Goal: Task Accomplishment & Management: Use online tool/utility

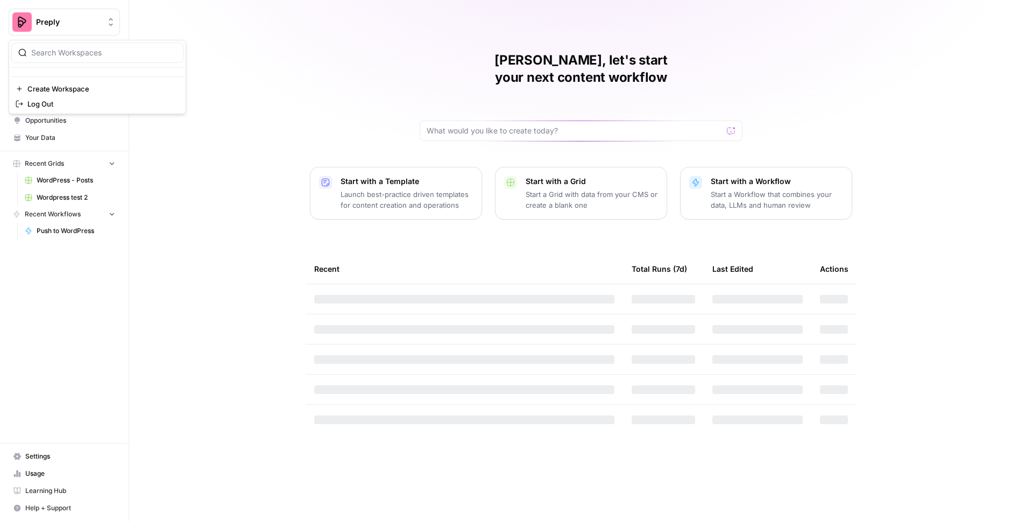
click at [79, 29] on button "Preply" at bounding box center [64, 22] width 111 height 27
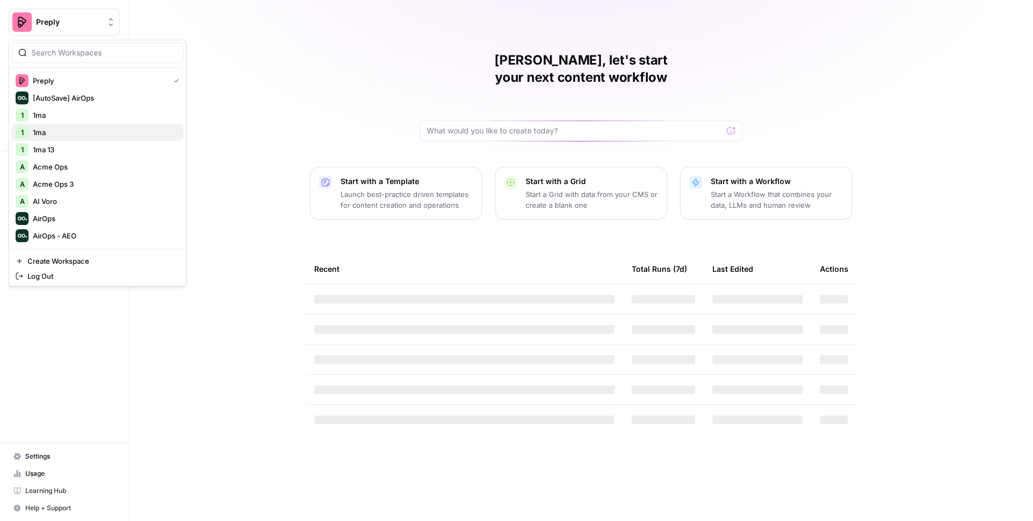
click at [66, 135] on span "1ma" at bounding box center [104, 132] width 142 height 11
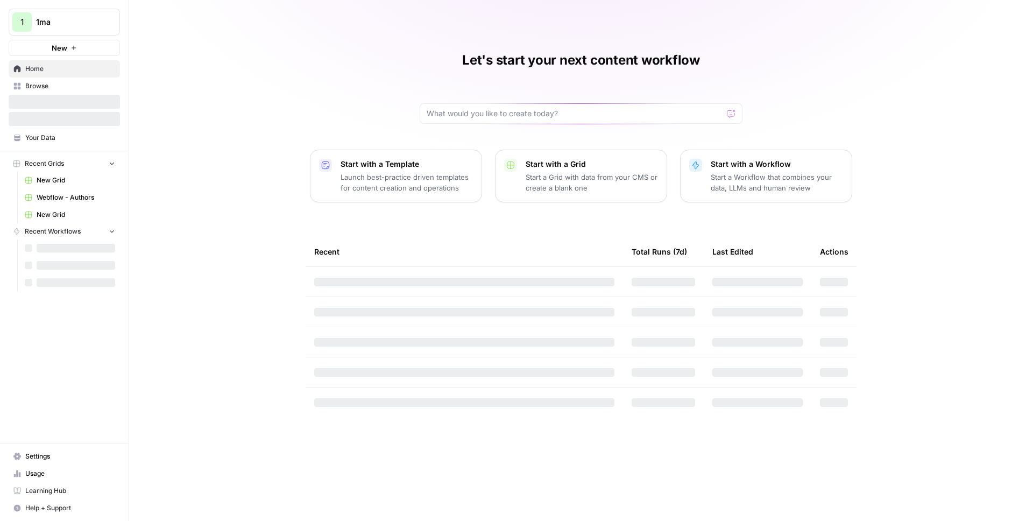
click at [47, 87] on span "Browse" at bounding box center [70, 86] width 90 height 10
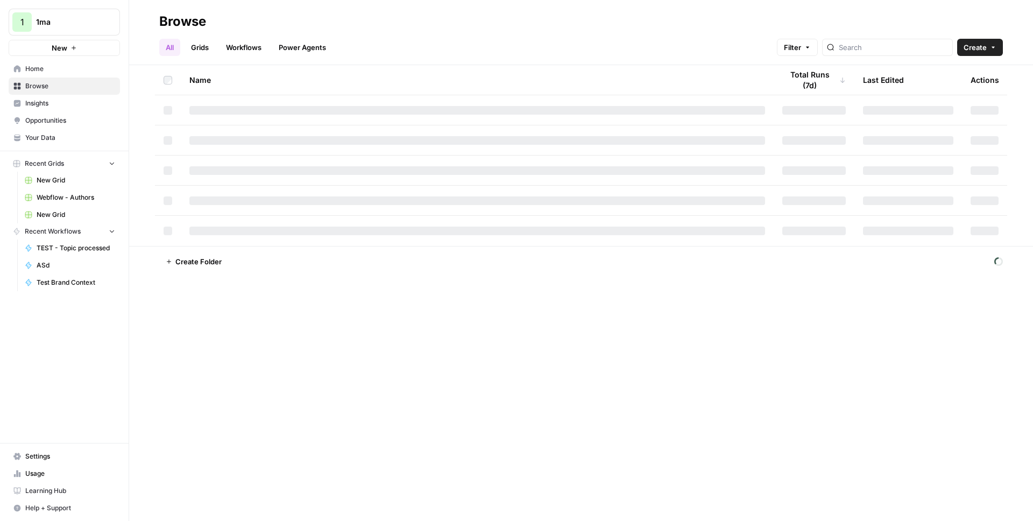
click at [203, 48] on link "Grids" at bounding box center [199, 47] width 31 height 17
click at [994, 48] on icon "button" at bounding box center [993, 47] width 6 height 6
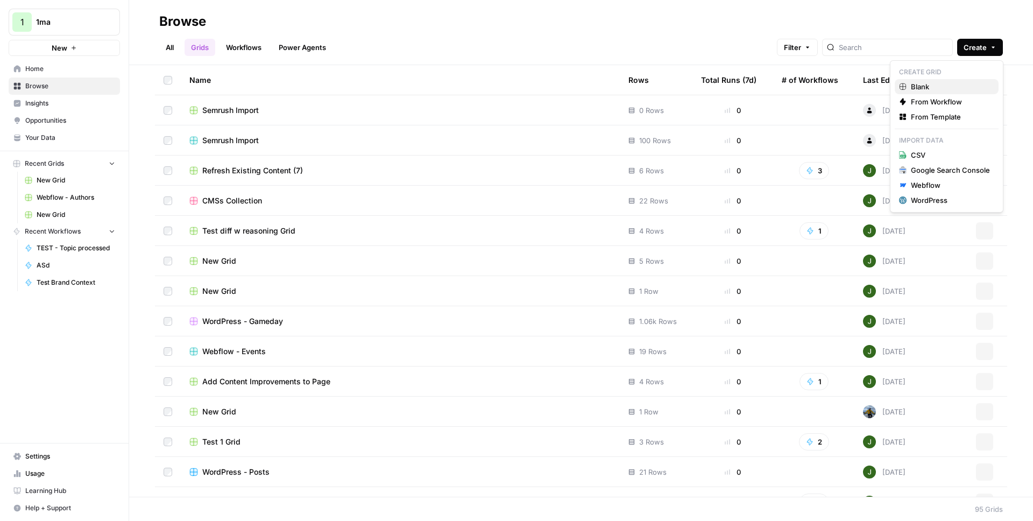
click at [923, 86] on span "Blank" at bounding box center [950, 86] width 79 height 11
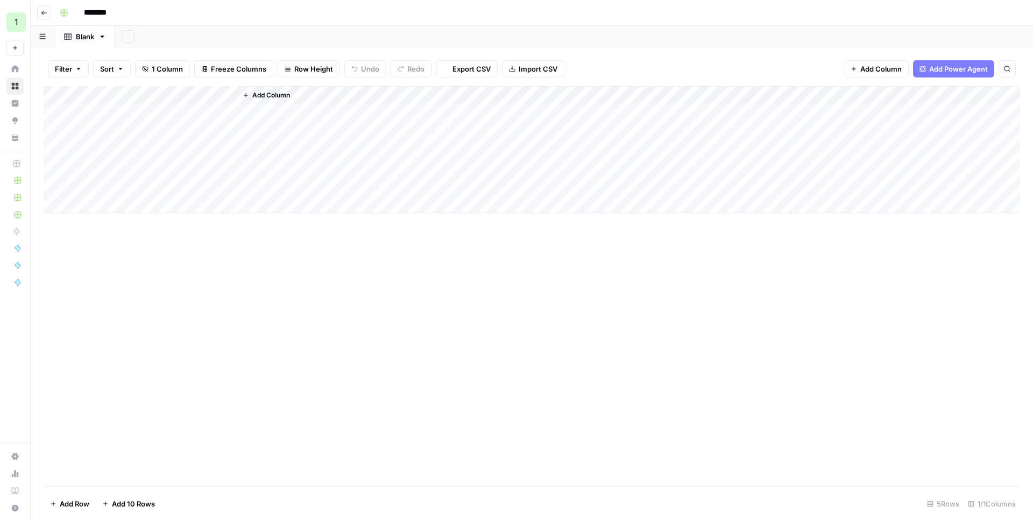
click at [117, 12] on input "********" at bounding box center [109, 12] width 60 height 17
type input "**********"
click at [104, 101] on div "Add Column" at bounding box center [532, 149] width 976 height 127
click at [135, 125] on input "Title" at bounding box center [145, 121] width 109 height 11
click at [129, 148] on div "Add Column" at bounding box center [532, 149] width 976 height 127
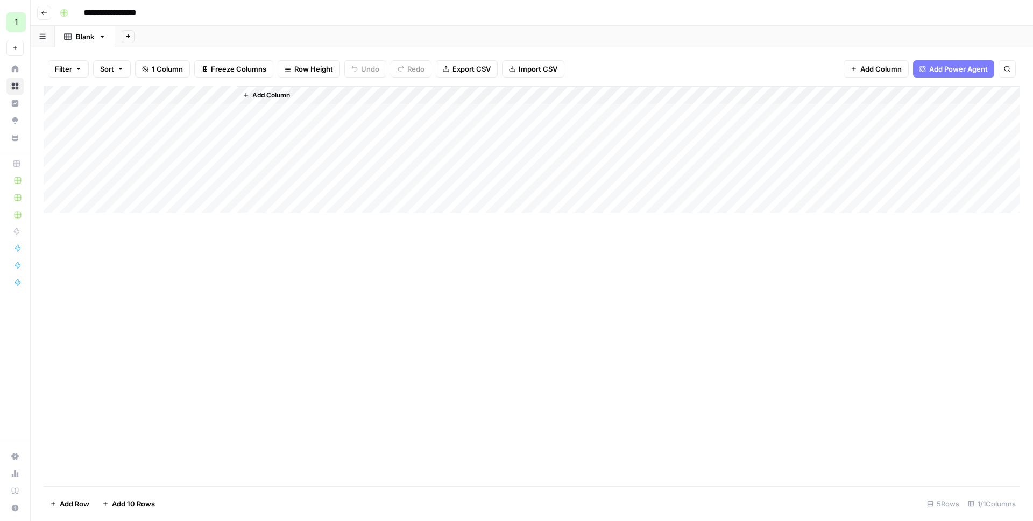
click at [127, 99] on div "Add Column" at bounding box center [532, 149] width 976 height 127
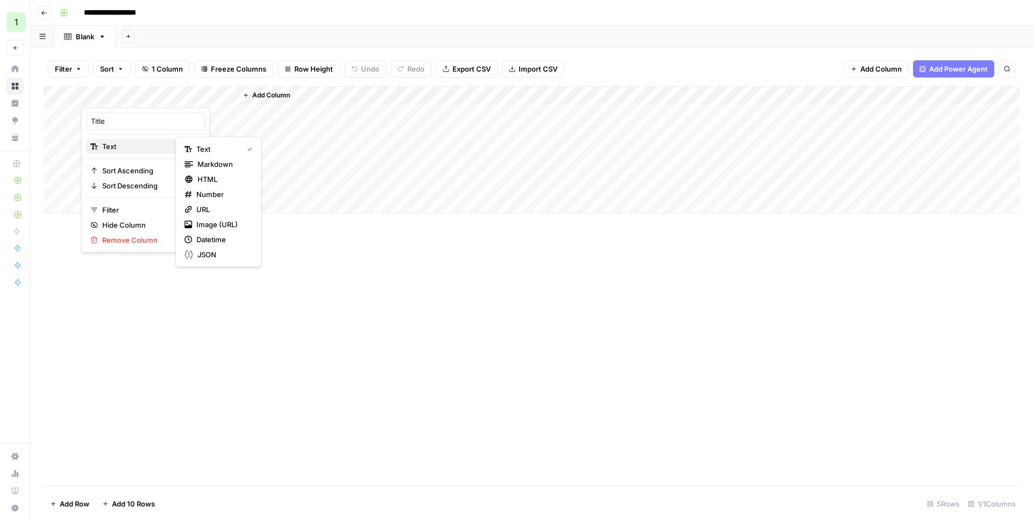
click at [137, 141] on span "Text" at bounding box center [143, 146] width 83 height 11
click at [222, 180] on span "HTML" at bounding box center [222, 179] width 51 height 11
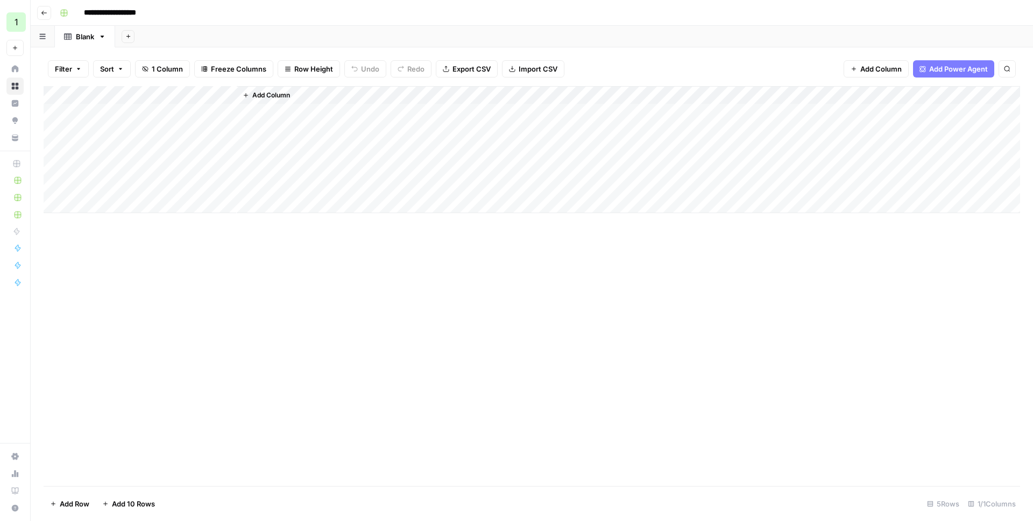
click at [268, 96] on span "Add Column" at bounding box center [271, 95] width 38 height 10
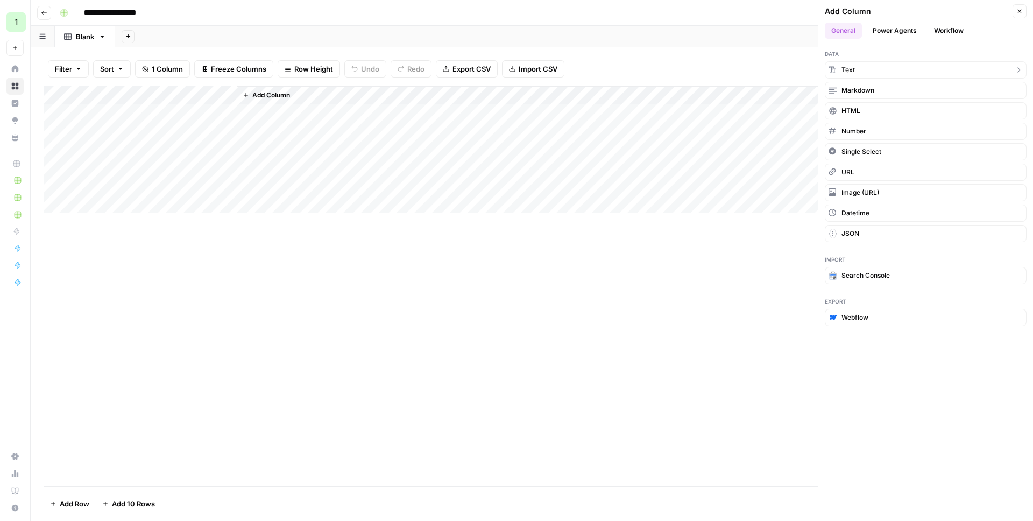
click at [854, 70] on span "Text" at bounding box center [847, 70] width 13 height 10
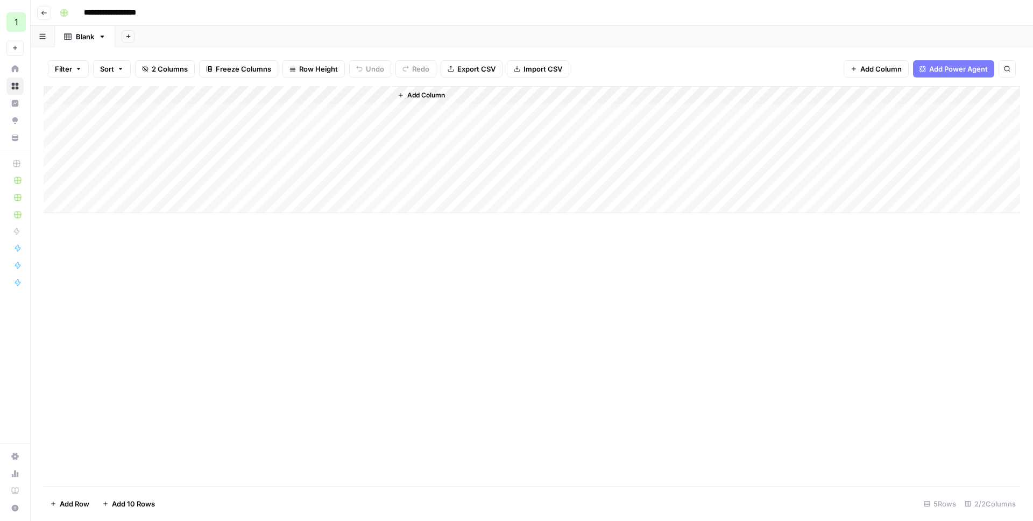
drag, startPoint x: 224, startPoint y: 93, endPoint x: 124, endPoint y: 95, distance: 100.1
click at [124, 95] on div "Add Column" at bounding box center [532, 149] width 976 height 127
click at [111, 93] on div "Add Column" at bounding box center [532, 149] width 976 height 127
click at [111, 93] on div at bounding box center [158, 97] width 155 height 22
click at [133, 117] on input "New Column" at bounding box center [145, 121] width 109 height 11
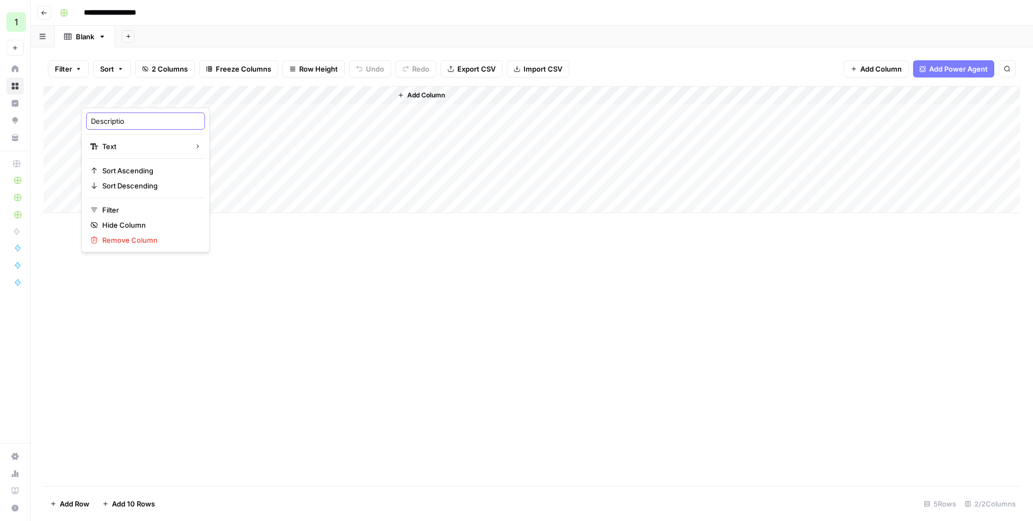
type input "Description"
click at [119, 114] on div "Add Column" at bounding box center [532, 149] width 976 height 127
type textarea "******"
type textarea "**********"
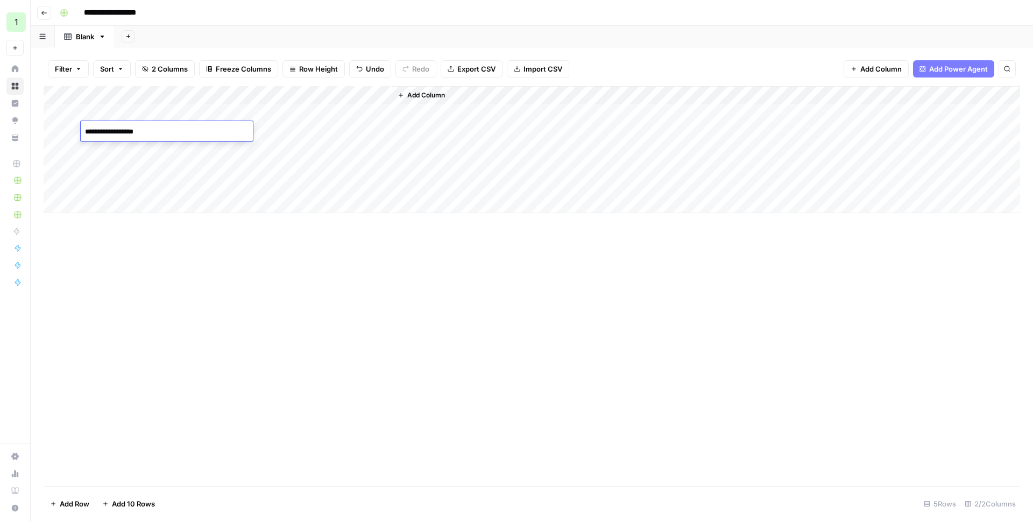
type textarea "**********"
click at [280, 113] on div "Add Column" at bounding box center [532, 149] width 976 height 127
click at [150, 108] on div "Add Column" at bounding box center [532, 149] width 976 height 127
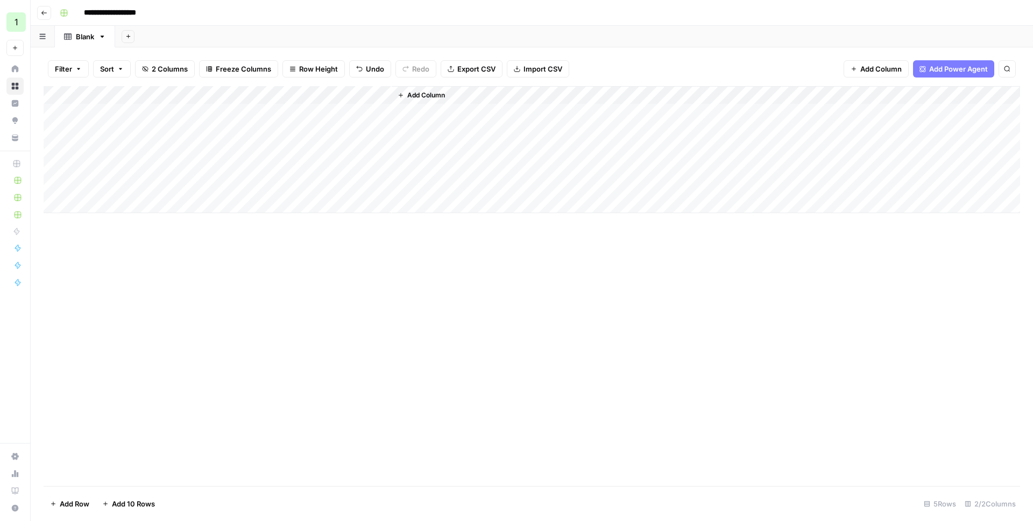
click at [150, 108] on div "Add Column" at bounding box center [532, 149] width 976 height 127
type textarea "**********"
click at [144, 147] on div "Add Column" at bounding box center [532, 149] width 976 height 127
click at [138, 151] on textarea "**********" at bounding box center [167, 150] width 172 height 15
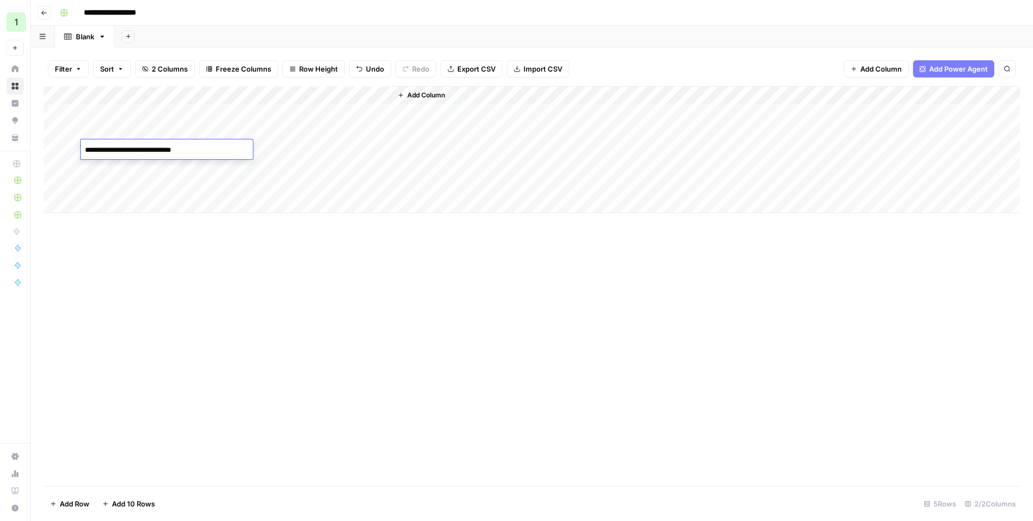
type textarea "**********"
click at [278, 112] on div "Add Column" at bounding box center [532, 149] width 976 height 127
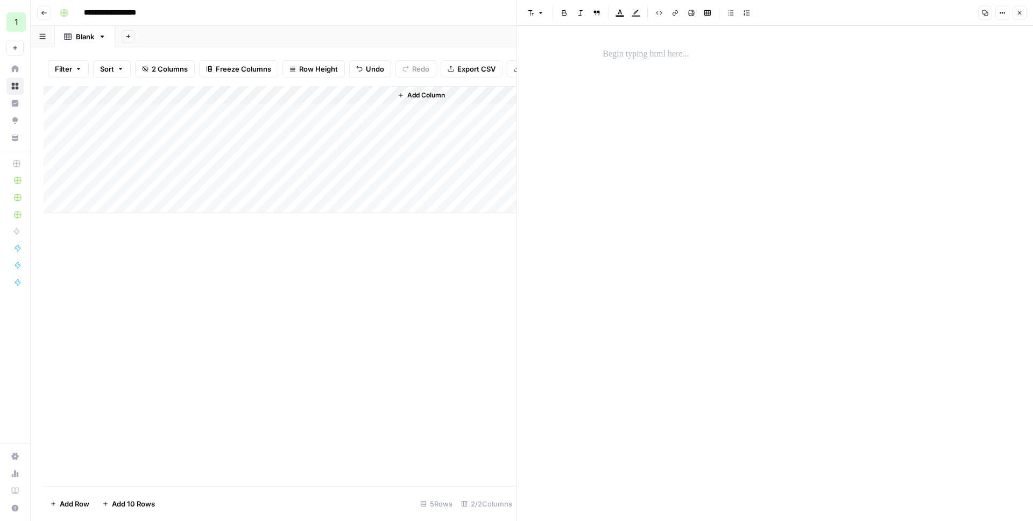
click at [643, 74] on div at bounding box center [775, 264] width 357 height 443
drag, startPoint x: 650, startPoint y: 52, endPoint x: 795, endPoint y: 44, distance: 145.0
click at [651, 52] on p at bounding box center [775, 54] width 344 height 14
click at [1006, 8] on button "Options" at bounding box center [1002, 13] width 14 height 14
click at [953, 115] on span "Code" at bounding box center [970, 114] width 52 height 11
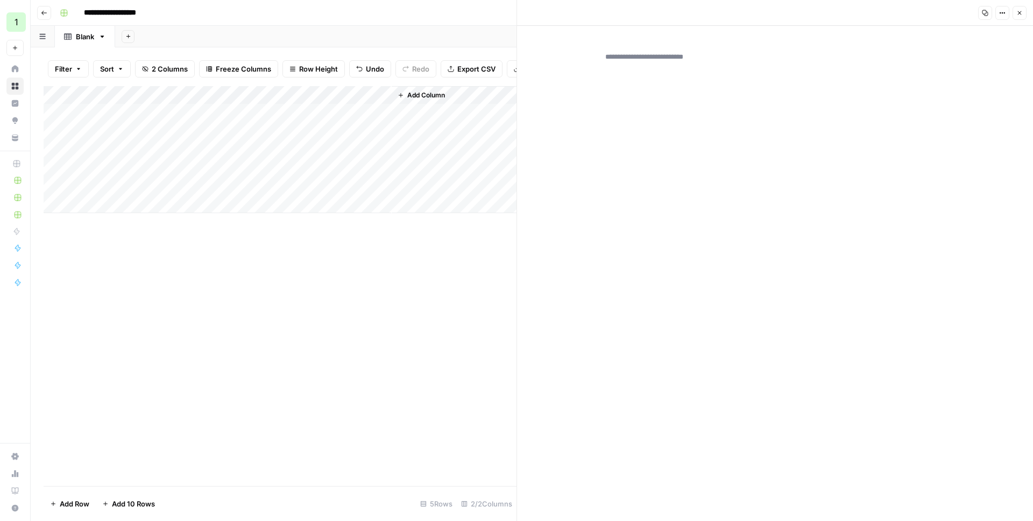
click at [668, 61] on textarea at bounding box center [775, 62] width 357 height 39
click at [275, 99] on div "Add Column" at bounding box center [280, 149] width 473 height 127
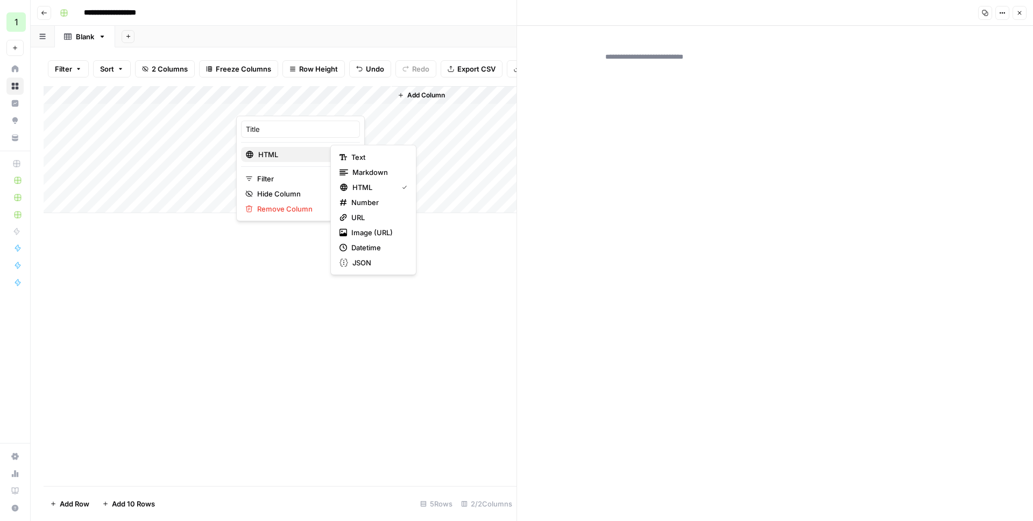
click at [289, 154] on span "HTML" at bounding box center [299, 154] width 82 height 11
click at [375, 173] on span "Markdown" at bounding box center [377, 172] width 51 height 11
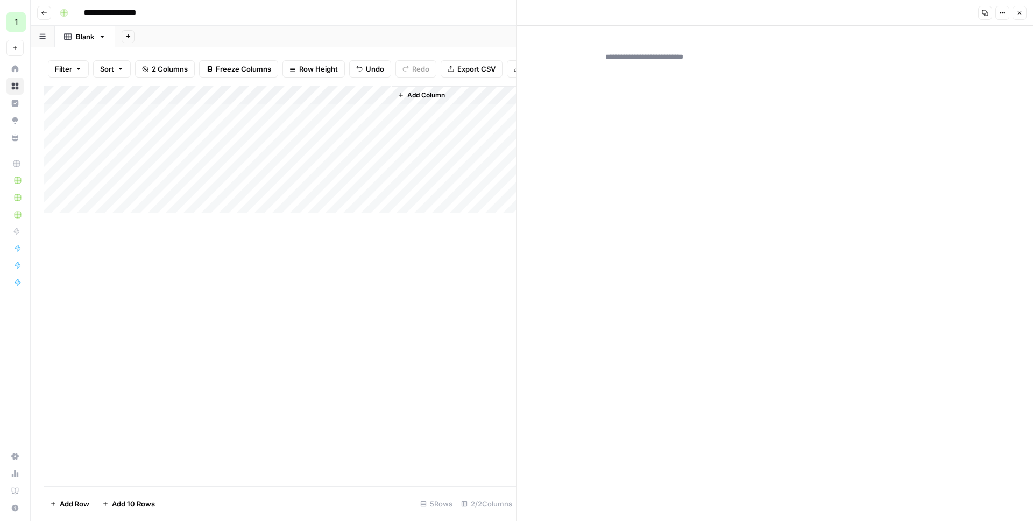
click at [304, 116] on div "Add Column" at bounding box center [280, 149] width 473 height 127
click at [309, 106] on div "Add Column" at bounding box center [280, 149] width 473 height 127
click at [380, 122] on div "Add Column" at bounding box center [280, 149] width 473 height 127
click at [682, 56] on p at bounding box center [775, 54] width 344 height 14
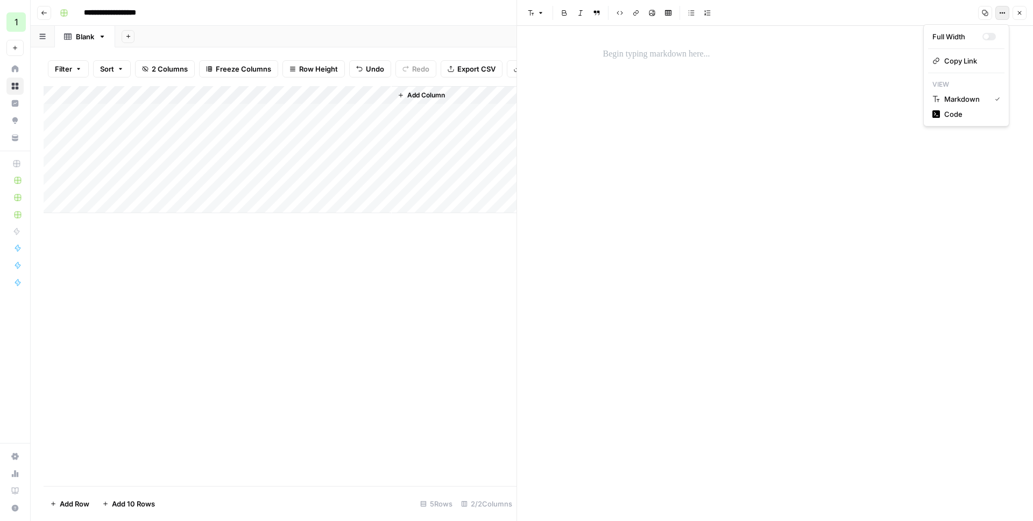
click at [995, 17] on button "Options" at bounding box center [1002, 13] width 14 height 14
click at [953, 111] on span "Code" at bounding box center [970, 114] width 52 height 11
click at [635, 43] on textarea at bounding box center [775, 62] width 357 height 39
paste textarea "**********"
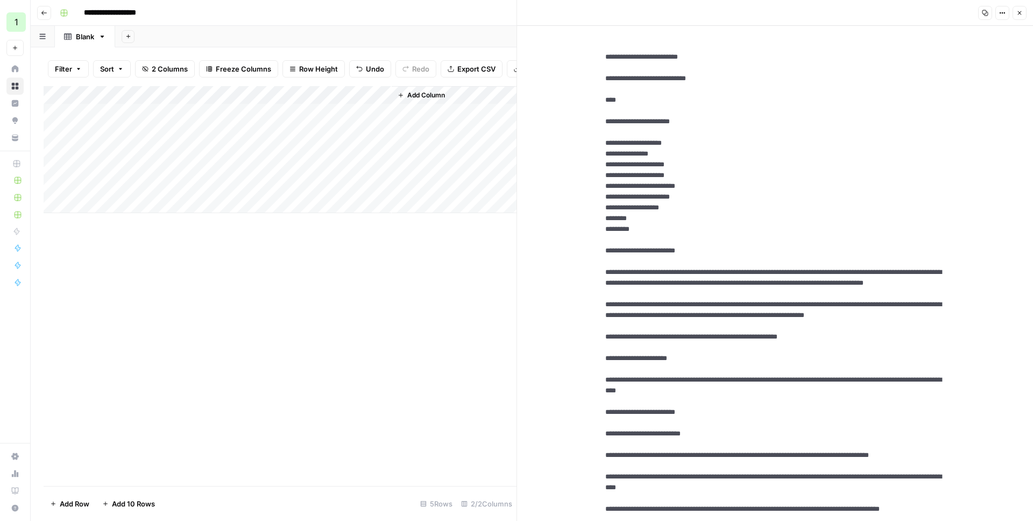
scroll to position [2671, 0]
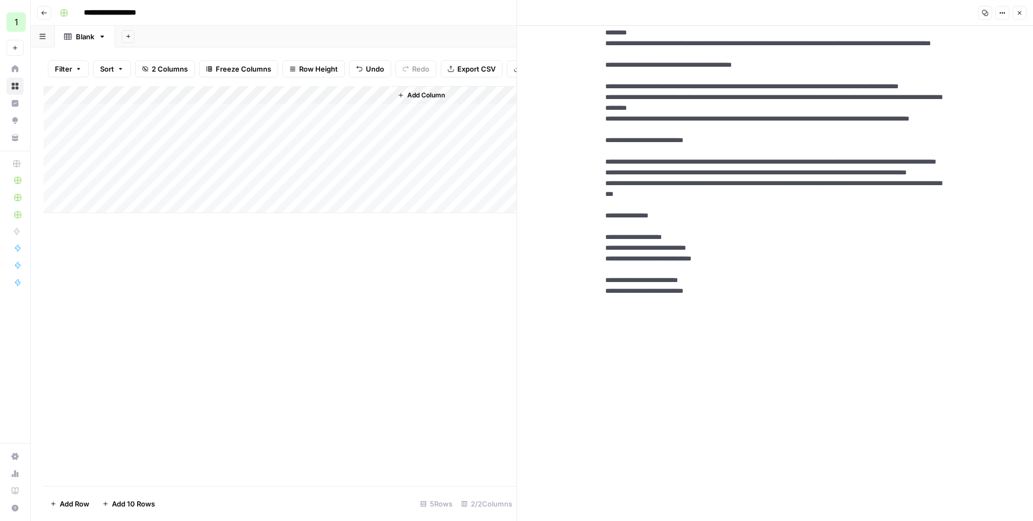
type textarea "**********"
click at [997, 8] on button "Options" at bounding box center [1002, 13] width 14 height 14
click at [973, 73] on span "Markdown" at bounding box center [970, 74] width 52 height 11
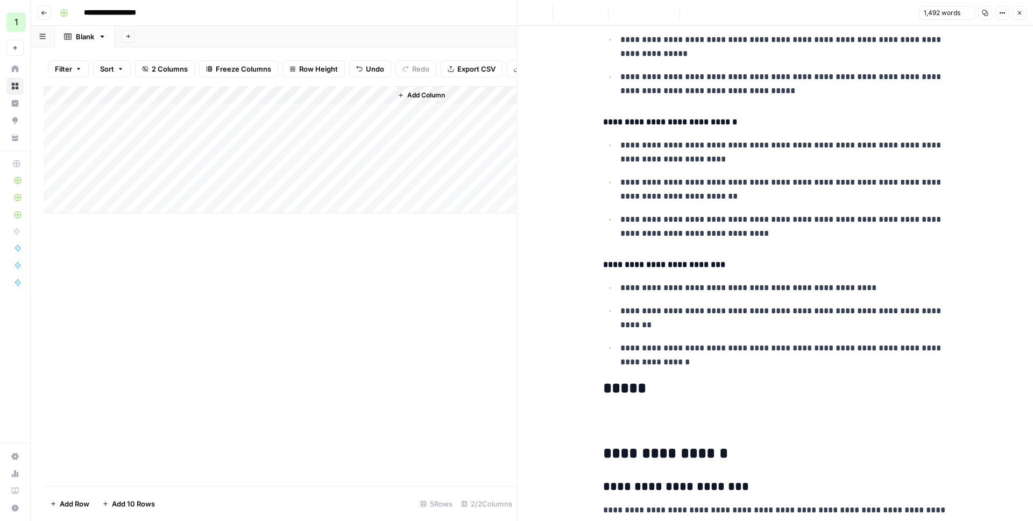
scroll to position [0, 0]
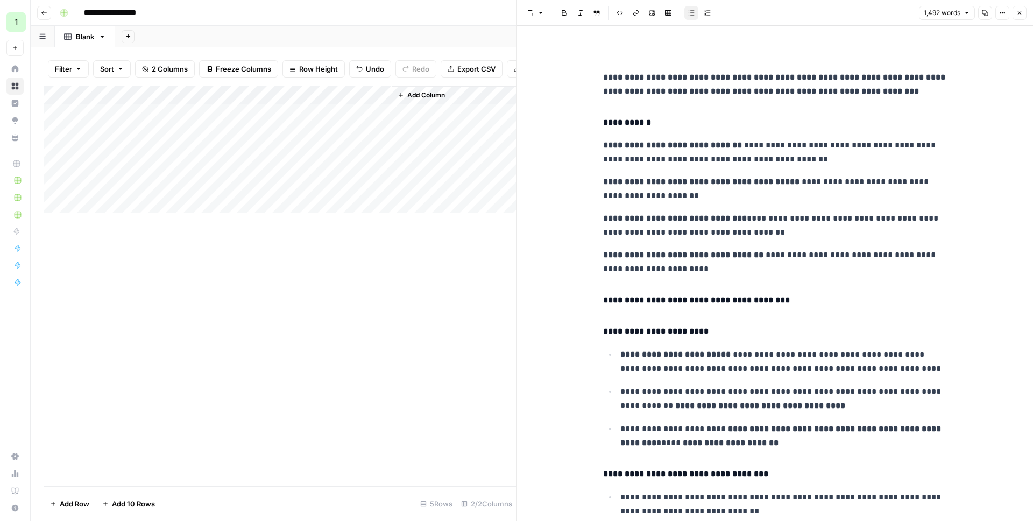
scroll to position [3668, 0]
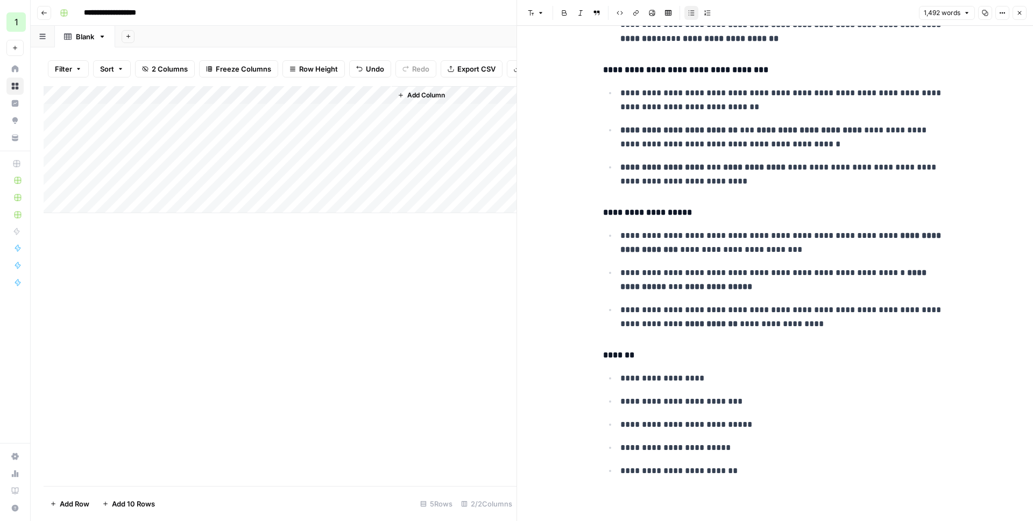
click at [1017, 14] on icon "button" at bounding box center [1019, 13] width 6 height 6
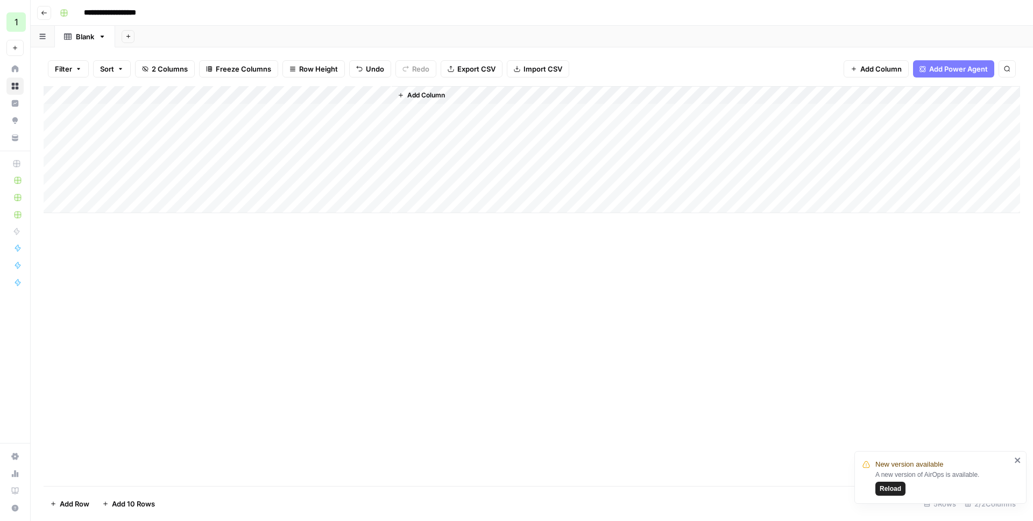
click at [888, 487] on span "Reload" at bounding box center [890, 489] width 22 height 10
type input "**********"
click at [285, 149] on div "Add Column" at bounding box center [532, 149] width 976 height 127
click at [718, 64] on div at bounding box center [775, 54] width 357 height 23
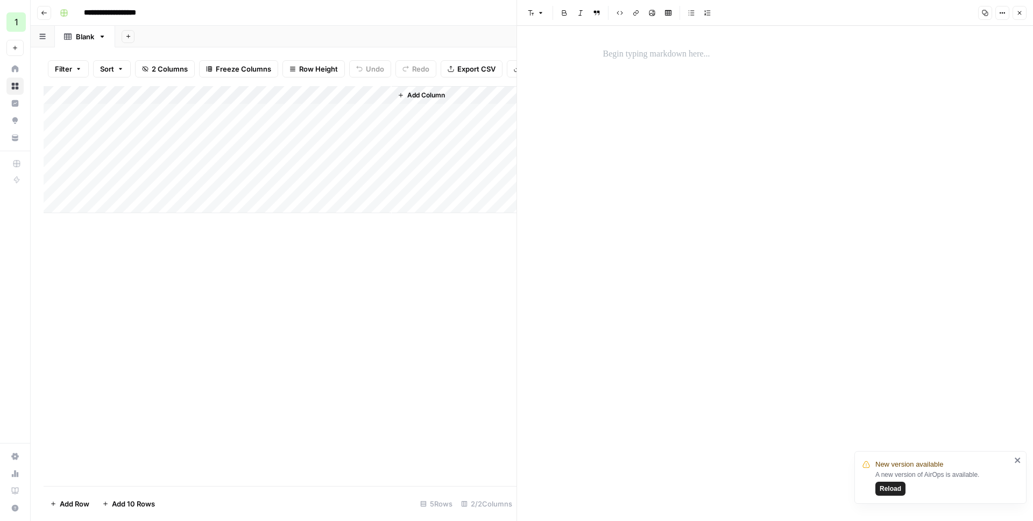
click at [1004, 12] on icon "button" at bounding box center [1005, 13] width 2 height 2
click at [954, 109] on span "Code" at bounding box center [970, 114] width 52 height 11
click at [672, 56] on textarea at bounding box center [775, 62] width 357 height 39
paste textarea "**********"
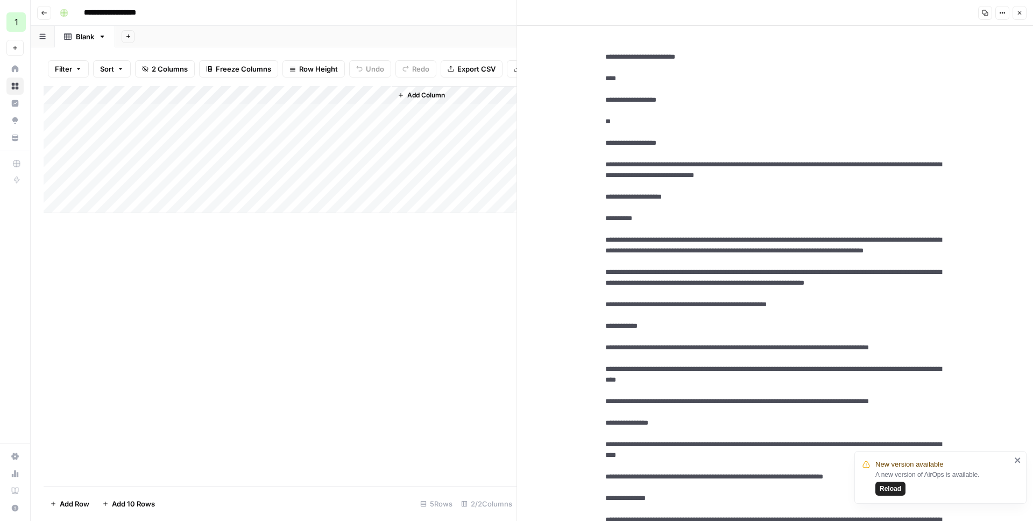
scroll to position [38226, 0]
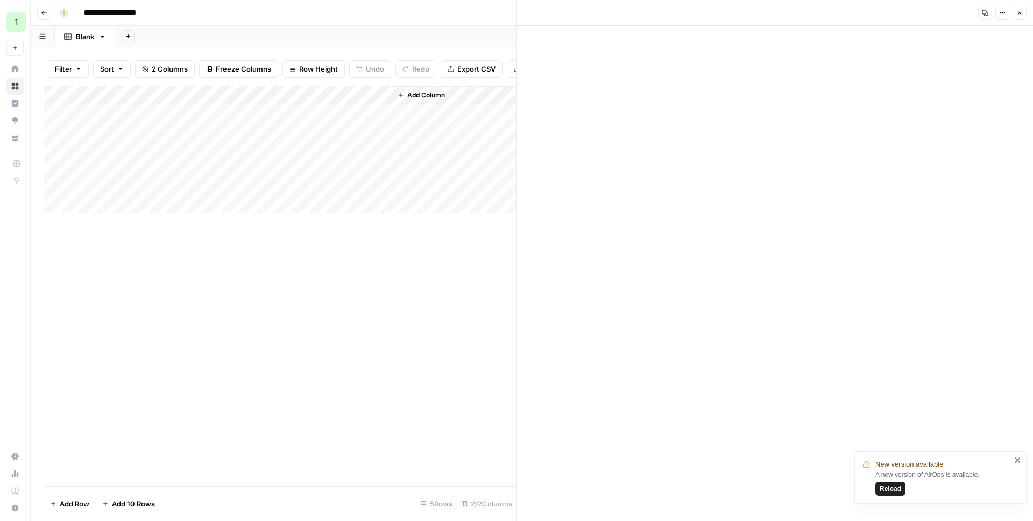
type textarea "**********"
click at [294, 143] on div "Add Column" at bounding box center [280, 149] width 473 height 127
click at [324, 151] on div "Add Column" at bounding box center [280, 149] width 473 height 127
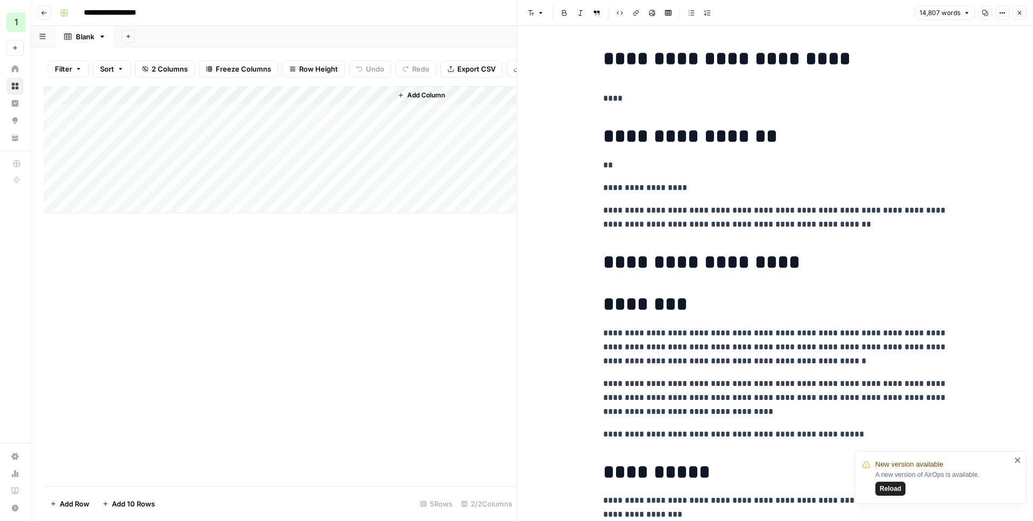
click at [999, 15] on icon "button" at bounding box center [1002, 13] width 6 height 6
click at [955, 111] on span "Code" at bounding box center [970, 114] width 52 height 11
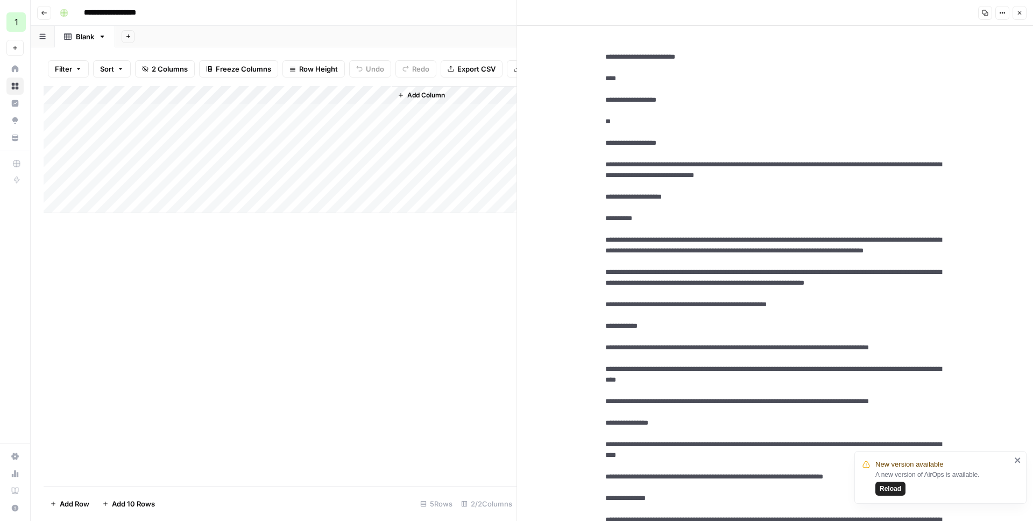
click at [360, 139] on div "Add Column" at bounding box center [280, 149] width 473 height 127
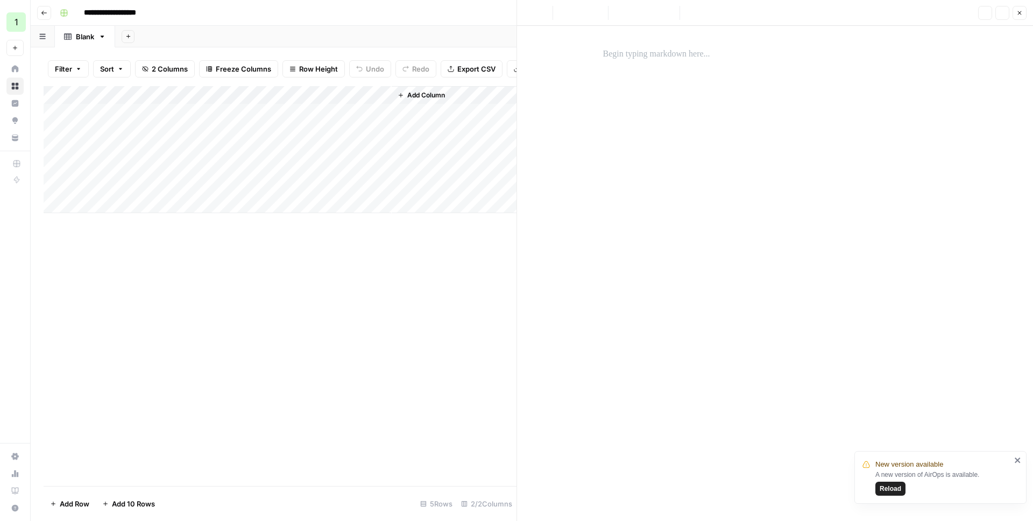
click at [686, 87] on div at bounding box center [775, 273] width 357 height 495
click at [778, 59] on p at bounding box center [775, 54] width 344 height 14
click at [999, 12] on icon "button" at bounding box center [1002, 13] width 6 height 6
click at [961, 102] on span "Markdown" at bounding box center [965, 99] width 42 height 11
click at [1002, 13] on icon "button" at bounding box center [1003, 13] width 2 height 2
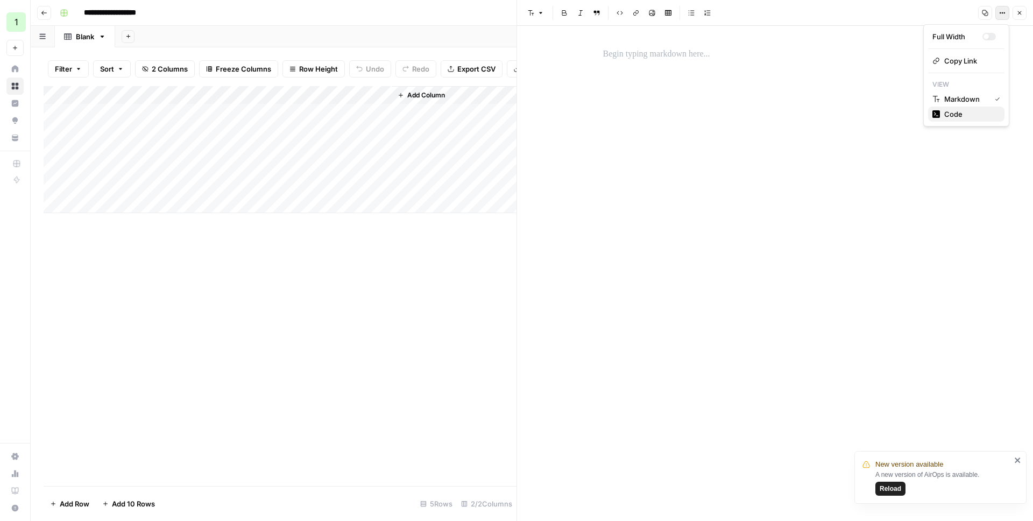
click at [961, 110] on span "Code" at bounding box center [970, 114] width 52 height 11
click at [630, 83] on div at bounding box center [775, 273] width 357 height 495
click at [636, 67] on textarea at bounding box center [775, 62] width 357 height 39
paste textarea "**********"
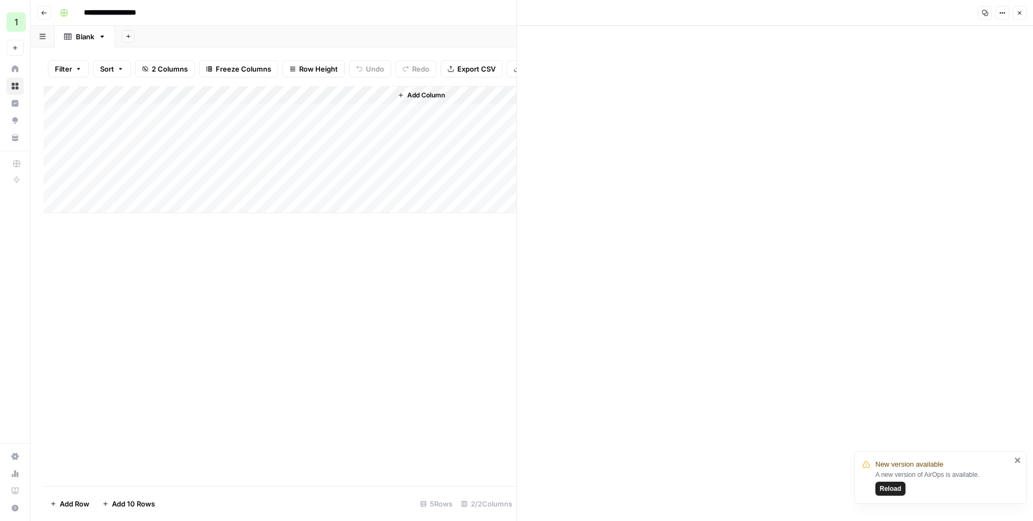
type textarea "**********"
click at [1004, 11] on icon "button" at bounding box center [1002, 13] width 6 height 6
click at [967, 81] on button "Markdown" at bounding box center [966, 74] width 76 height 15
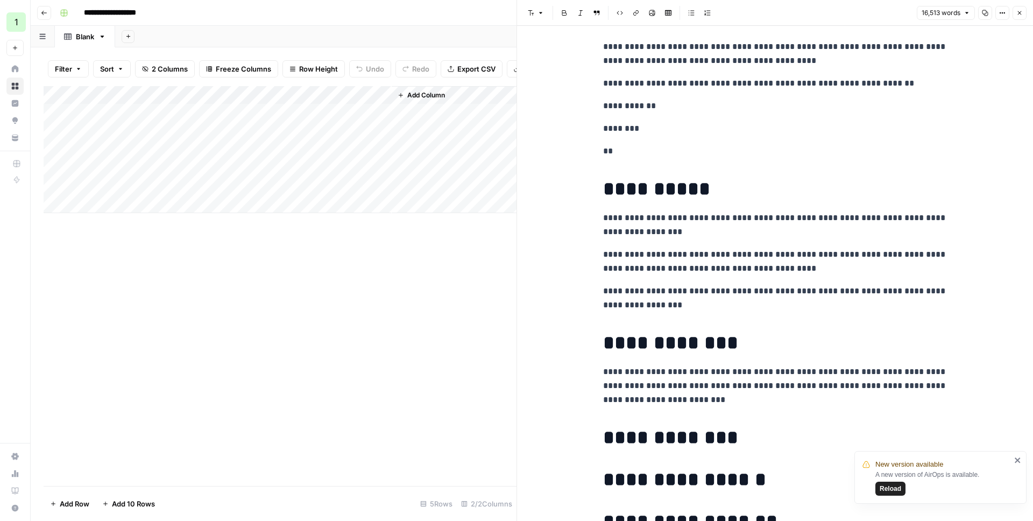
scroll to position [968, 0]
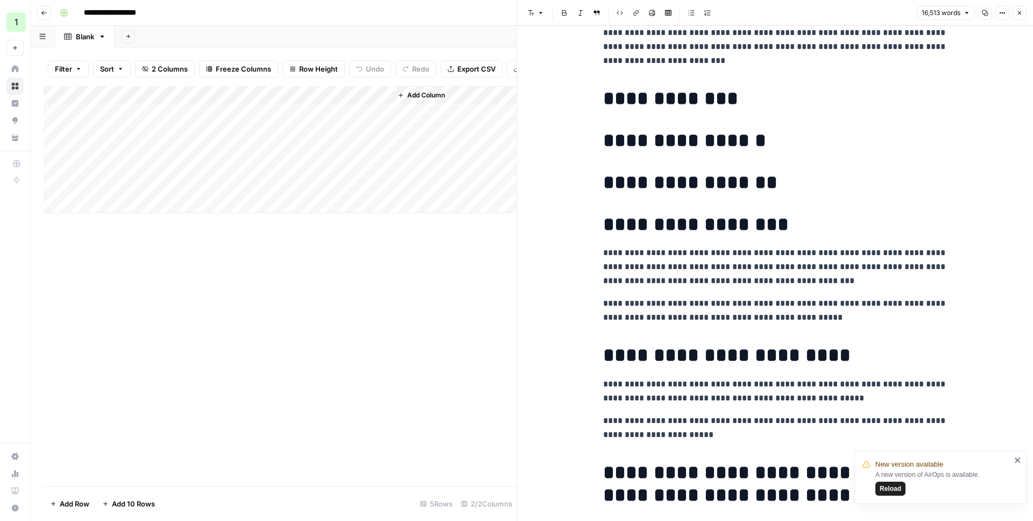
click at [301, 175] on div "Add Column" at bounding box center [280, 149] width 473 height 127
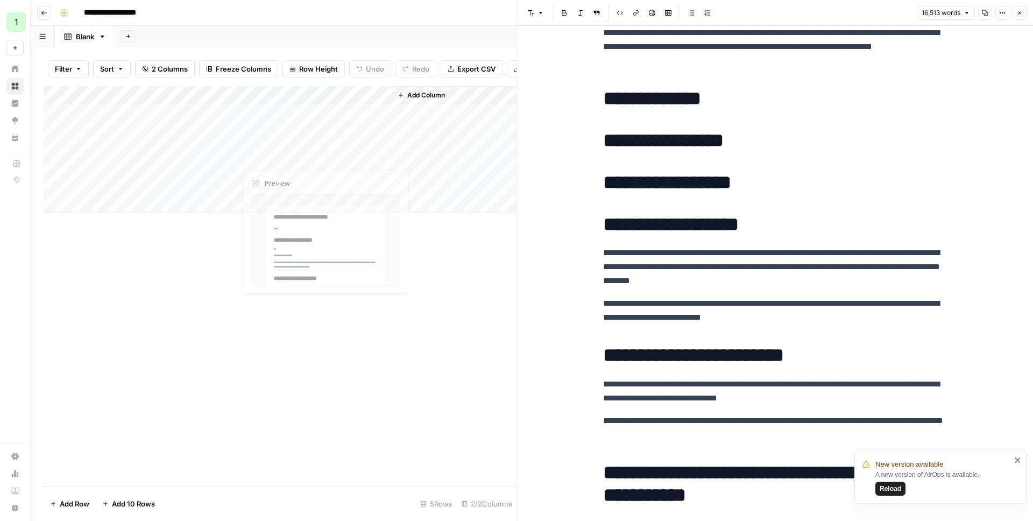
click at [329, 171] on div "Add Column" at bounding box center [280, 149] width 473 height 127
click at [329, 171] on div at bounding box center [314, 176] width 157 height 20
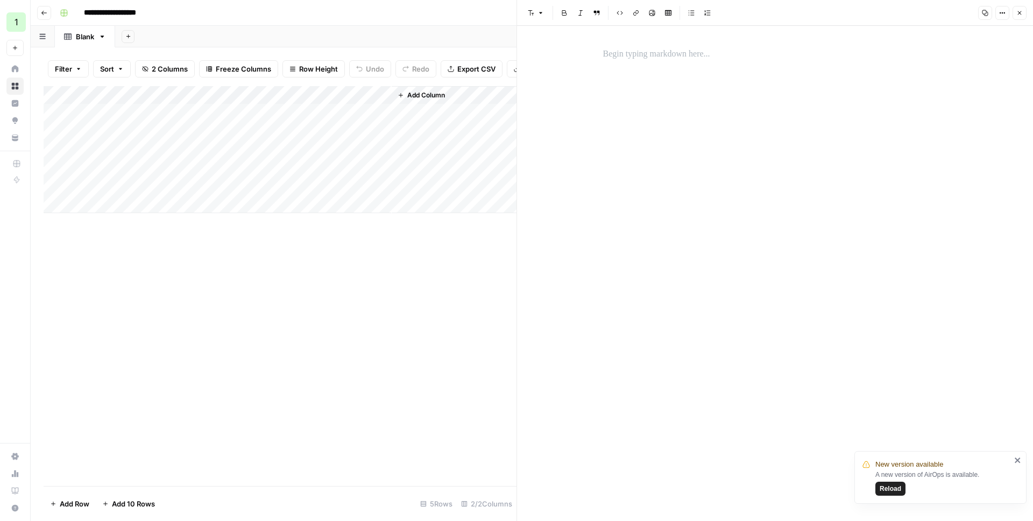
click at [992, 16] on div "Copy Options Close" at bounding box center [1001, 13] width 52 height 14
click at [997, 16] on button "Options" at bounding box center [1002, 13] width 14 height 14
click at [948, 120] on button "Code" at bounding box center [966, 114] width 76 height 15
click at [727, 76] on textarea at bounding box center [775, 62] width 357 height 39
paste textarea "**********"
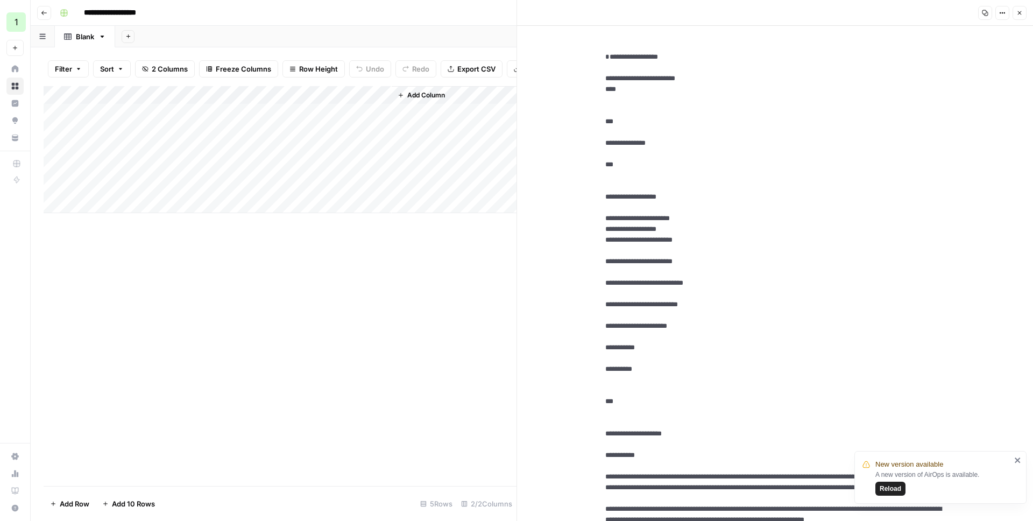
type textarea "**********"
click at [1018, 14] on icon "button" at bounding box center [1020, 13] width 4 height 4
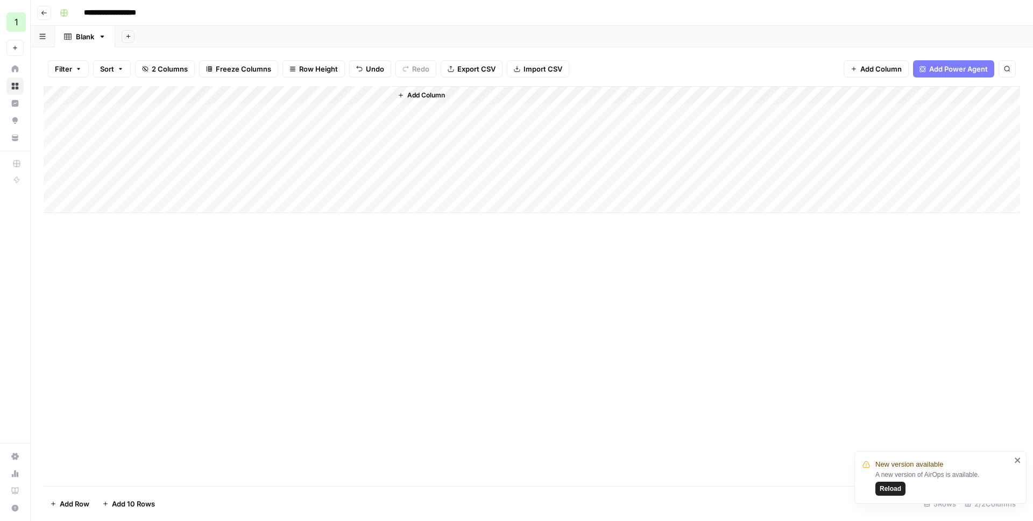
click at [305, 167] on div "Add Column" at bounding box center [532, 149] width 976 height 127
click at [305, 167] on div at bounding box center [314, 168] width 157 height 20
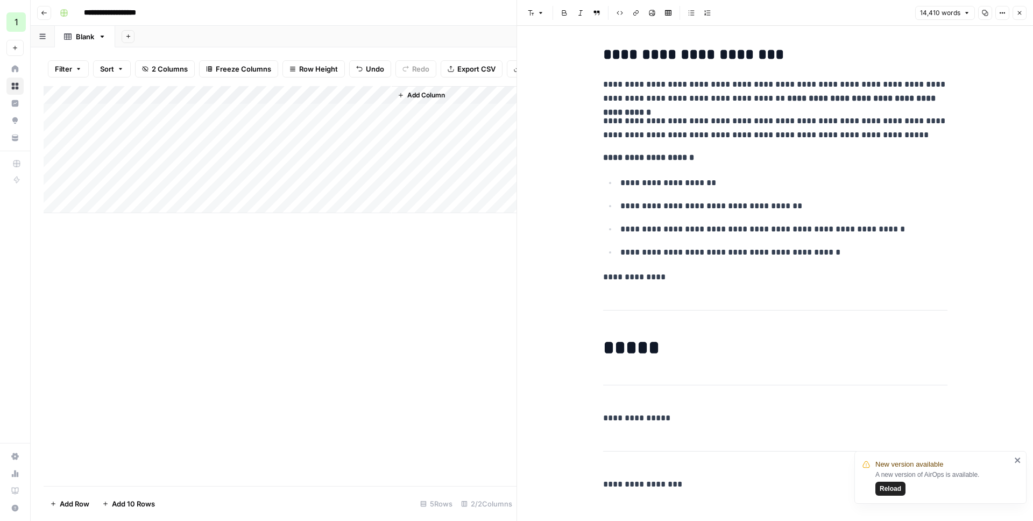
scroll to position [46430, 0]
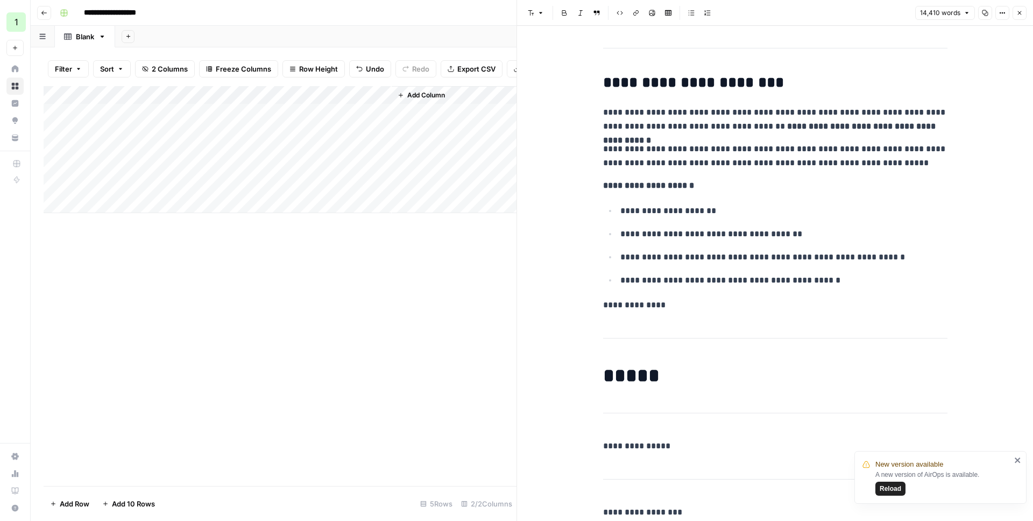
click at [883, 85] on h2 "**********" at bounding box center [775, 82] width 344 height 17
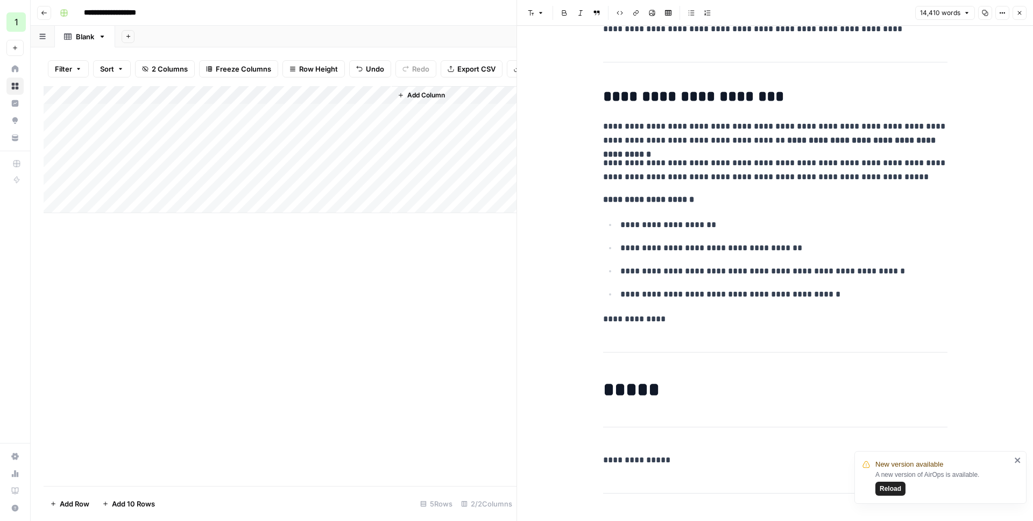
scroll to position [46366, 0]
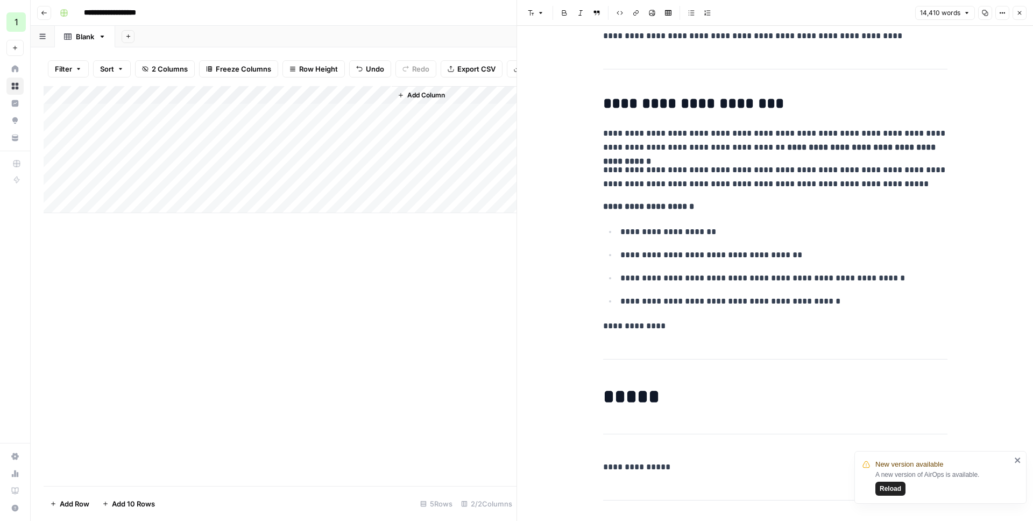
click at [1017, 10] on icon "button" at bounding box center [1019, 13] width 6 height 6
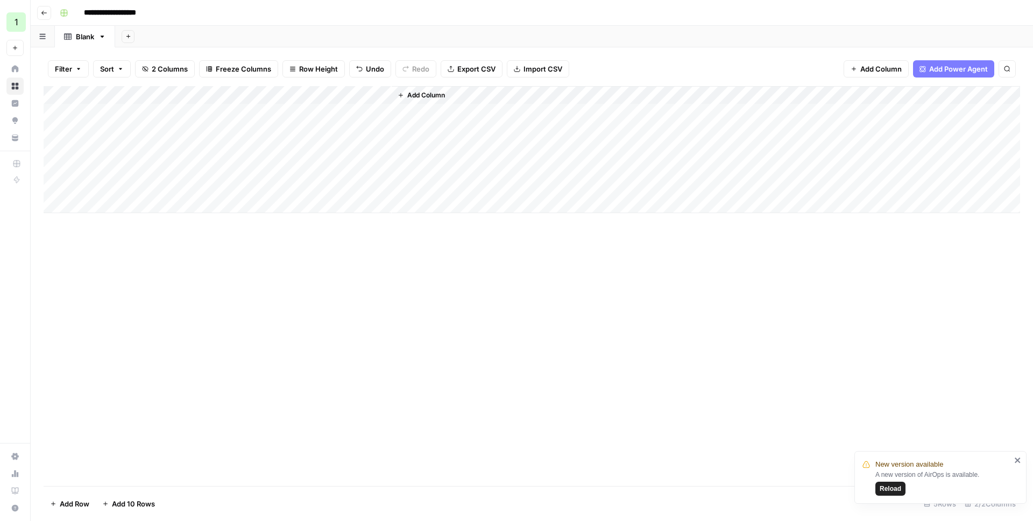
click at [413, 97] on span "Add Column" at bounding box center [426, 95] width 38 height 10
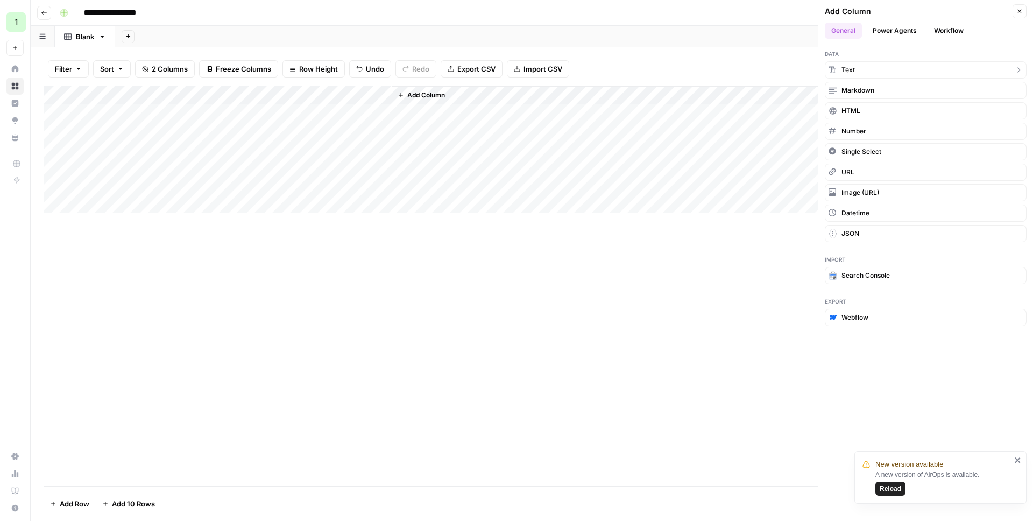
click at [858, 70] on button "Text" at bounding box center [926, 69] width 202 height 17
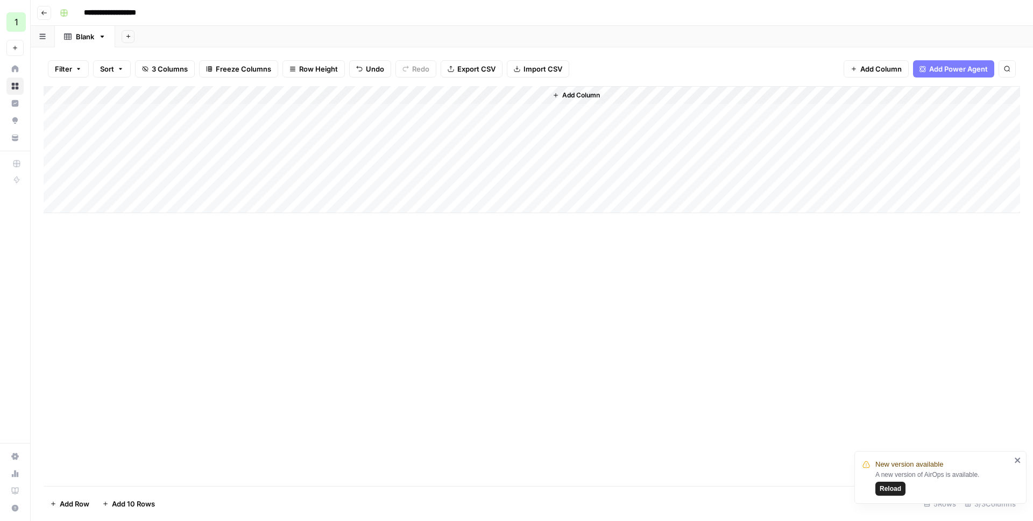
drag, startPoint x: 419, startPoint y: 98, endPoint x: 276, endPoint y: 108, distance: 142.9
click at [276, 108] on div "Add Column" at bounding box center [532, 149] width 976 height 127
click at [278, 101] on div "Add Column" at bounding box center [532, 149] width 976 height 127
click at [275, 124] on input "New Column" at bounding box center [300, 121] width 109 height 11
type input "Notes"
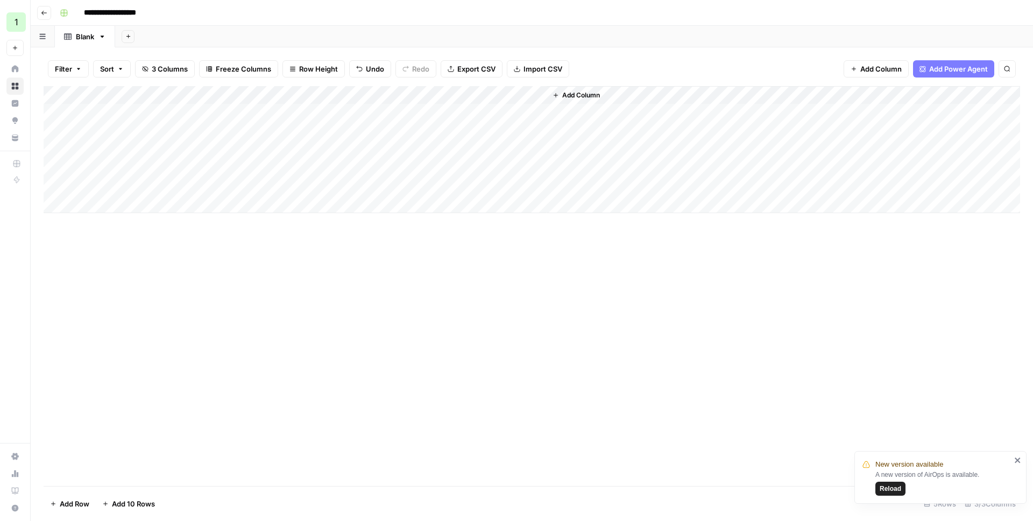
click at [287, 115] on div "Add Column" at bounding box center [532, 149] width 976 height 127
type textarea "**********"
type textarea "*"
type textarea "**********"
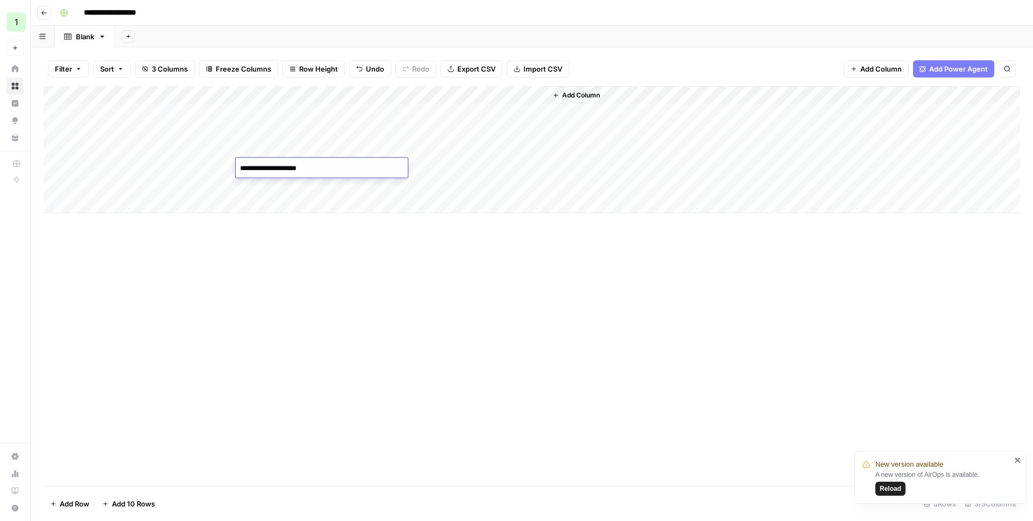
type textarea "**********"
click at [862, 66] on span "Add Column" at bounding box center [880, 68] width 41 height 11
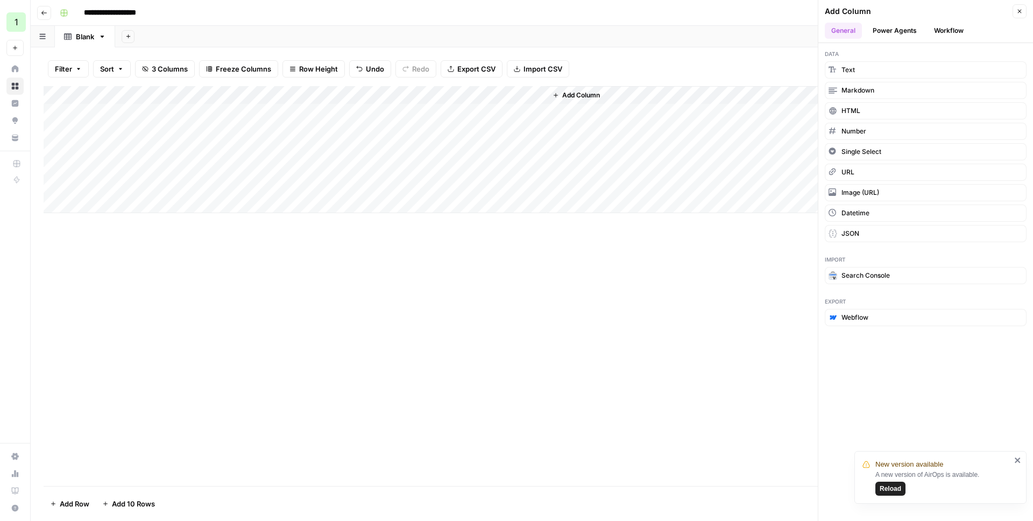
click at [960, 24] on button "Workflow" at bounding box center [948, 31] width 42 height 16
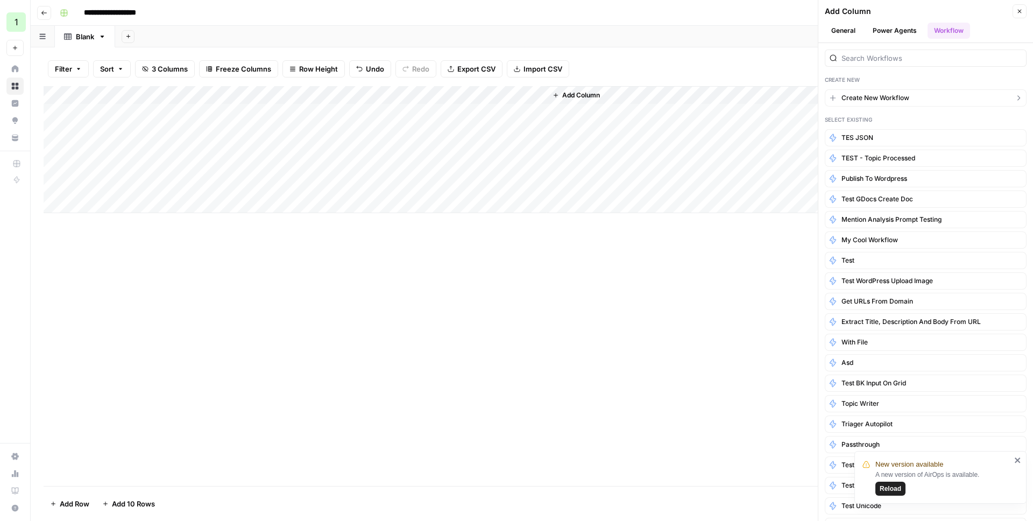
click at [877, 98] on span "Create New Workflow" at bounding box center [875, 98] width 68 height 10
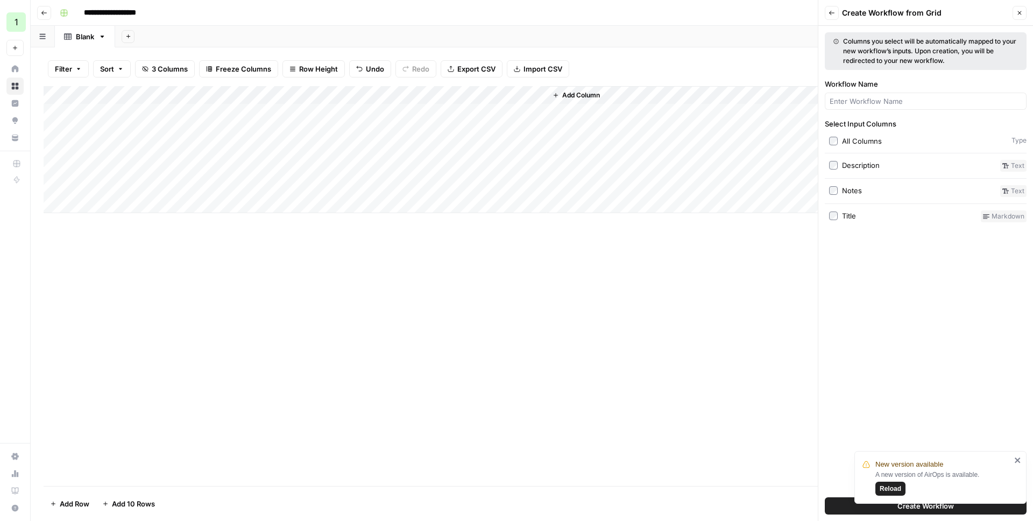
click at [855, 165] on div "Description" at bounding box center [861, 165] width 38 height 11
click at [838, 215] on label "Title" at bounding box center [902, 216] width 147 height 12
click at [1019, 459] on icon "close" at bounding box center [1018, 460] width 8 height 9
click at [948, 506] on span "Create Workflow" at bounding box center [925, 505] width 56 height 11
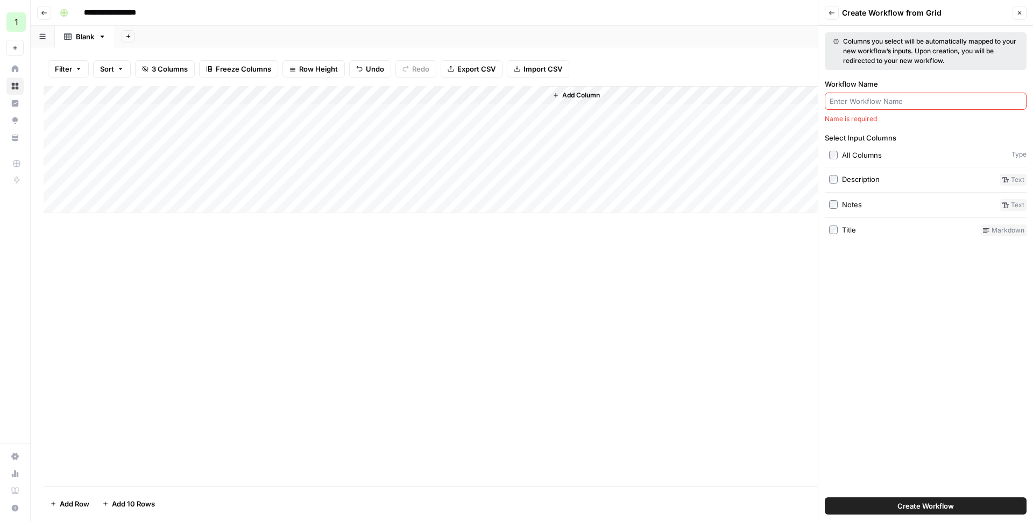
click at [847, 101] on input "Workflow Name" at bounding box center [925, 101] width 192 height 11
type input "E"
click at [857, 102] on input "Judge Precision" at bounding box center [925, 101] width 192 height 11
type input "Judge Content Extraction"
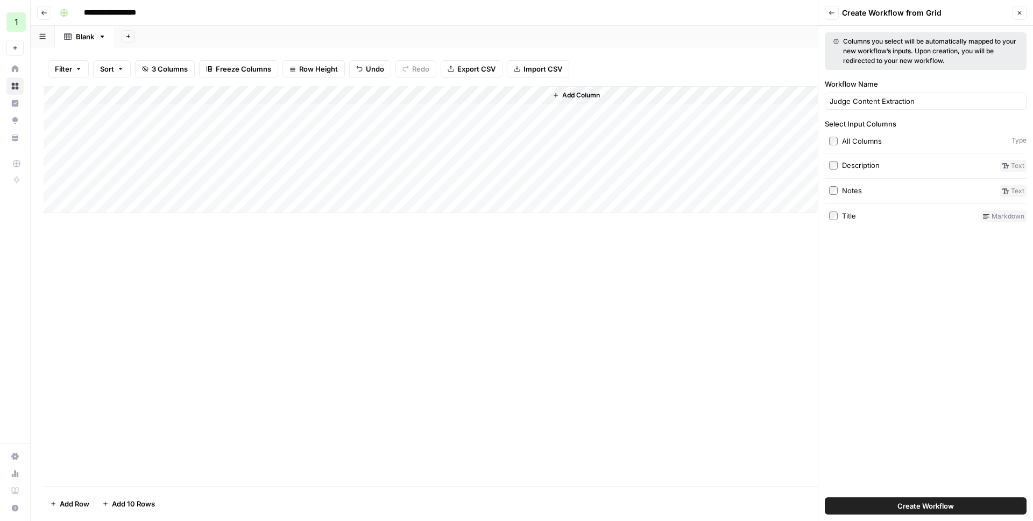
click at [893, 506] on button "Create Workflow" at bounding box center [926, 505] width 202 height 17
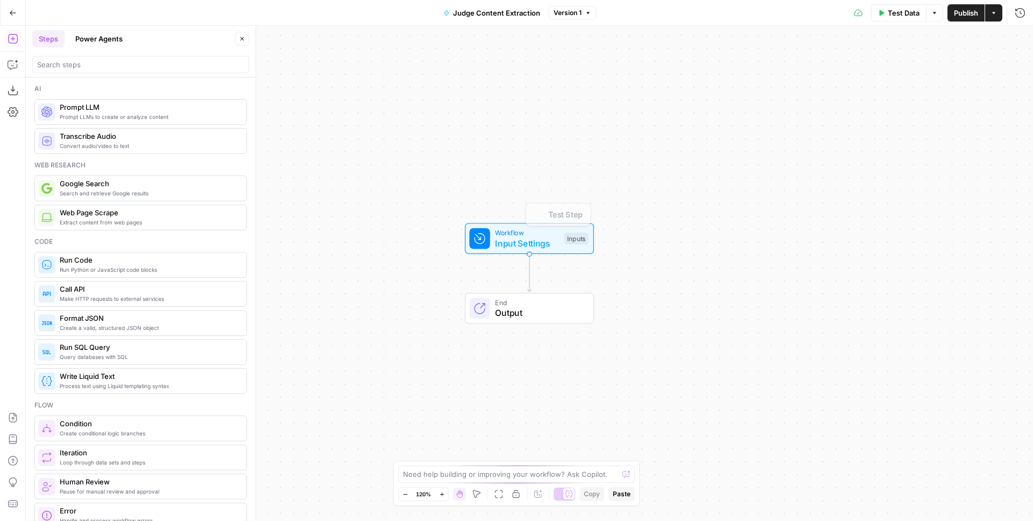
click at [546, 239] on span "Input Settings" at bounding box center [527, 243] width 64 height 13
click at [811, 168] on span "Add Field" at bounding box center [810, 163] width 31 height 11
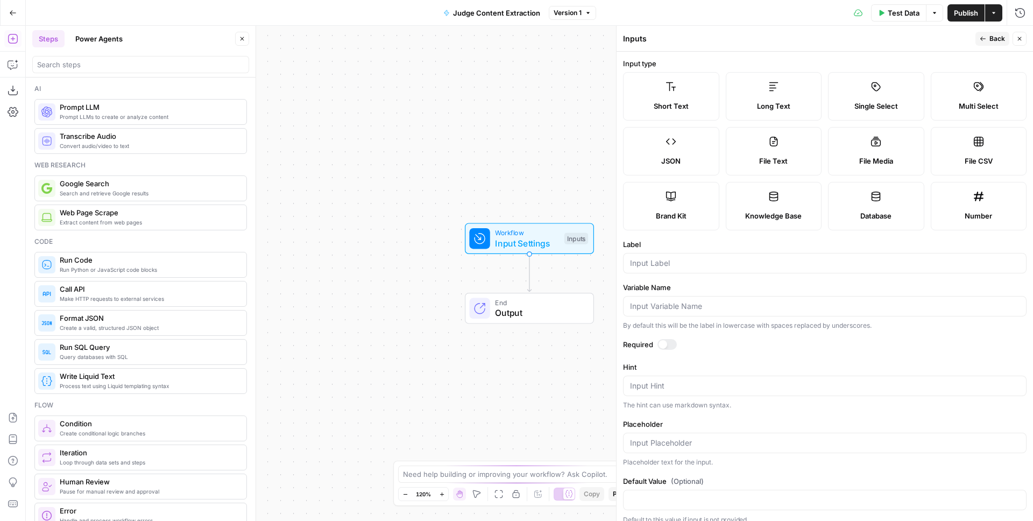
click at [882, 150] on label "File Media" at bounding box center [876, 151] width 96 height 48
click at [985, 151] on label "File CSV" at bounding box center [979, 151] width 96 height 48
click at [880, 148] on label "File Media" at bounding box center [876, 151] width 96 height 48
click at [798, 150] on label "File Text" at bounding box center [774, 151] width 96 height 48
type textarea "Supports .pdf, .txt, .docx, .md file types"
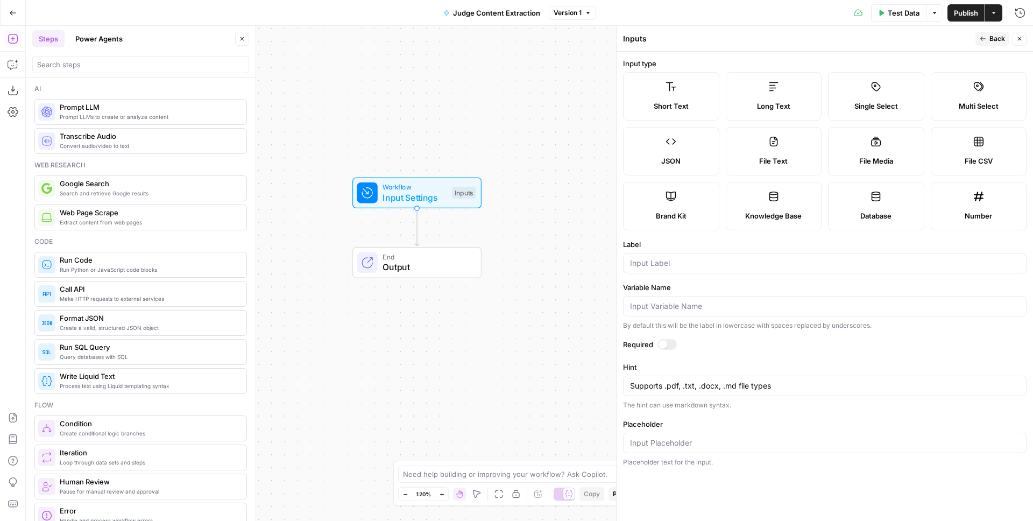
drag, startPoint x: 565, startPoint y: 119, endPoint x: 452, endPoint y: 73, distance: 122.6
click at [452, 73] on div "Workflow Input Settings Inputs End Output" at bounding box center [529, 273] width 1007 height 495
click at [652, 266] on input "Label" at bounding box center [824, 263] width 389 height 11
type input "Source File"
click at [664, 344] on div at bounding box center [662, 344] width 9 height 9
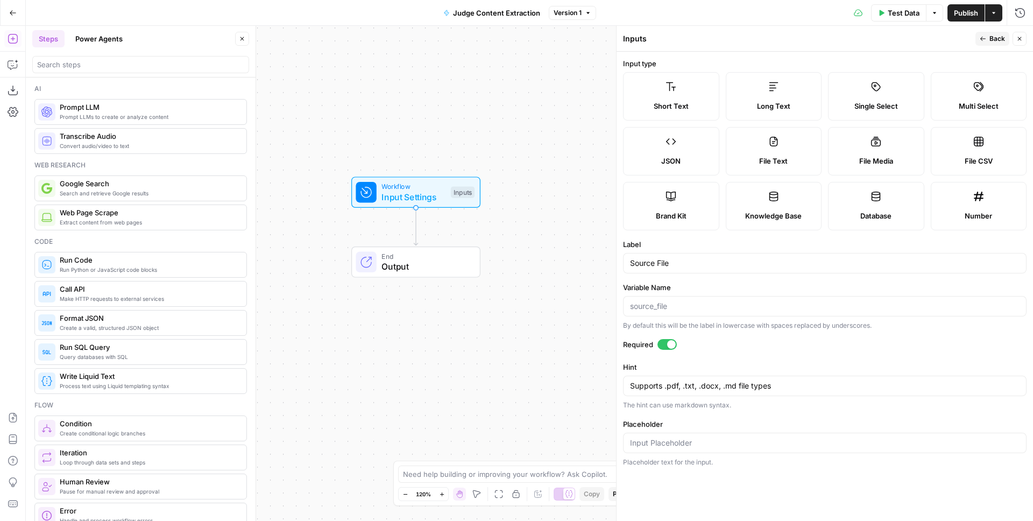
click at [990, 38] on span "Back" at bounding box center [997, 39] width 16 height 10
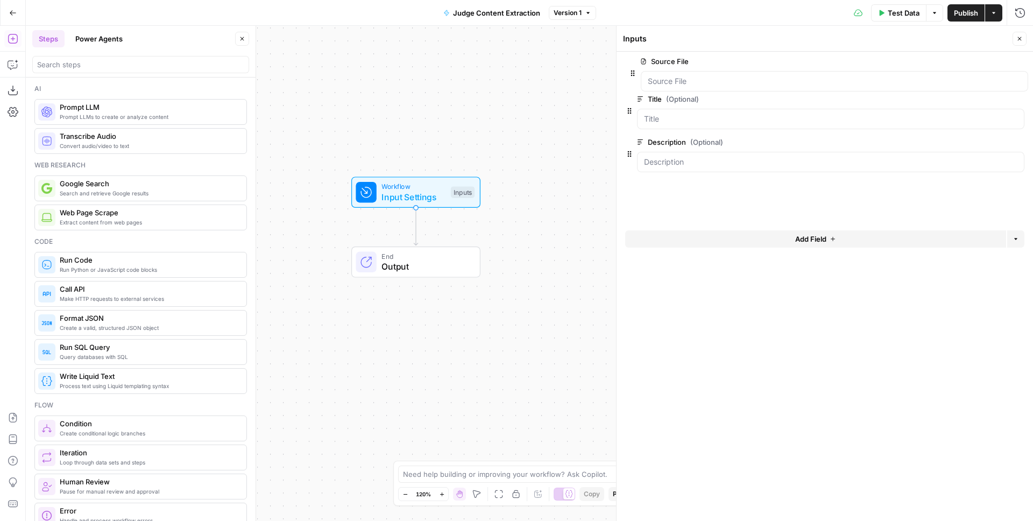
drag, startPoint x: 631, startPoint y: 162, endPoint x: 635, endPoint y: 66, distance: 96.3
click at [720, 90] on File "Source File" at bounding box center [830, 86] width 373 height 11
click at [983, 69] on span "edit field" at bounding box center [984, 66] width 24 height 9
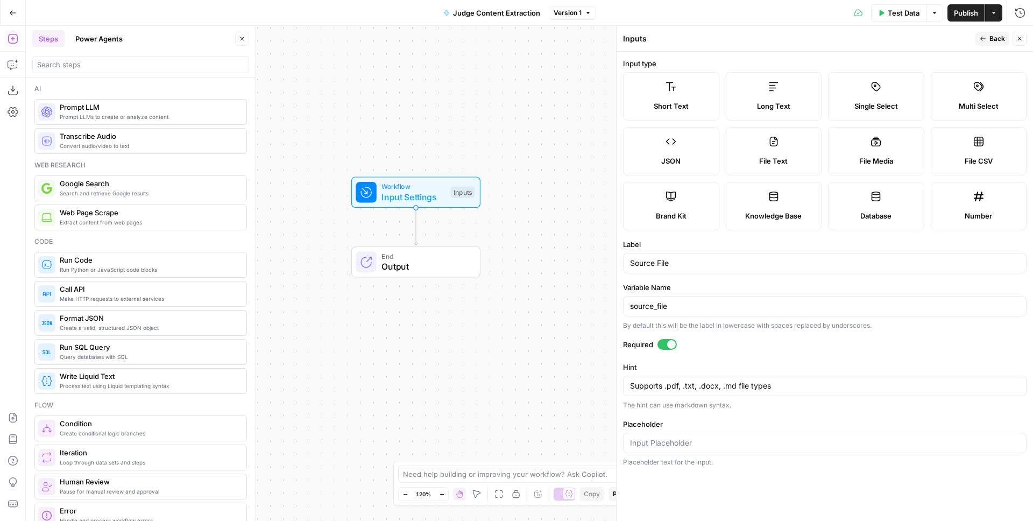
click at [1020, 39] on icon "button" at bounding box center [1019, 39] width 6 height 6
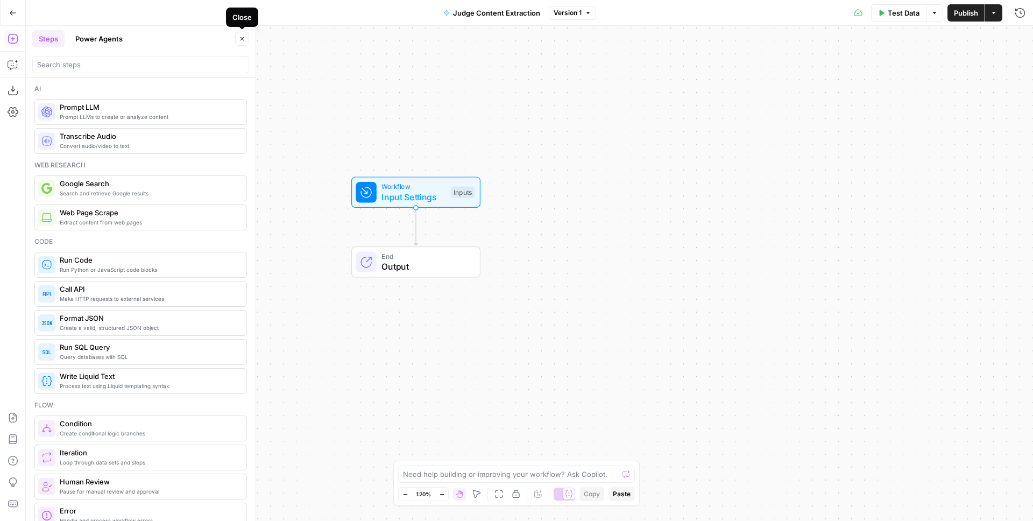
click at [245, 39] on icon "button" at bounding box center [242, 39] width 6 height 6
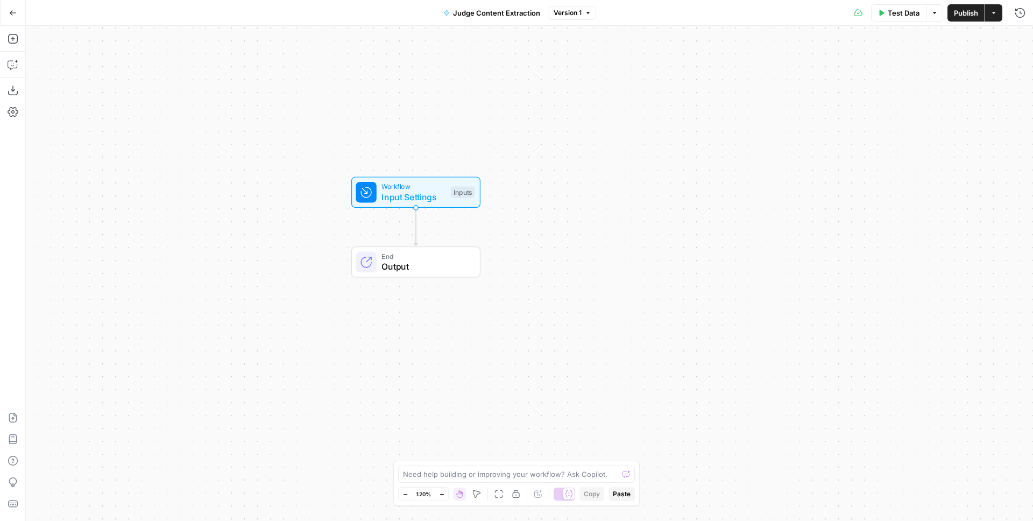
click at [954, 12] on span "Publish" at bounding box center [966, 13] width 24 height 11
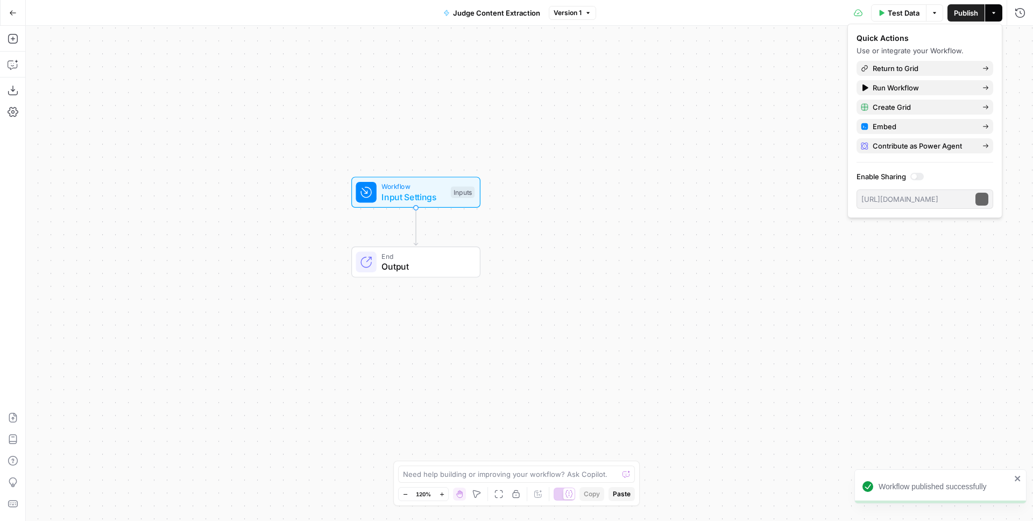
click at [893, 14] on span "Test Data" at bounding box center [904, 13] width 32 height 11
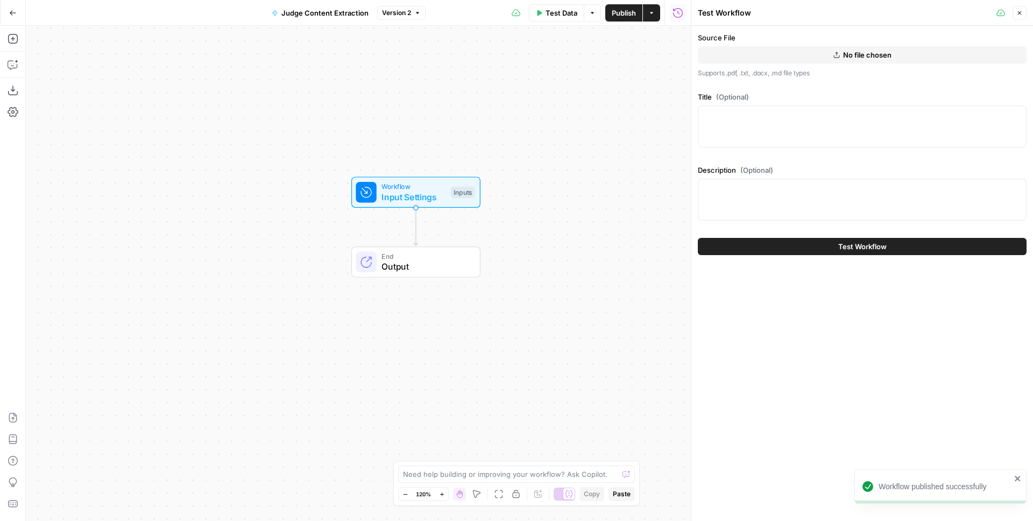
click at [814, 66] on div "Source File No file chosen Supports .pdf, .txt, .docx, .md file types" at bounding box center [862, 55] width 329 height 46
click at [814, 56] on button "No file chosen" at bounding box center [862, 54] width 329 height 17
click at [736, 132] on div at bounding box center [862, 126] width 329 height 42
click at [838, 55] on span "Klaviyo Library of Pain.pdf" at bounding box center [867, 54] width 87 height 11
click at [862, 247] on span "Test Workflow" at bounding box center [862, 246] width 48 height 11
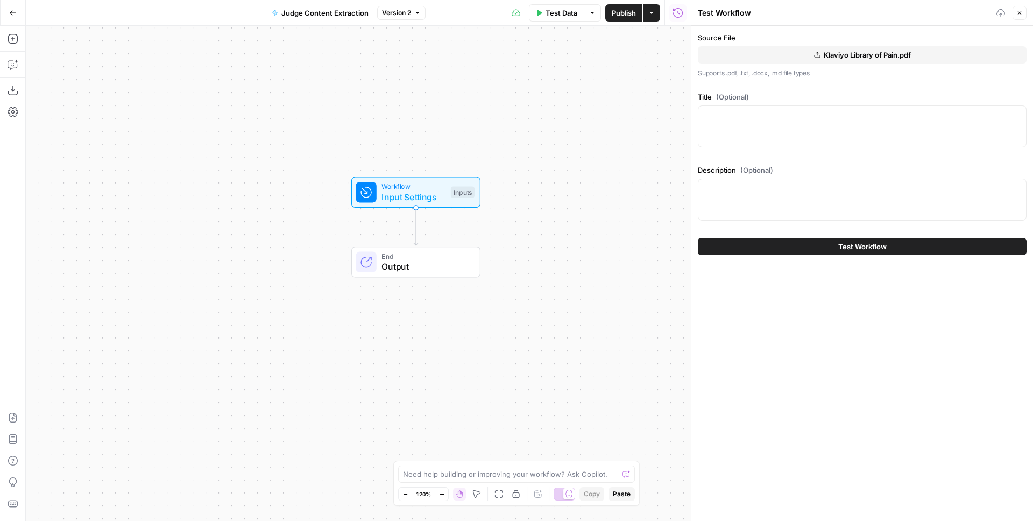
click at [633, 17] on span "Publish" at bounding box center [624, 13] width 24 height 11
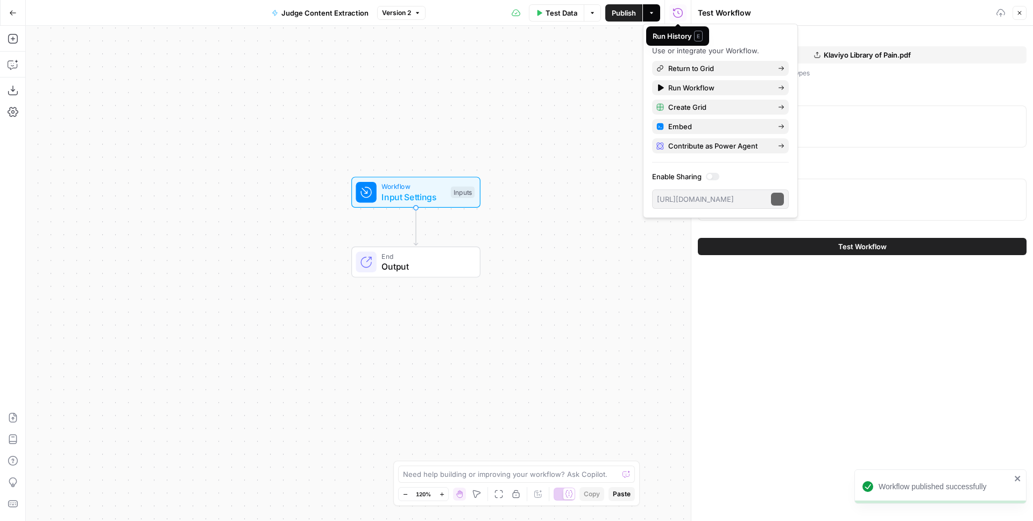
click at [650, 10] on span "button" at bounding box center [651, 13] width 6 height 6
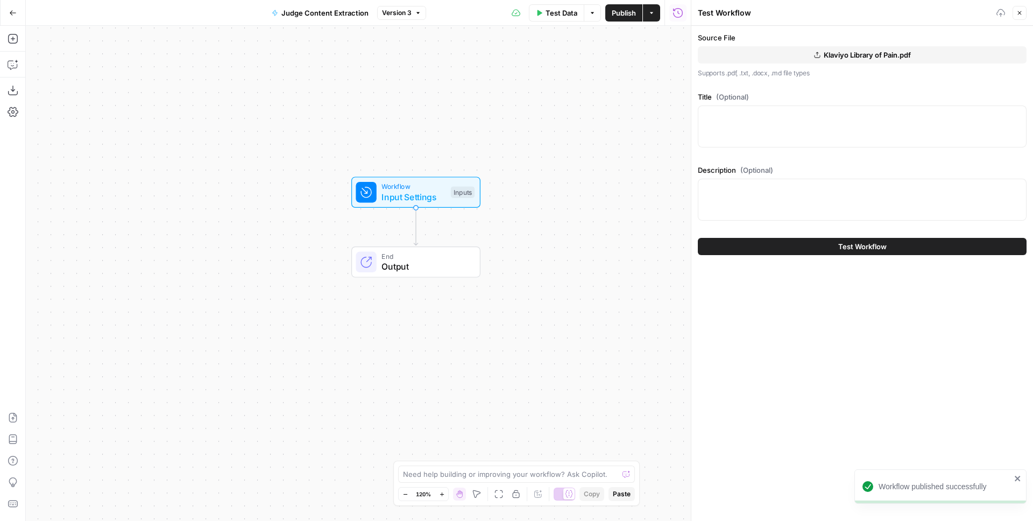
click at [658, 15] on button "Actions" at bounding box center [651, 12] width 17 height 17
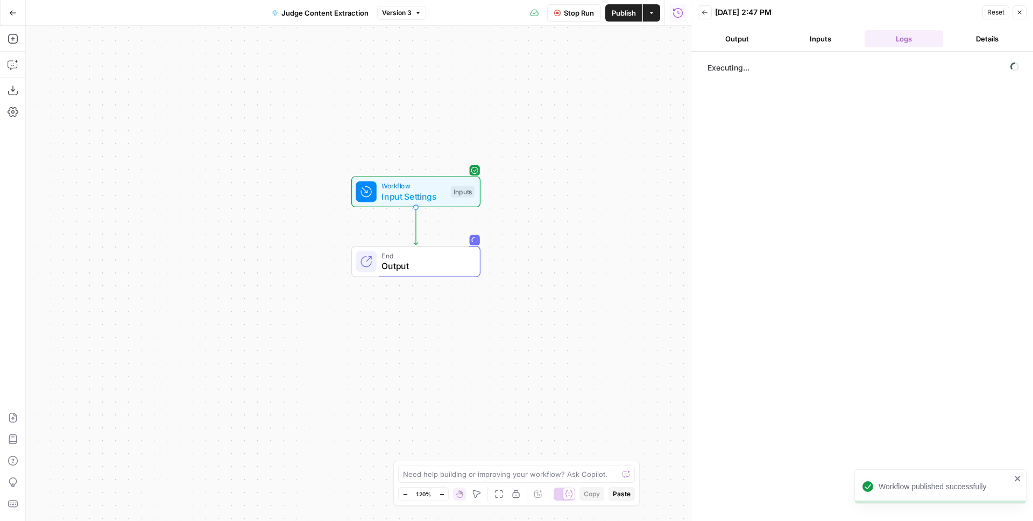
drag, startPoint x: 529, startPoint y: 100, endPoint x: 457, endPoint y: 77, distance: 75.5
click at [457, 77] on div "Workflow Input Settings Inputs End Output" at bounding box center [358, 273] width 665 height 495
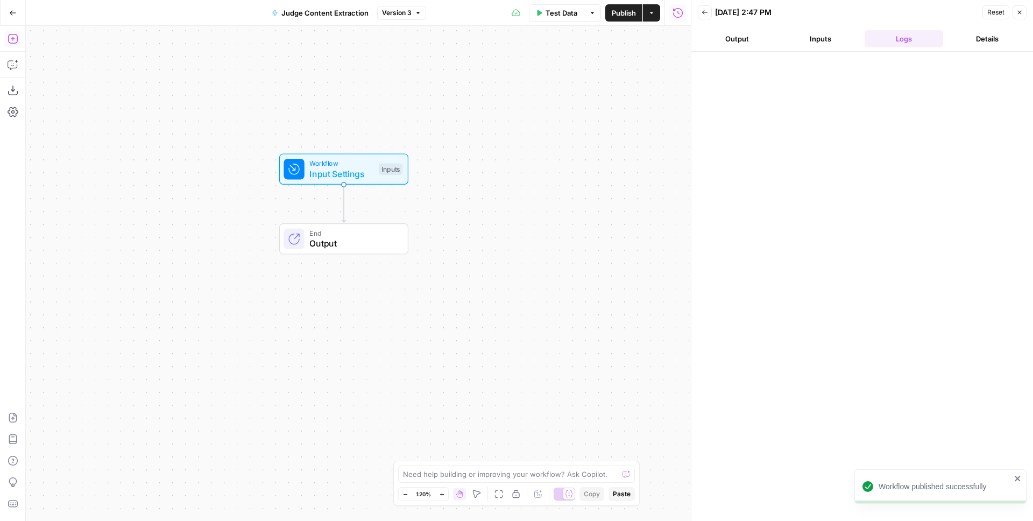
click at [13, 38] on icon "button" at bounding box center [13, 39] width 10 height 10
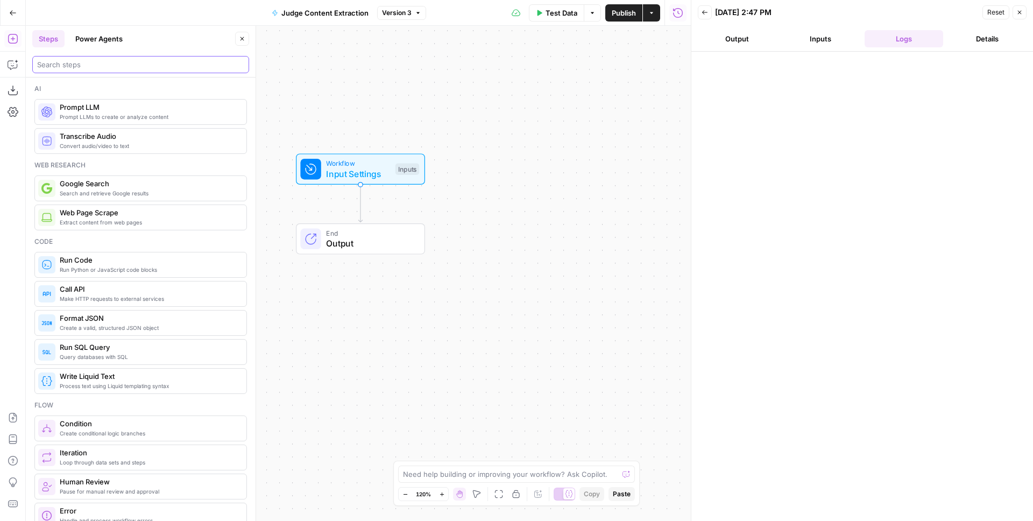
click at [109, 65] on input "search" at bounding box center [140, 64] width 207 height 11
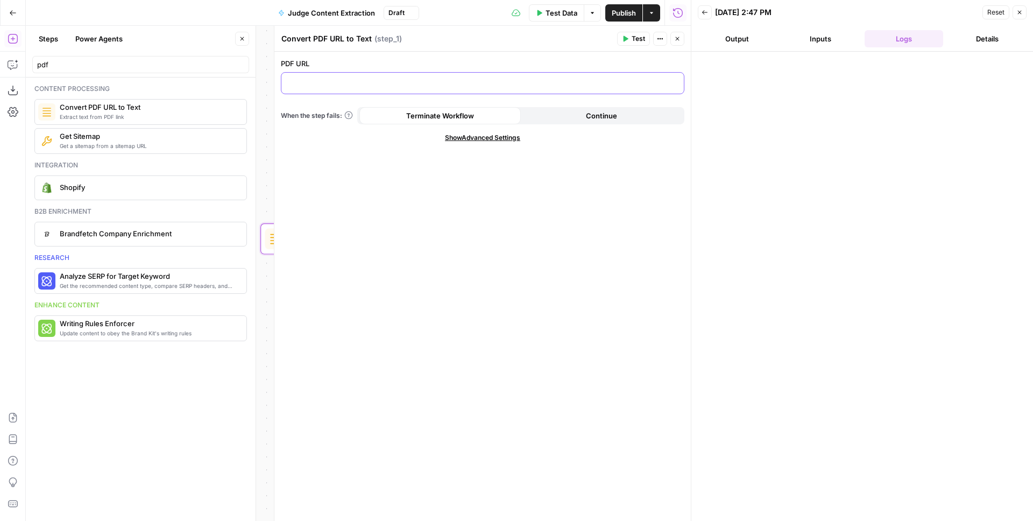
click at [332, 83] on p at bounding box center [482, 82] width 389 height 11
click at [679, 37] on icon "button" at bounding box center [677, 39] width 6 height 6
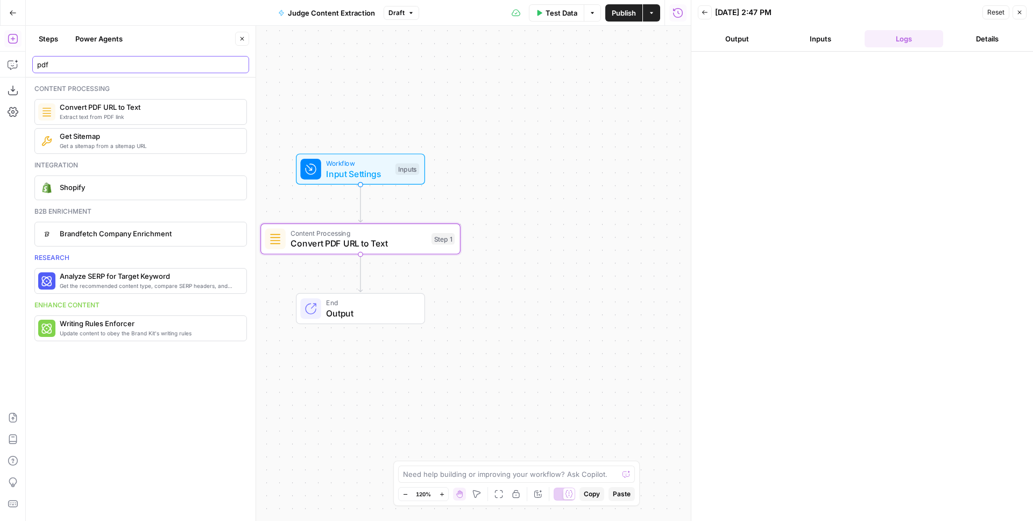
click at [109, 69] on input "pdf" at bounding box center [140, 64] width 207 height 11
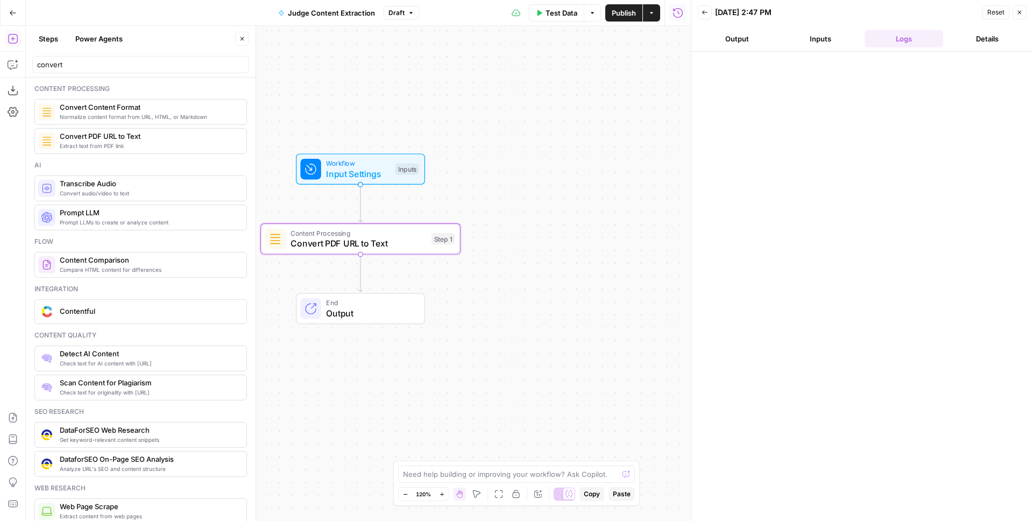
click at [107, 70] on div "convert" at bounding box center [140, 64] width 217 height 17
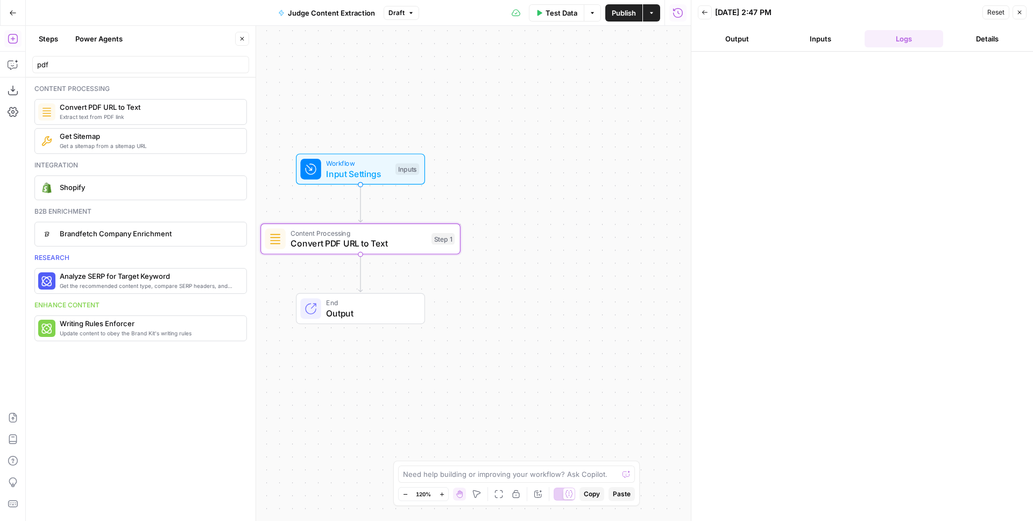
click at [360, 241] on span "Convert PDF URL to Text" at bounding box center [358, 243] width 136 height 13
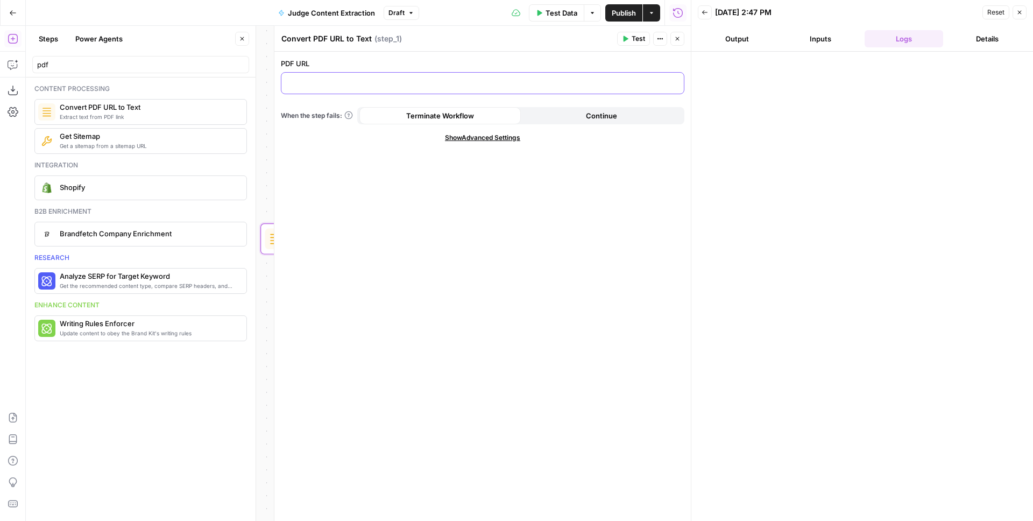
click at [366, 81] on p at bounding box center [482, 82] width 389 height 11
click at [823, 41] on button "Inputs" at bounding box center [820, 38] width 79 height 17
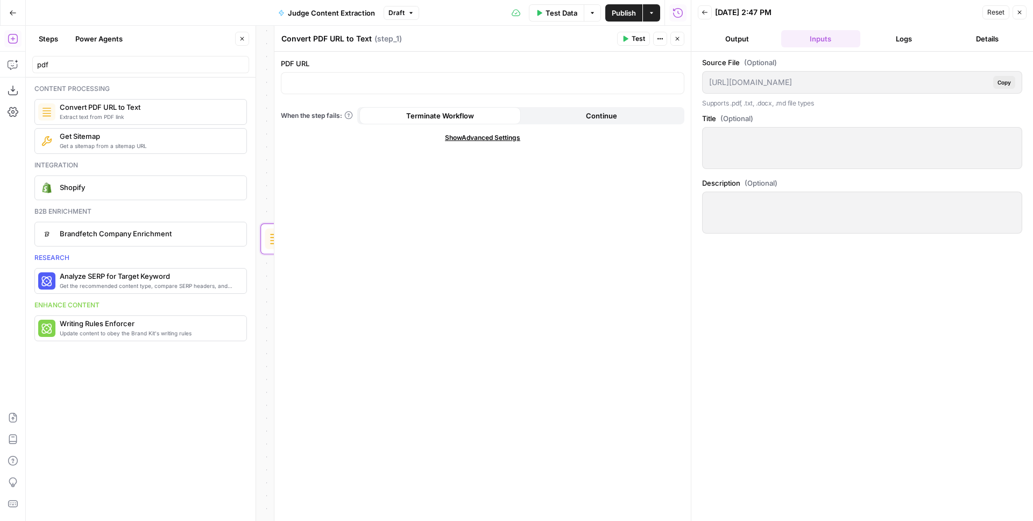
click at [775, 76] on div "https://app.airops.com/api/workspace_files/139990/url Copy" at bounding box center [862, 82] width 320 height 23
click at [399, 74] on div at bounding box center [482, 83] width 402 height 21
click at [626, 40] on icon "button" at bounding box center [625, 39] width 5 height 6
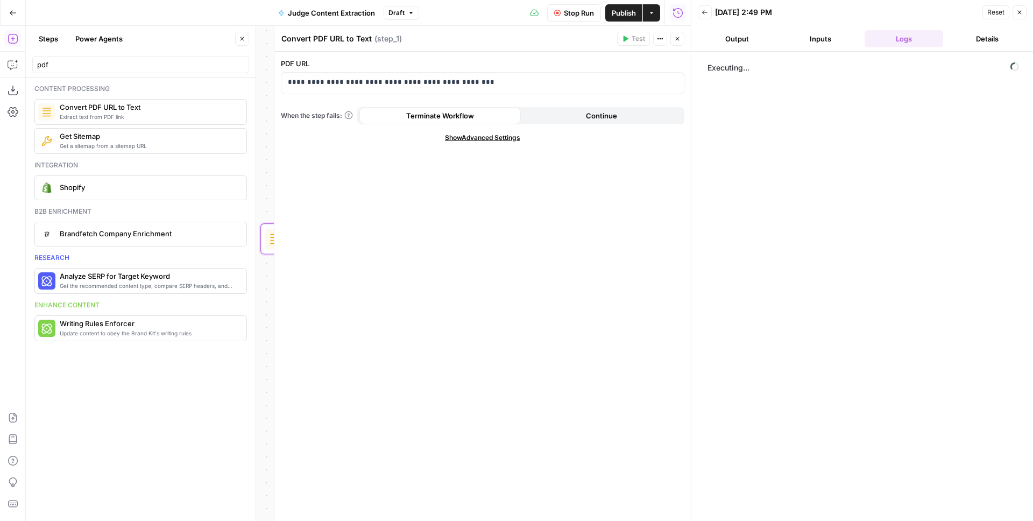
click at [507, 135] on span "Show Advanced Settings" at bounding box center [482, 138] width 75 height 10
click at [502, 137] on span "Hide Advanced Settings" at bounding box center [482, 138] width 73 height 10
click at [678, 40] on icon "button" at bounding box center [677, 39] width 6 height 6
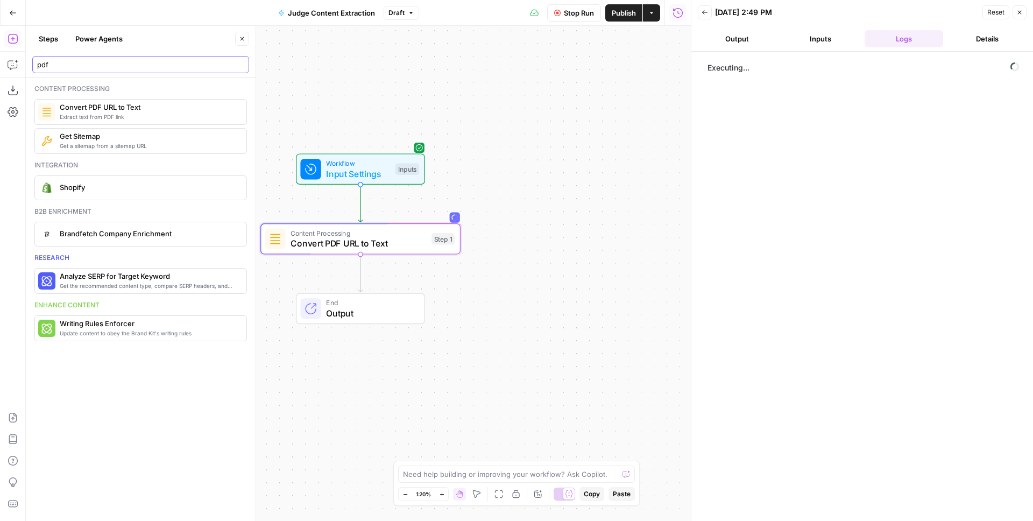
click at [119, 68] on input "pdf" at bounding box center [140, 64] width 207 height 11
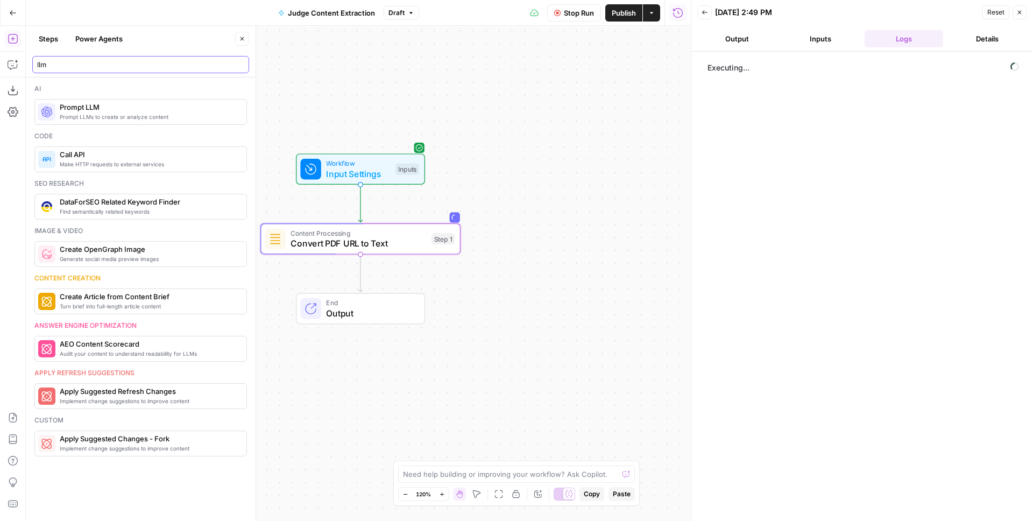
type input "llm"
click at [112, 109] on span "Prompt LLM" at bounding box center [149, 107] width 178 height 11
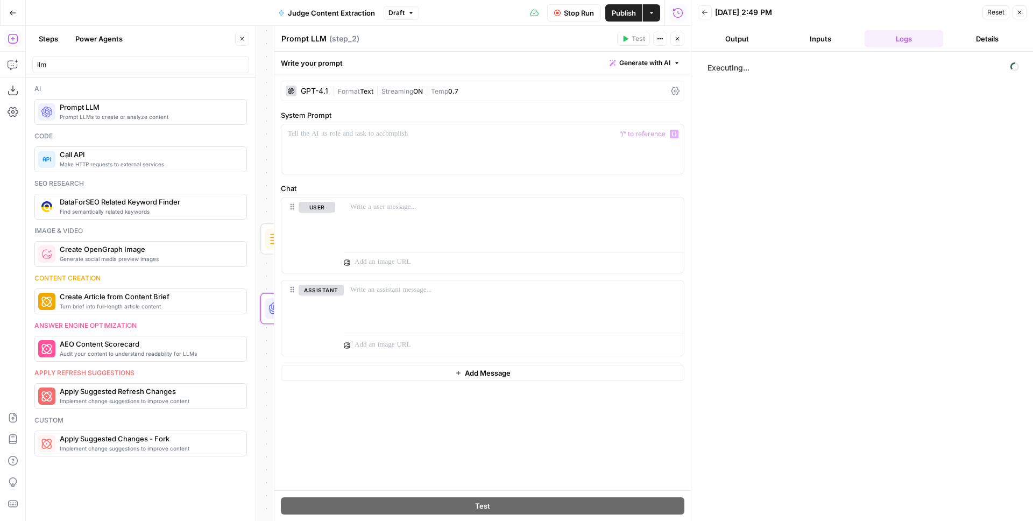
click at [338, 84] on div "GPT-4.1 | Format Text | Streaming ON | Temp 0.7" at bounding box center [482, 91] width 403 height 20
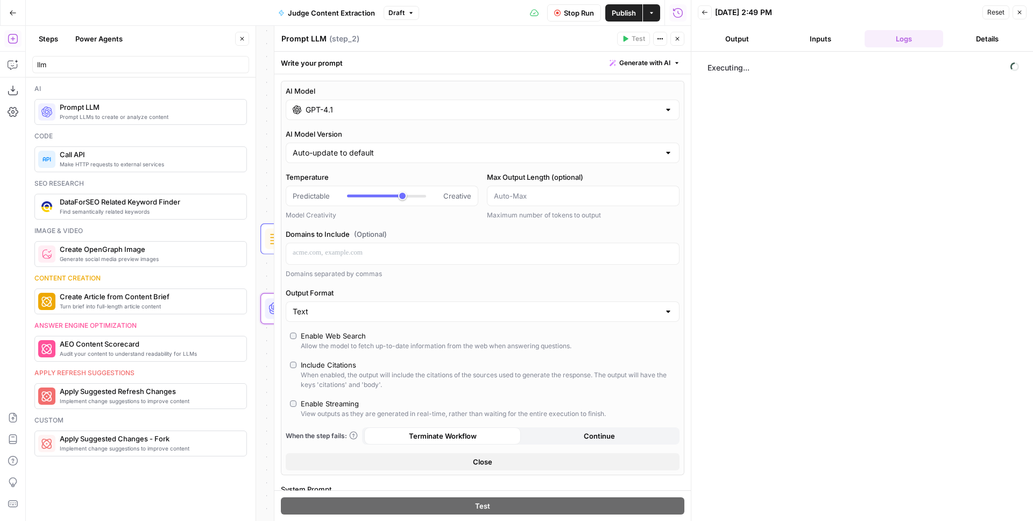
click at [350, 109] on input "GPT-4.1" at bounding box center [483, 109] width 354 height 11
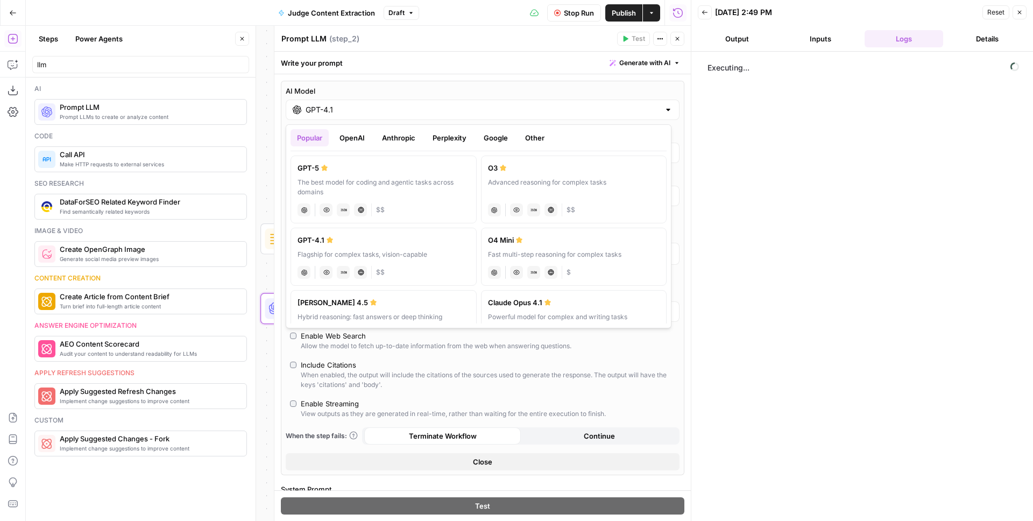
scroll to position [6, 0]
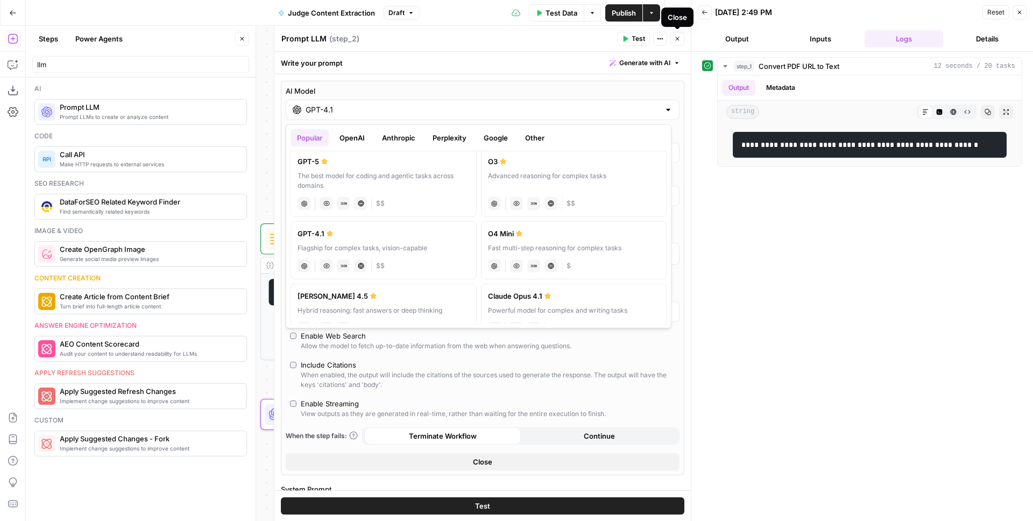
click at [676, 41] on icon "button" at bounding box center [677, 39] width 6 height 6
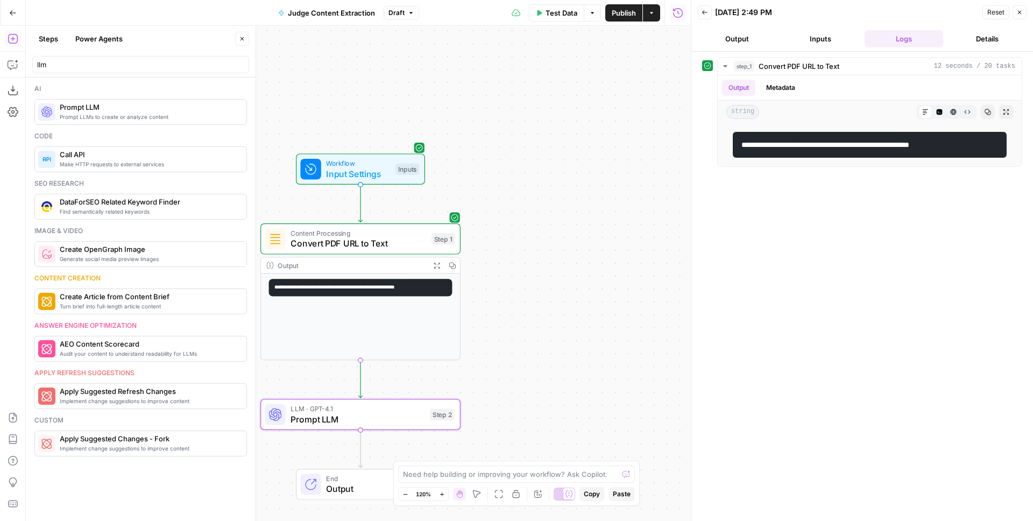
click at [344, 249] on span "Convert PDF URL to Text" at bounding box center [358, 243] width 136 height 13
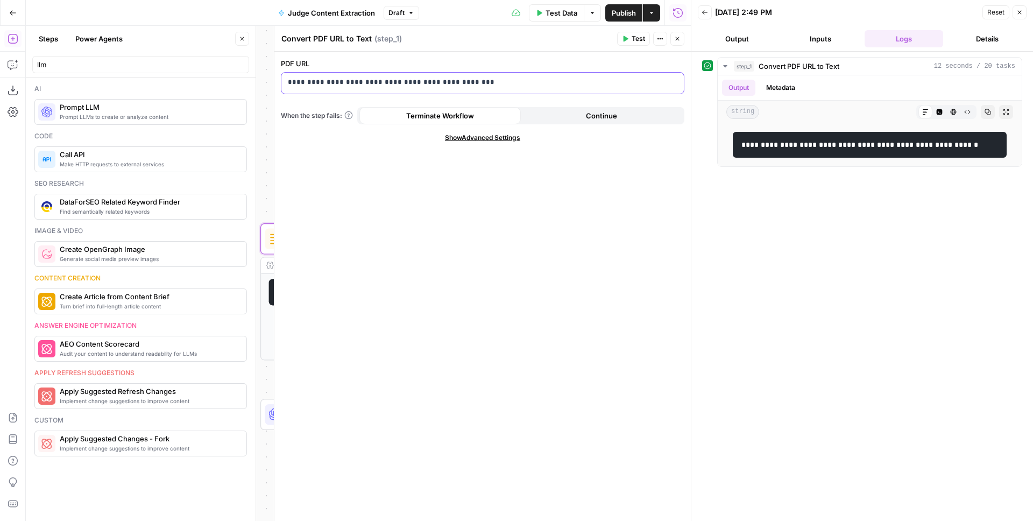
click at [396, 88] on div "**********" at bounding box center [482, 83] width 402 height 21
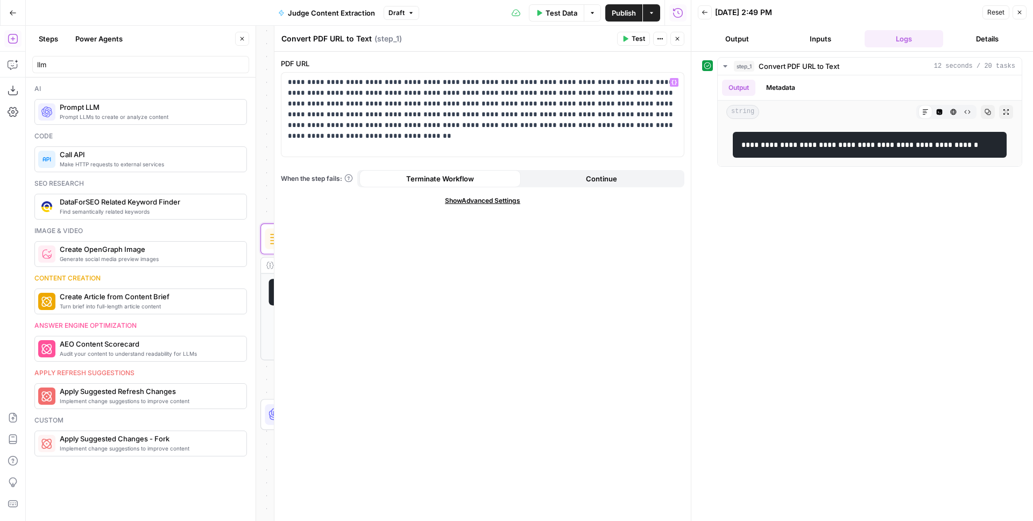
drag, startPoint x: 525, startPoint y: 304, endPoint x: 553, endPoint y: 238, distance: 72.0
click at [525, 304] on div "**********" at bounding box center [482, 286] width 416 height 469
click at [630, 39] on button "Test" at bounding box center [633, 39] width 33 height 14
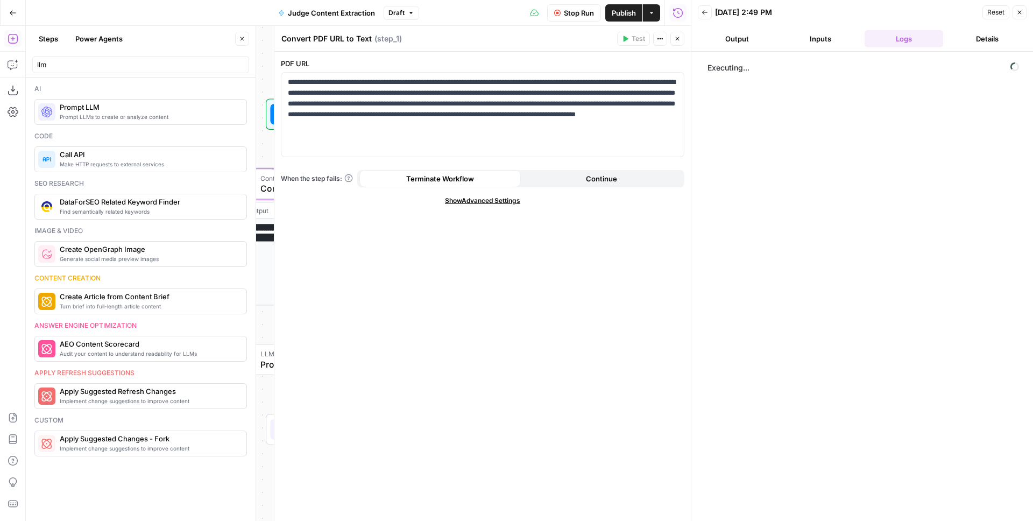
drag, startPoint x: 265, startPoint y: 186, endPoint x: 247, endPoint y: 309, distance: 125.0
click at [235, 131] on body "**********" at bounding box center [516, 260] width 1033 height 521
click at [264, 363] on span "Prompt LLM" at bounding box center [327, 364] width 134 height 13
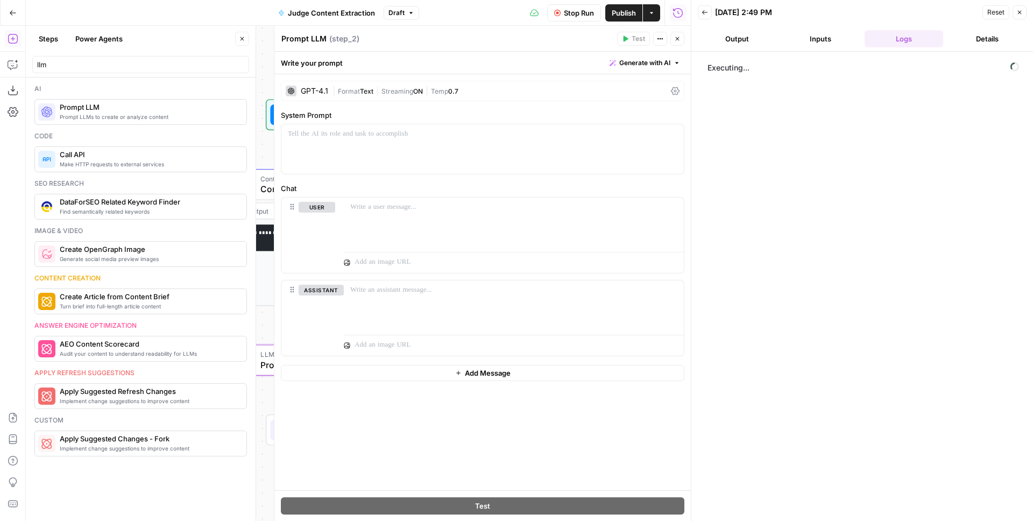
click at [352, 95] on div "| Format Text | Streaming ON | Temp 0.7" at bounding box center [499, 91] width 334 height 10
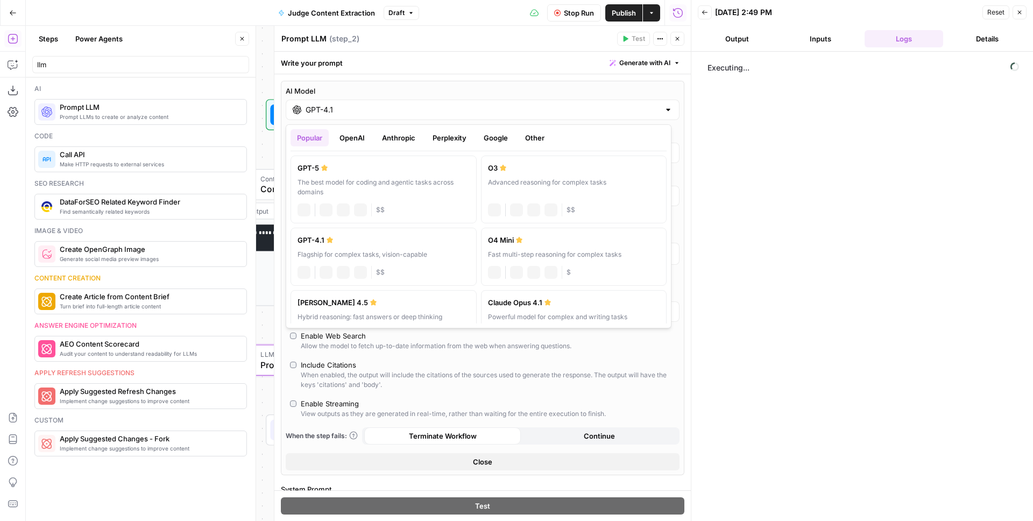
click at [370, 108] on input "GPT-4.1" at bounding box center [483, 109] width 354 height 11
click at [384, 136] on button "Anthropic" at bounding box center [398, 137] width 46 height 17
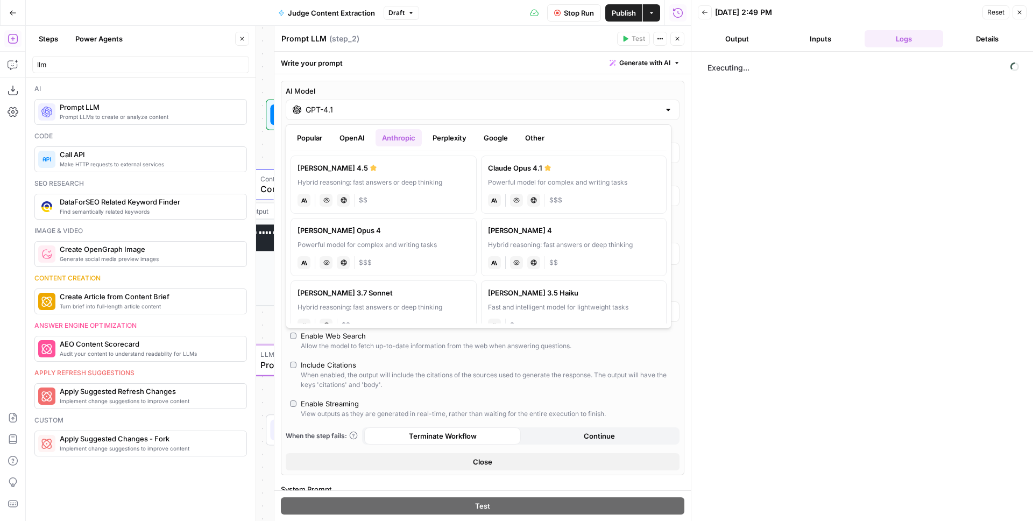
click at [417, 178] on div "Hybrid reasoning: fast answers or deep thinking" at bounding box center [383, 183] width 172 height 10
type input "Claude Sonnet 4.5"
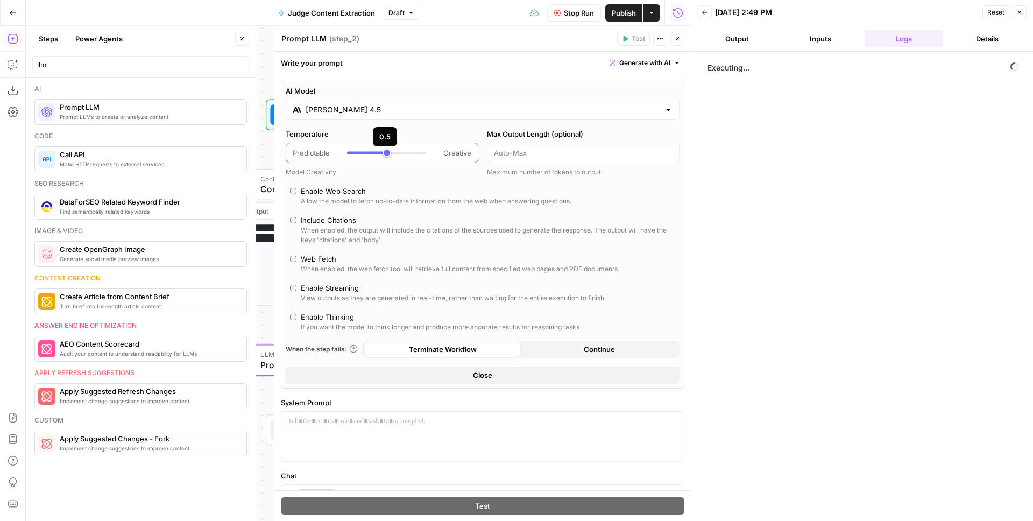
type input "***"
drag, startPoint x: 403, startPoint y: 152, endPoint x: 369, endPoint y: 153, distance: 34.4
click at [369, 153] on div at bounding box center [386, 152] width 79 height 11
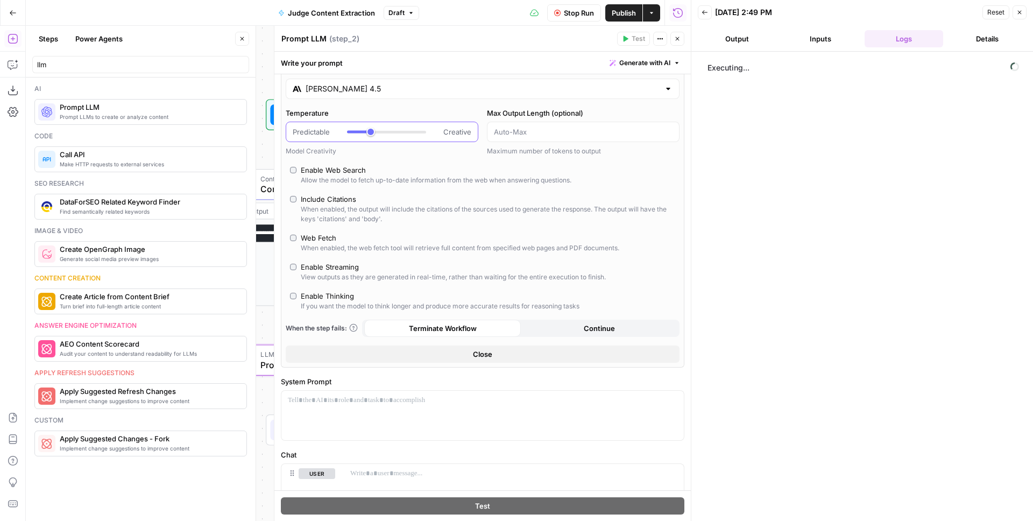
scroll to position [152, 0]
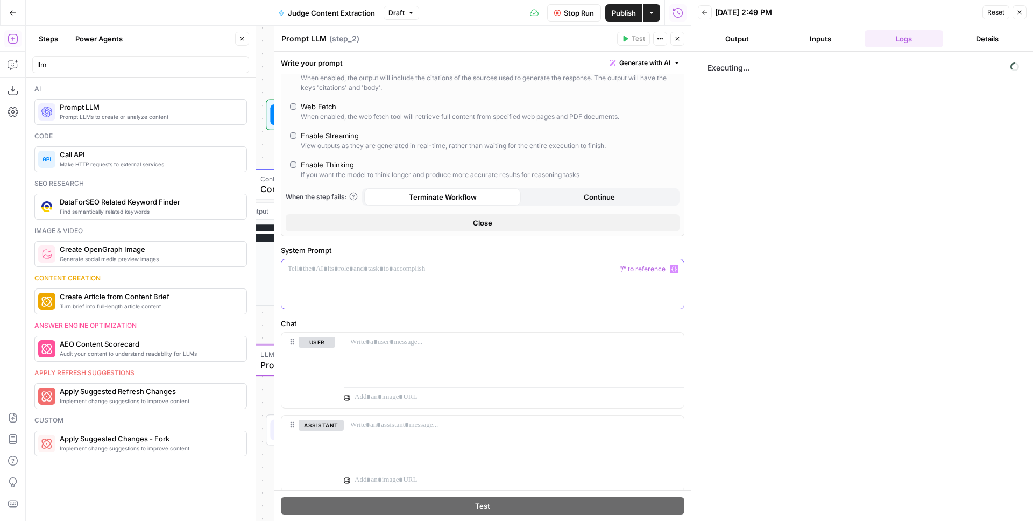
click at [365, 290] on div at bounding box center [482, 283] width 402 height 49
click at [394, 357] on div at bounding box center [514, 356] width 340 height 49
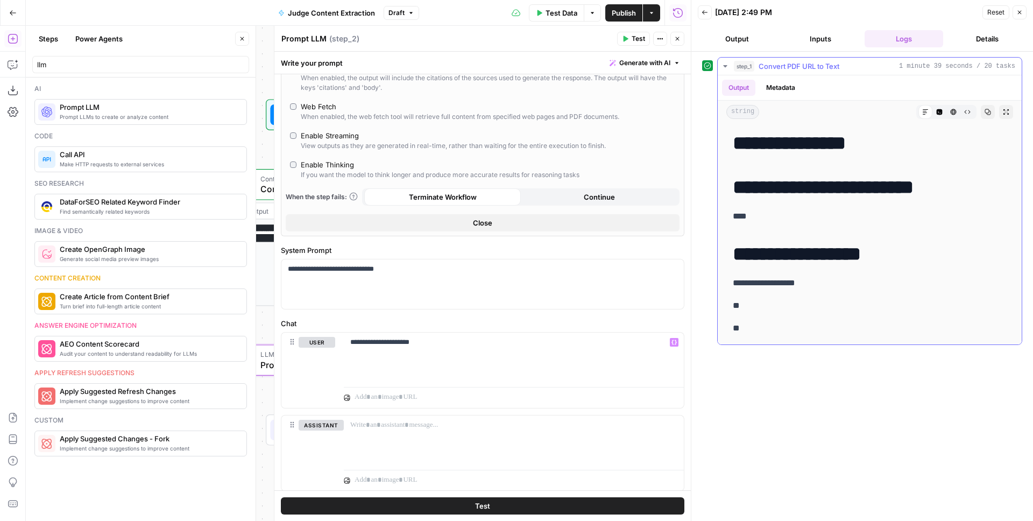
click at [946, 113] on button "HTML Viewer" at bounding box center [953, 112] width 14 height 14
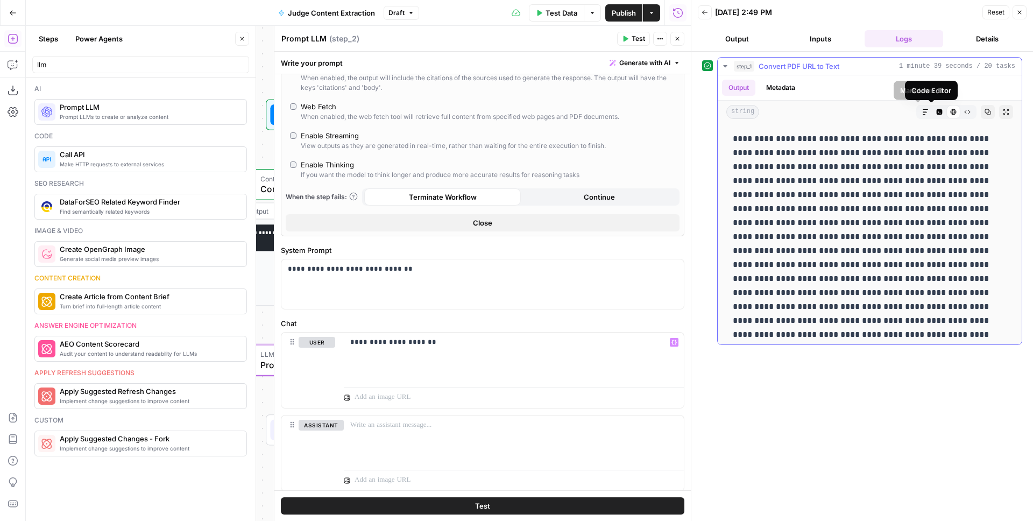
click at [921, 114] on button "Markdown" at bounding box center [925, 112] width 14 height 14
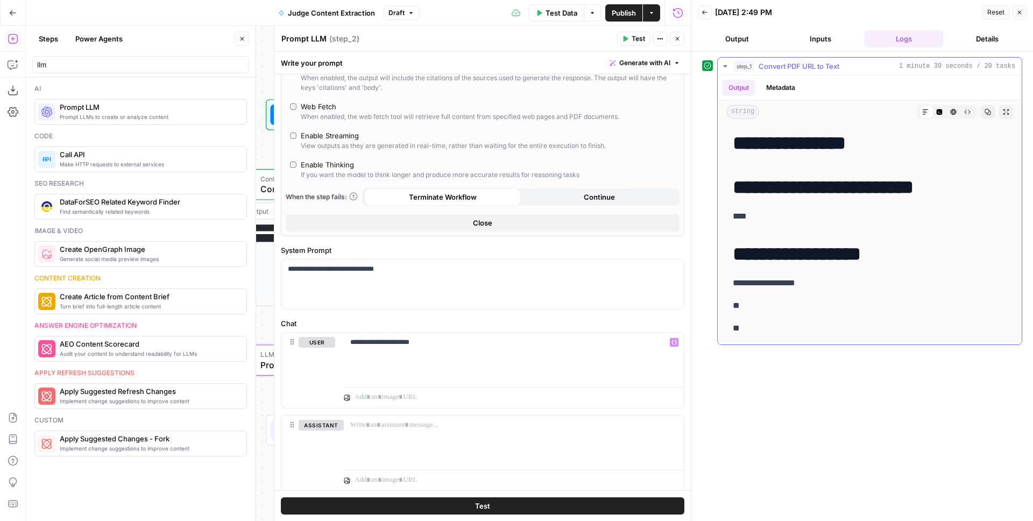
click at [813, 217] on p "****" at bounding box center [866, 216] width 266 height 14
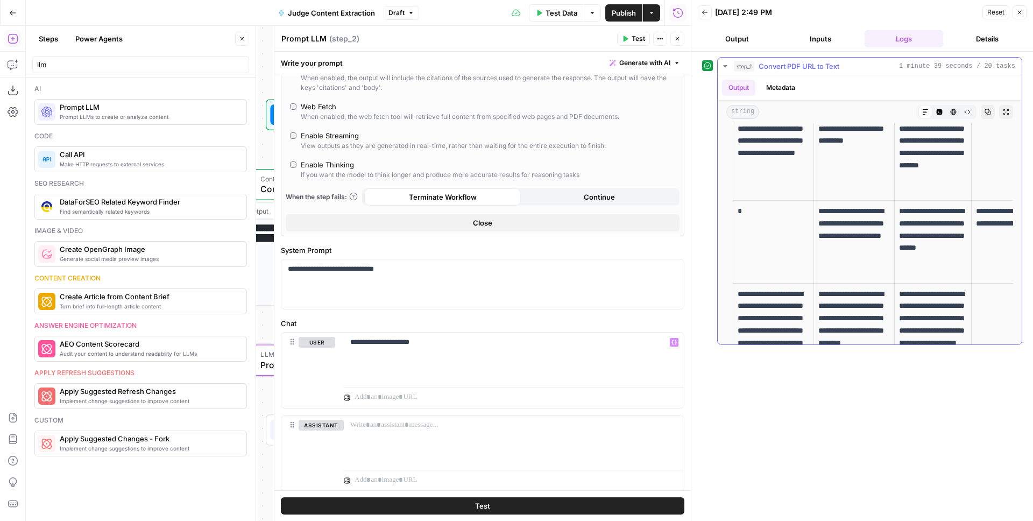
scroll to position [2287, 0]
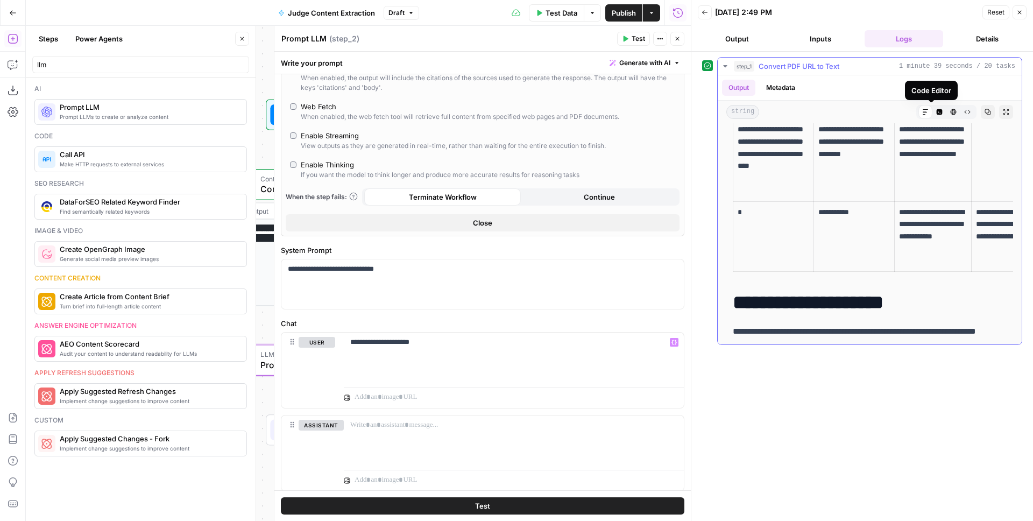
click at [934, 108] on button "Code Editor" at bounding box center [939, 112] width 14 height 14
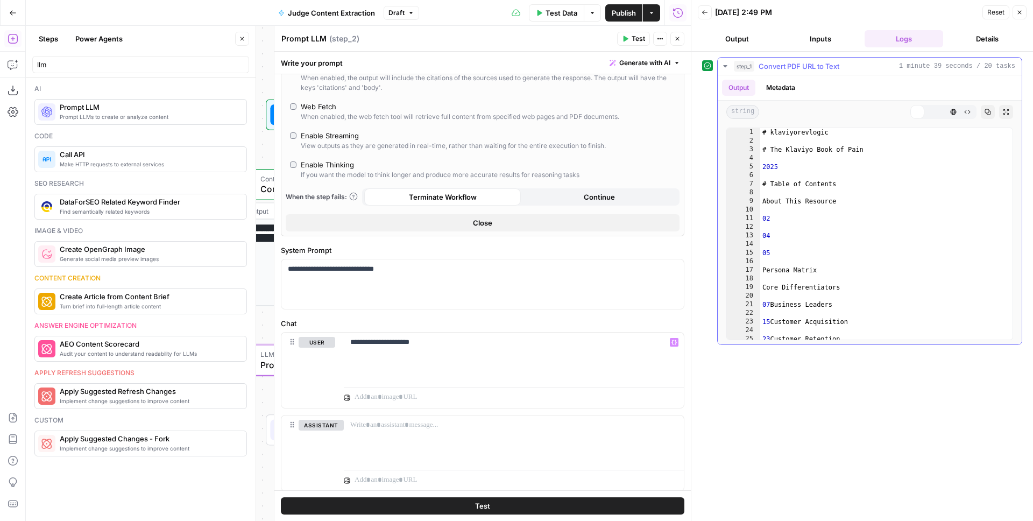
scroll to position [0, 0]
click at [921, 112] on span "Markdown" at bounding box center [921, 112] width 1 height 1
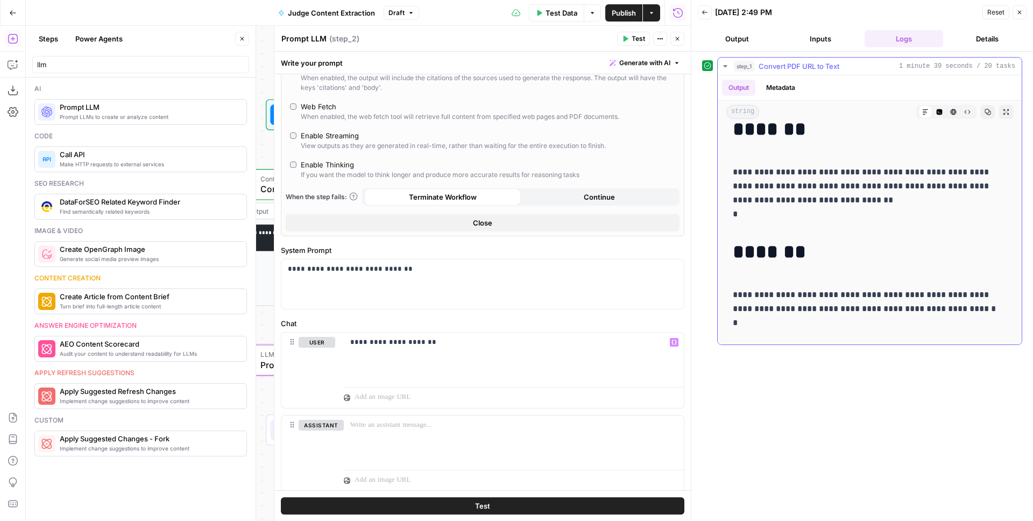
scroll to position [48685, 0]
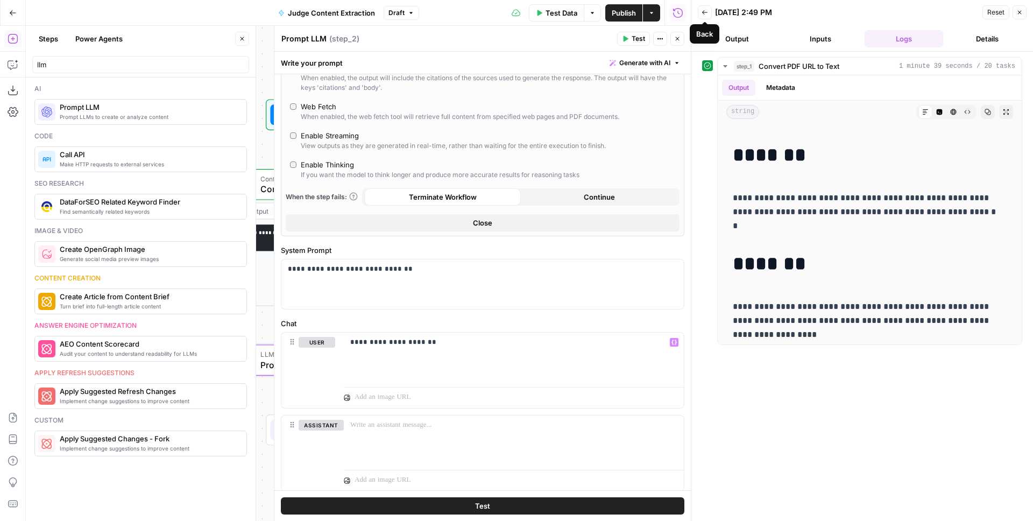
click at [704, 10] on icon "button" at bounding box center [704, 12] width 6 height 6
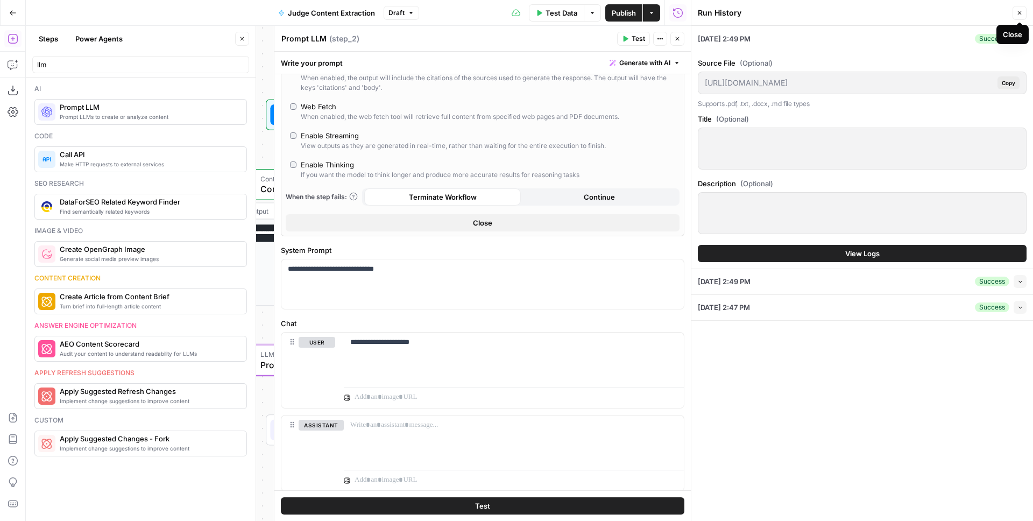
click at [1017, 13] on icon "button" at bounding box center [1019, 13] width 6 height 6
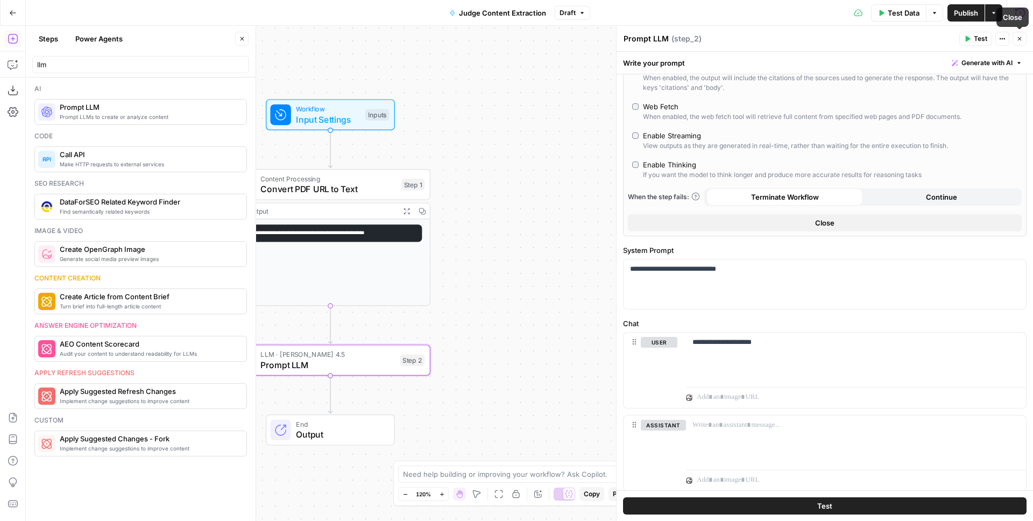
click at [1021, 41] on icon "button" at bounding box center [1019, 39] width 6 height 6
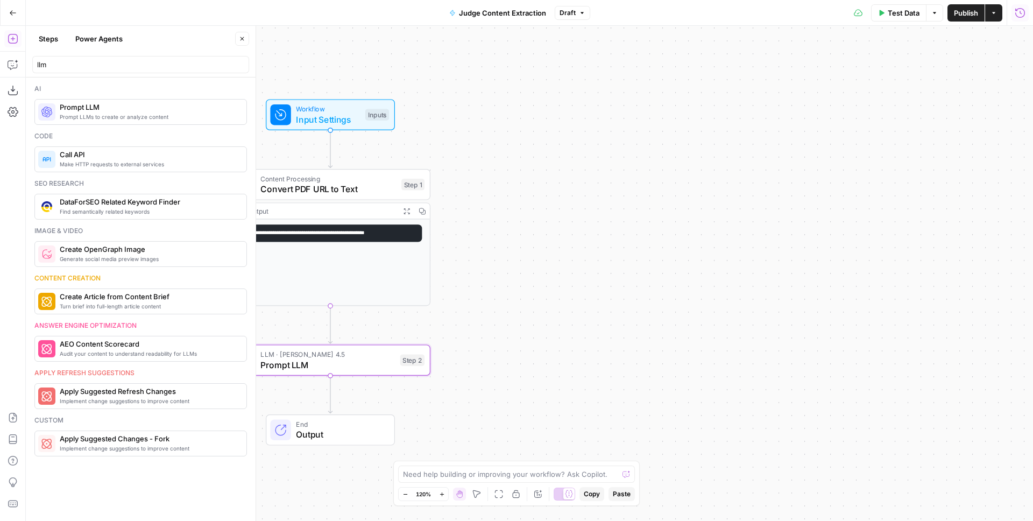
drag, startPoint x: 661, startPoint y: 135, endPoint x: 709, endPoint y: 119, distance: 50.9
click at [697, 125] on div "**********" at bounding box center [529, 273] width 1007 height 495
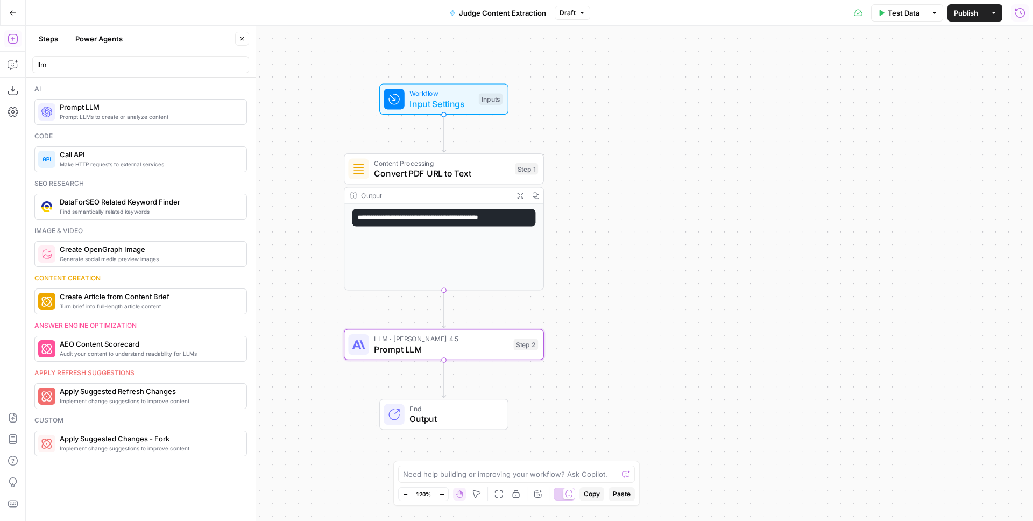
drag, startPoint x: 670, startPoint y: 124, endPoint x: 817, endPoint y: 130, distance: 147.5
click at [803, 132] on div "**********" at bounding box center [529, 273] width 1007 height 495
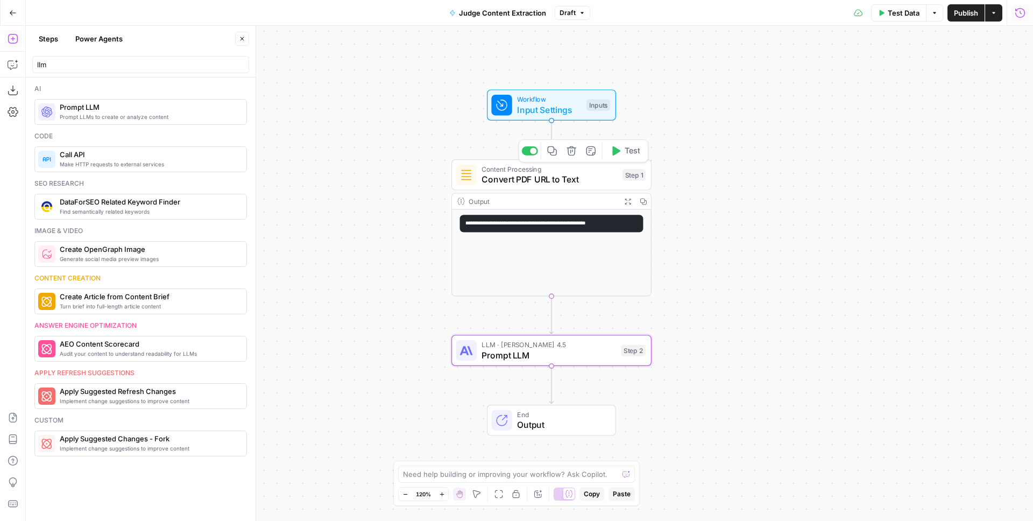
click at [528, 111] on span "Input Settings" at bounding box center [549, 109] width 64 height 13
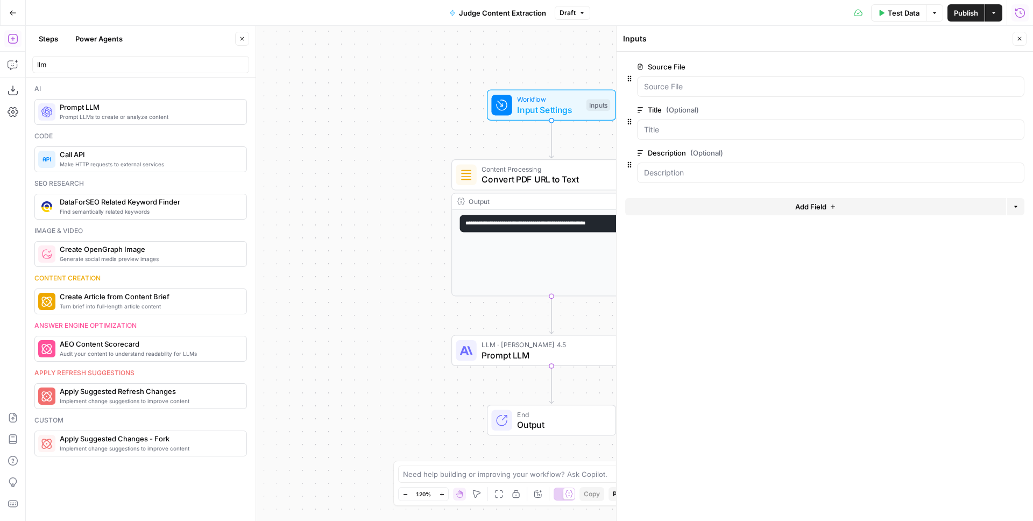
click at [1020, 67] on icon "button" at bounding box center [1018, 67] width 6 height 6
click at [493, 180] on span "Convert PDF URL to Text" at bounding box center [549, 179] width 136 height 13
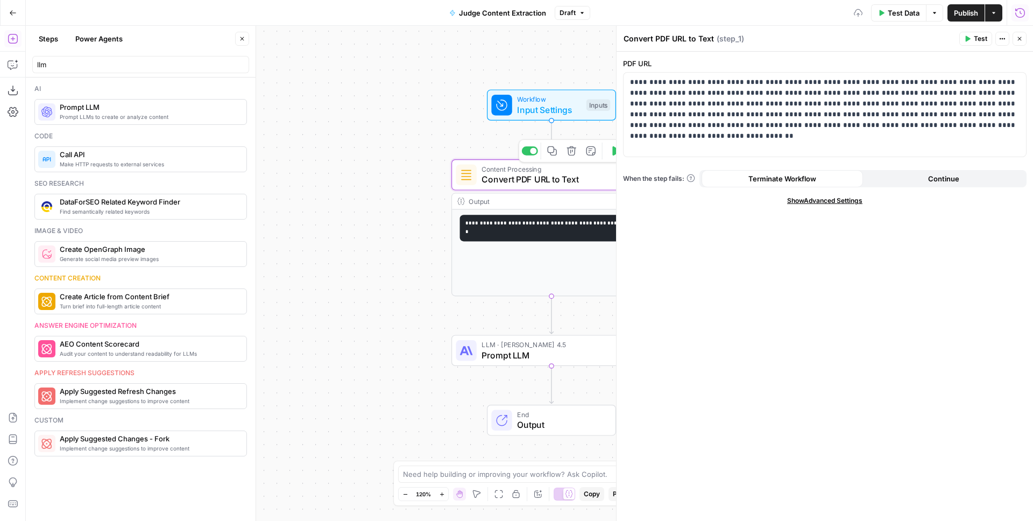
click at [569, 152] on icon "button" at bounding box center [571, 151] width 10 height 10
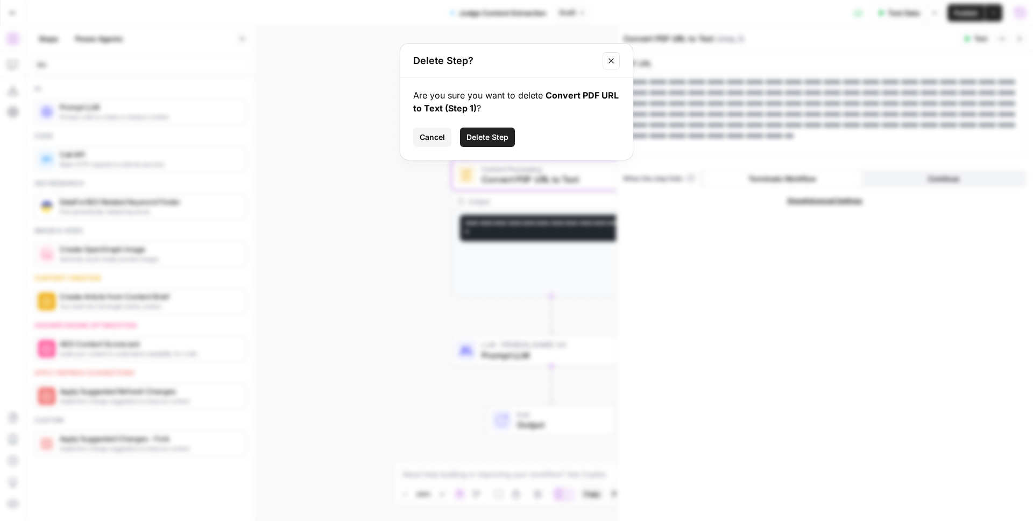
click at [498, 136] on span "Delete Step" at bounding box center [487, 137] width 42 height 11
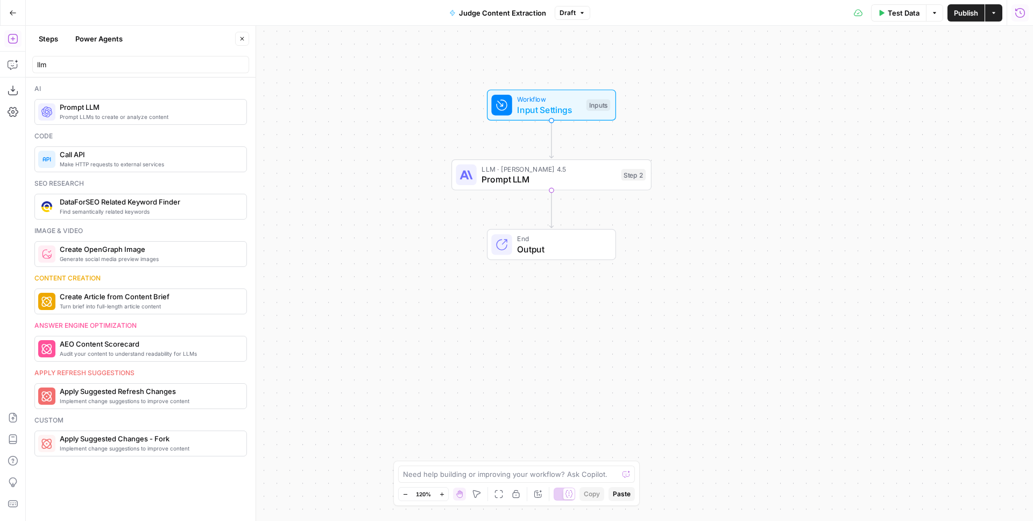
click at [241, 38] on icon "button" at bounding box center [242, 39] width 4 height 4
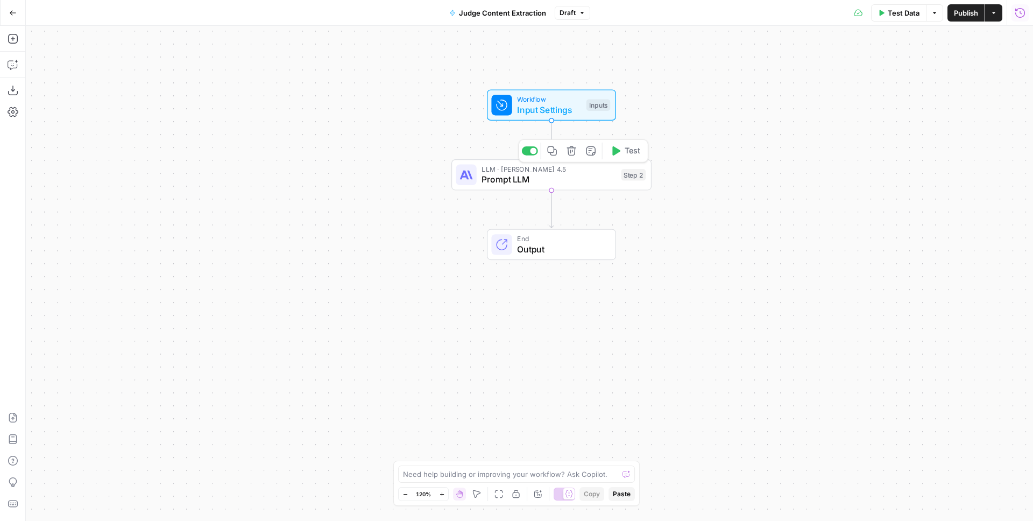
click at [537, 167] on span "LLM · Claude Sonnet 4.5" at bounding box center [548, 169] width 134 height 10
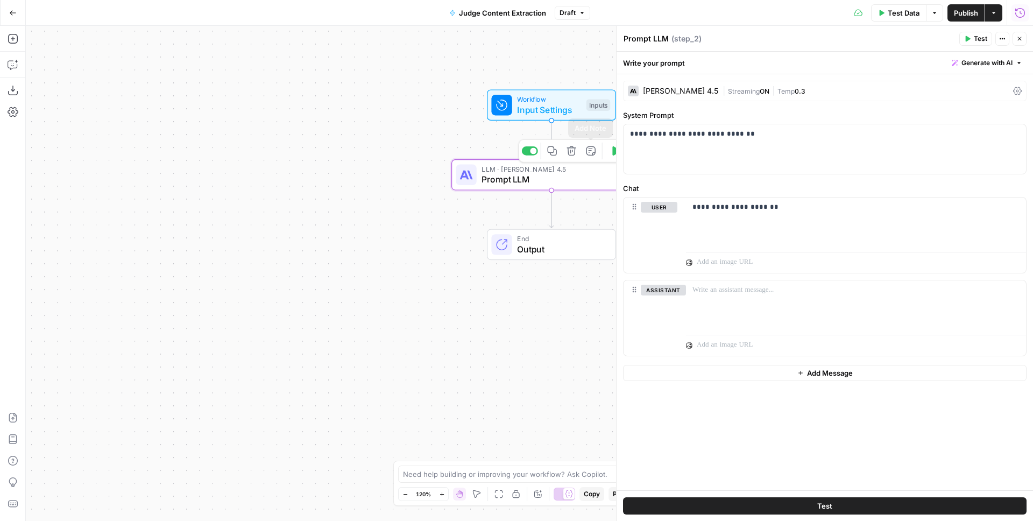
click at [577, 149] on button "Delete step" at bounding box center [571, 151] width 17 height 17
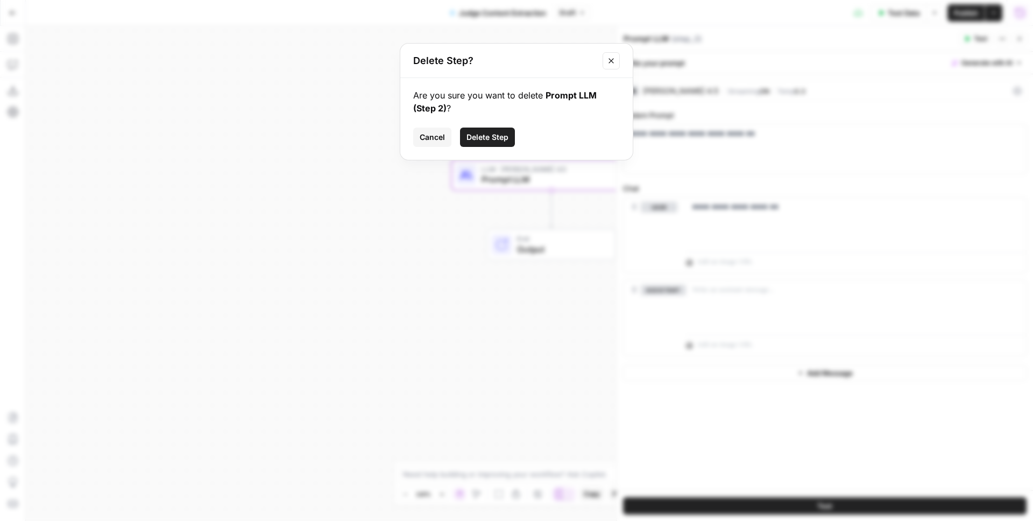
click at [493, 130] on button "Delete Step" at bounding box center [487, 136] width 55 height 19
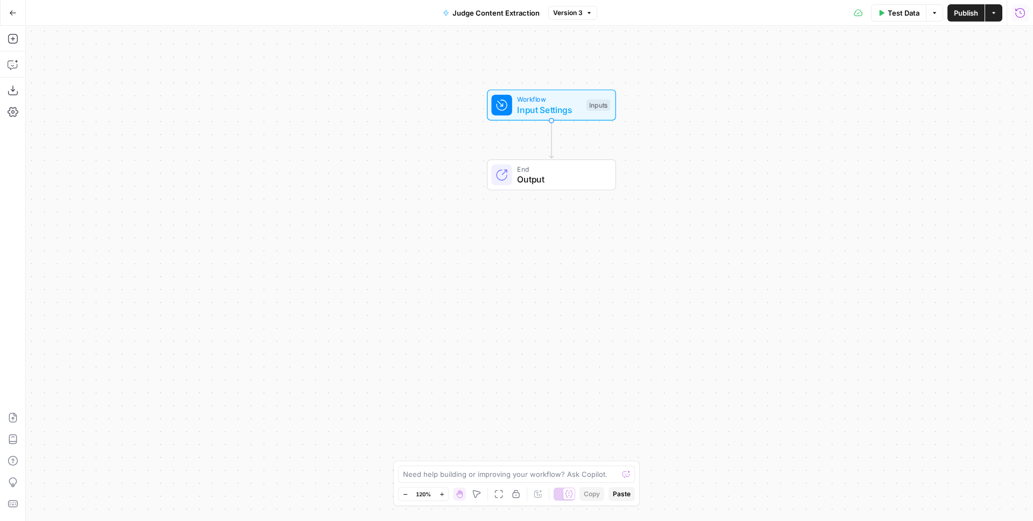
click at [515, 111] on div "Workflow Input Settings Inputs Test Step" at bounding box center [550, 105] width 119 height 22
click at [662, 67] on label "Title (Optional)" at bounding box center [800, 66] width 327 height 11
click at [662, 81] on input "Title (Optional)" at bounding box center [830, 86] width 373 height 11
click at [999, 65] on icon "button" at bounding box center [1002, 67] width 6 height 6
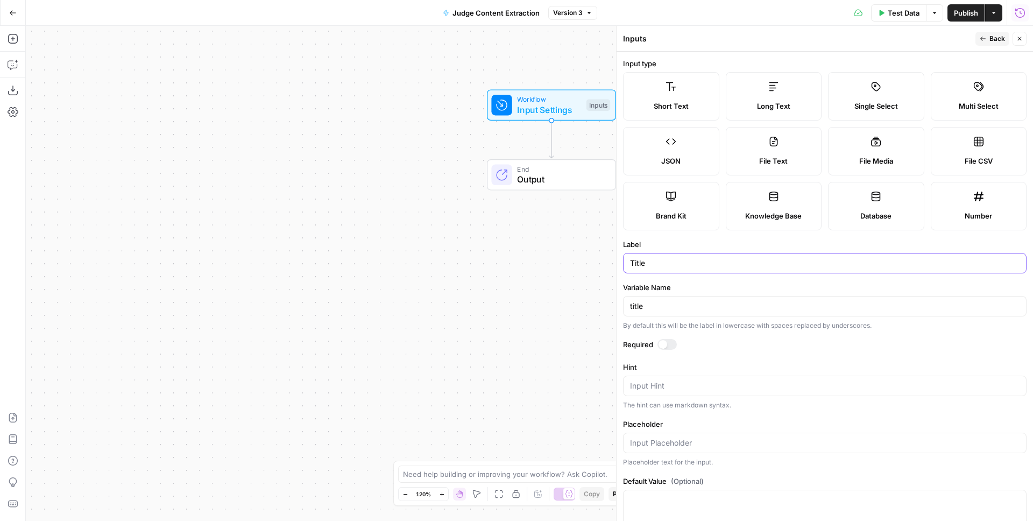
click at [652, 267] on input "Title" at bounding box center [824, 263] width 389 height 11
type input "Content"
type input "content"
click at [668, 349] on div at bounding box center [666, 344] width 19 height 11
click at [988, 29] on header "Inputs Back Close" at bounding box center [824, 39] width 416 height 26
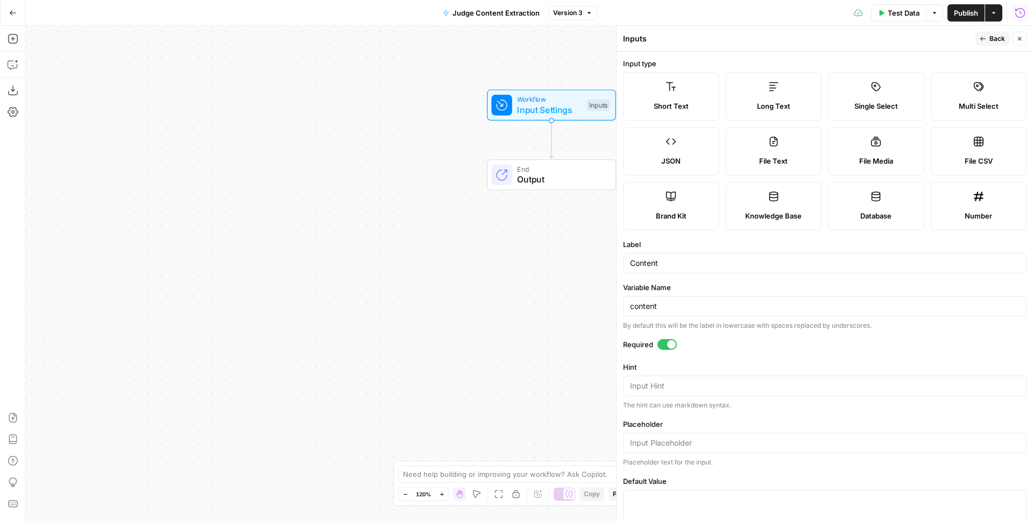
click at [990, 38] on span "Back" at bounding box center [997, 39] width 16 height 10
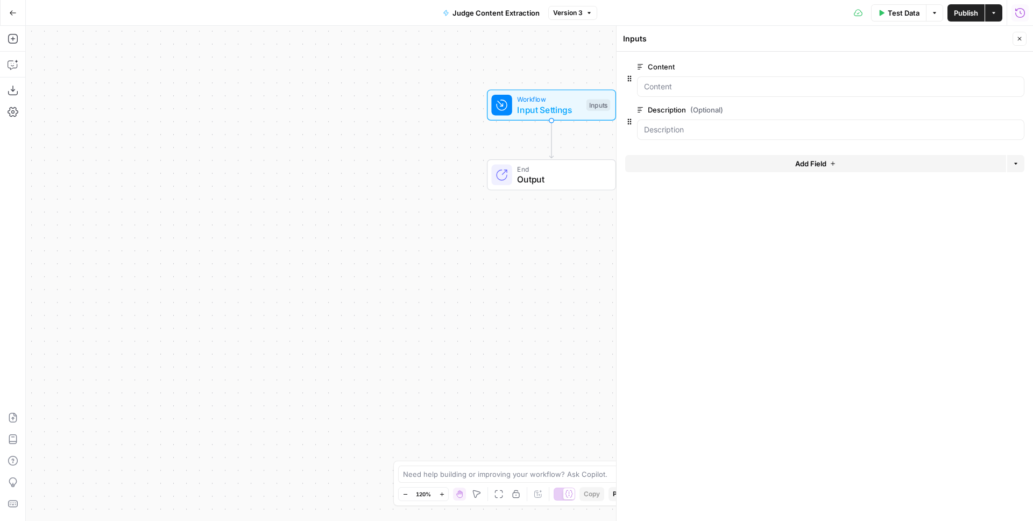
click at [987, 104] on button "edit field" at bounding box center [988, 109] width 41 height 13
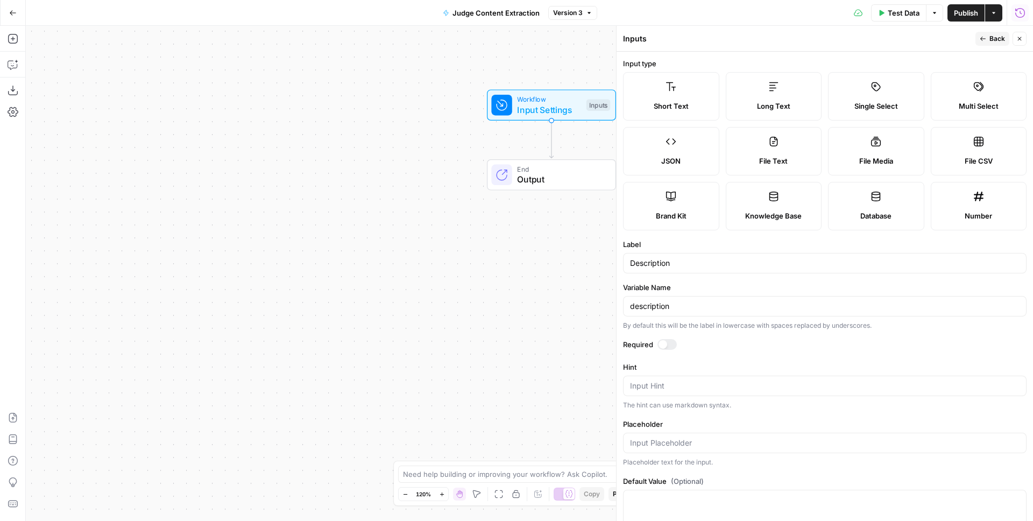
click at [657, 345] on div at bounding box center [666, 344] width 19 height 11
click at [989, 29] on header "Inputs Back Close" at bounding box center [824, 39] width 416 height 26
click at [987, 34] on button "Back" at bounding box center [992, 39] width 34 height 14
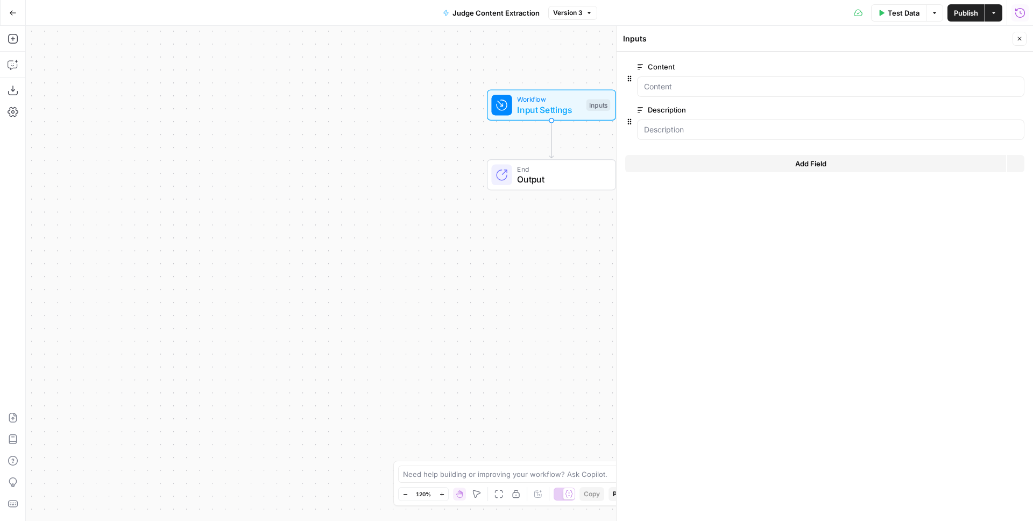
click at [140, 160] on div "Workflow Input Settings Inputs End Output" at bounding box center [529, 273] width 1007 height 495
click at [689, 114] on label "Description" at bounding box center [800, 109] width 327 height 11
click at [689, 124] on input "Description" at bounding box center [830, 129] width 373 height 11
click at [985, 108] on span "edit field" at bounding box center [984, 109] width 24 height 9
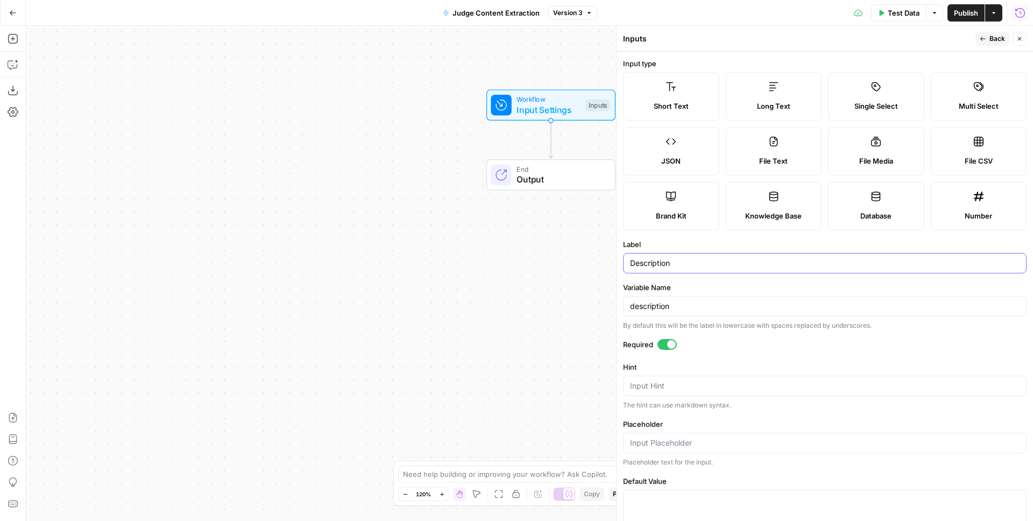
click at [675, 263] on input "Description" at bounding box center [824, 263] width 389 height 11
type input "ID"
type input "id"
click at [997, 35] on span "Back" at bounding box center [997, 39] width 16 height 10
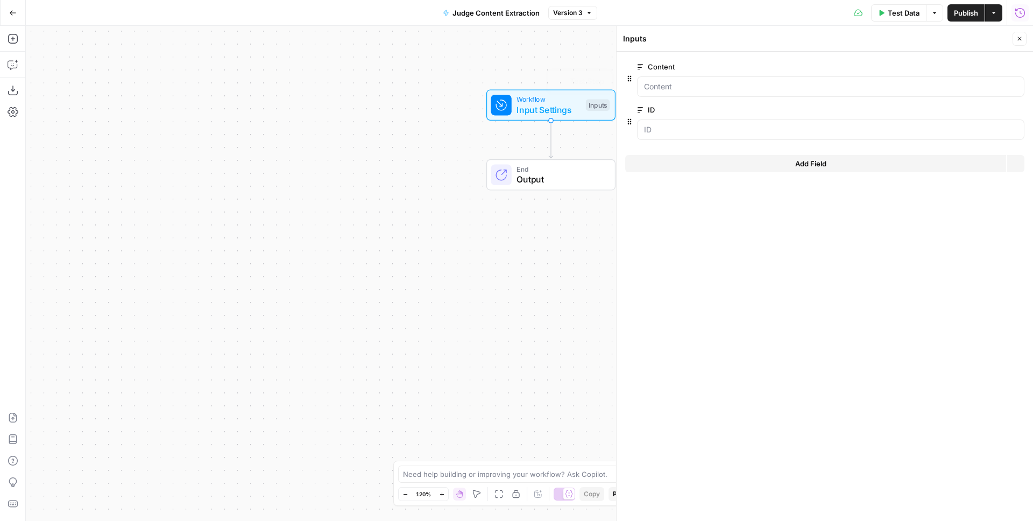
click at [325, 93] on div "Workflow Input Settings Inputs Test Step End Output" at bounding box center [529, 273] width 1007 height 495
click at [14, 58] on button "Copilot" at bounding box center [12, 64] width 17 height 17
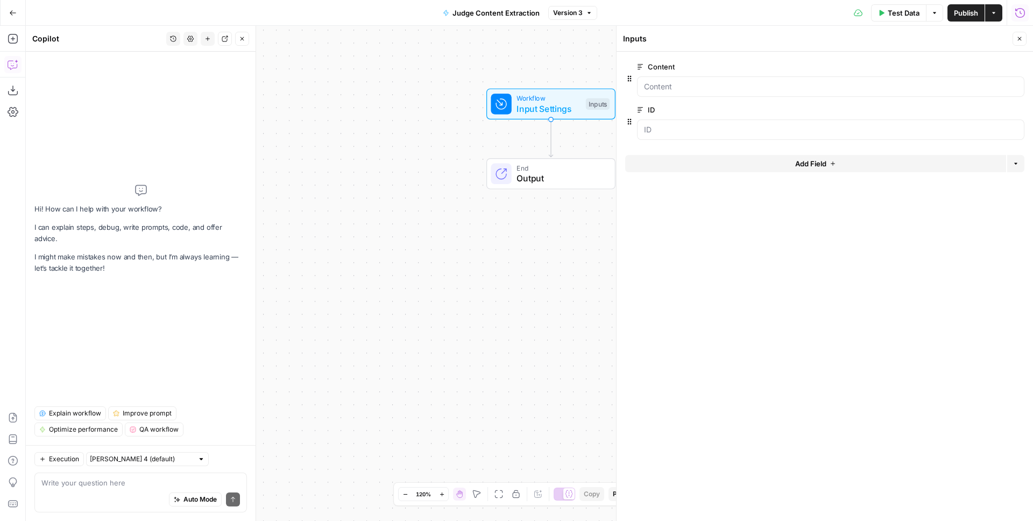
click at [88, 490] on div "Auto Mode Send" at bounding box center [140, 500] width 198 height 24
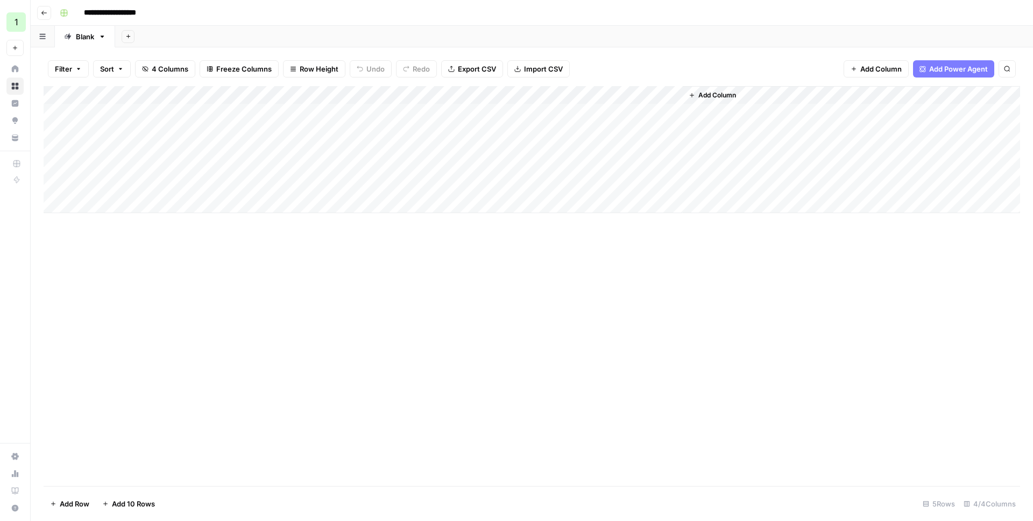
click at [588, 89] on div "Add Column" at bounding box center [532, 149] width 976 height 127
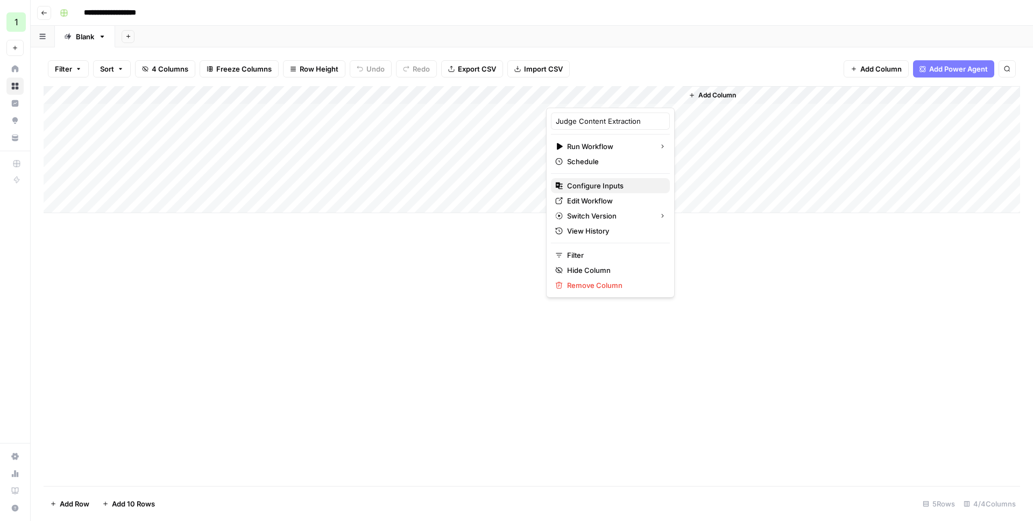
click at [588, 181] on span "Configure Inputs" at bounding box center [614, 185] width 94 height 11
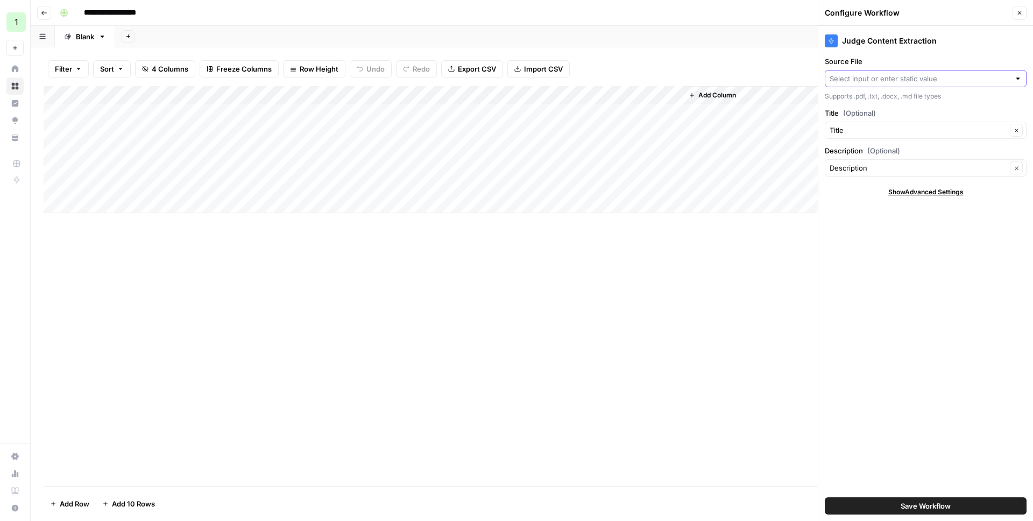
click at [878, 80] on input "Source File" at bounding box center [919, 78] width 180 height 11
click at [864, 211] on div "Judge Content Extraction Source File Supports .pdf, .txt, .docx, .md file types…" at bounding box center [925, 273] width 215 height 495
click at [916, 78] on input "Source File" at bounding box center [919, 78] width 180 height 11
click at [876, 117] on span "Description" at bounding box center [923, 117] width 179 height 11
type input "Description"
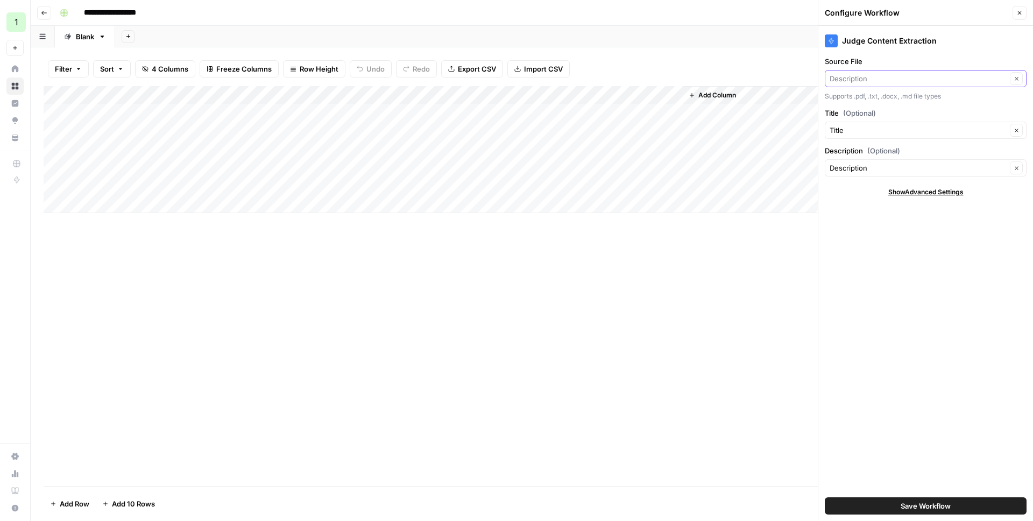
click at [877, 81] on input "Source File" at bounding box center [917, 78] width 177 height 11
click at [870, 101] on p "Columns" at bounding box center [925, 103] width 192 height 14
click at [858, 117] on span "Description" at bounding box center [918, 117] width 169 height 11
type input "Description"
drag, startPoint x: 852, startPoint y: 212, endPoint x: 856, endPoint y: 205, distance: 8.2
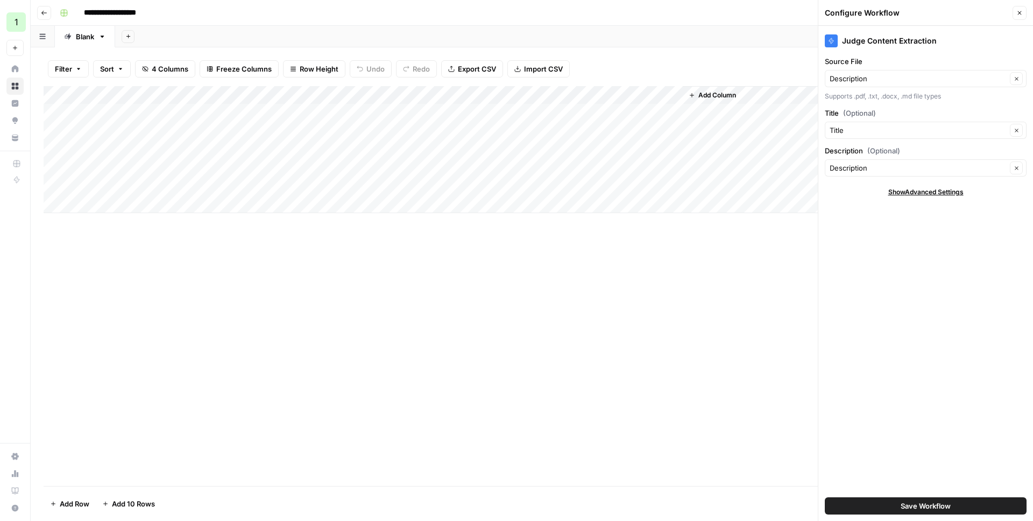
click at [853, 214] on div "Judge Content Extraction Source File Description Clear Supports .pdf, .txt, .do…" at bounding box center [925, 273] width 215 height 495
click at [1017, 77] on icon "button" at bounding box center [1015, 78] width 3 height 3
click at [608, 96] on div "Add Column" at bounding box center [532, 149] width 976 height 127
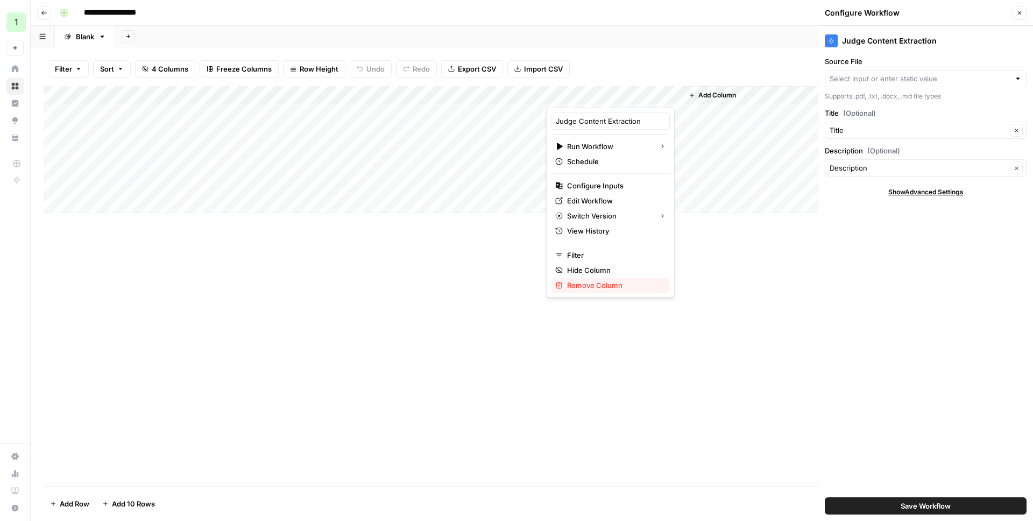
click at [596, 284] on span "Remove Column" at bounding box center [614, 285] width 94 height 11
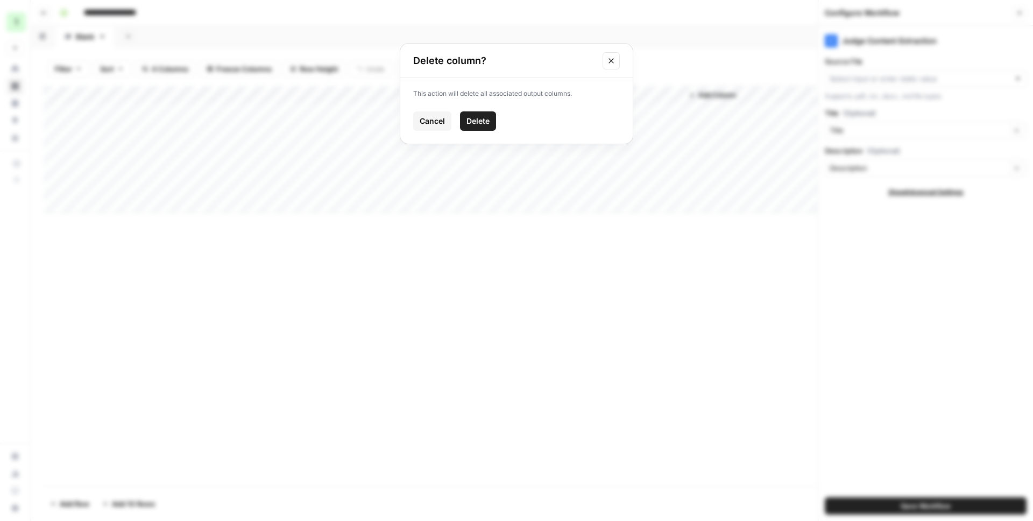
click at [476, 117] on span "Delete" at bounding box center [477, 121] width 23 height 11
click at [1020, 13] on icon "button" at bounding box center [1019, 13] width 6 height 6
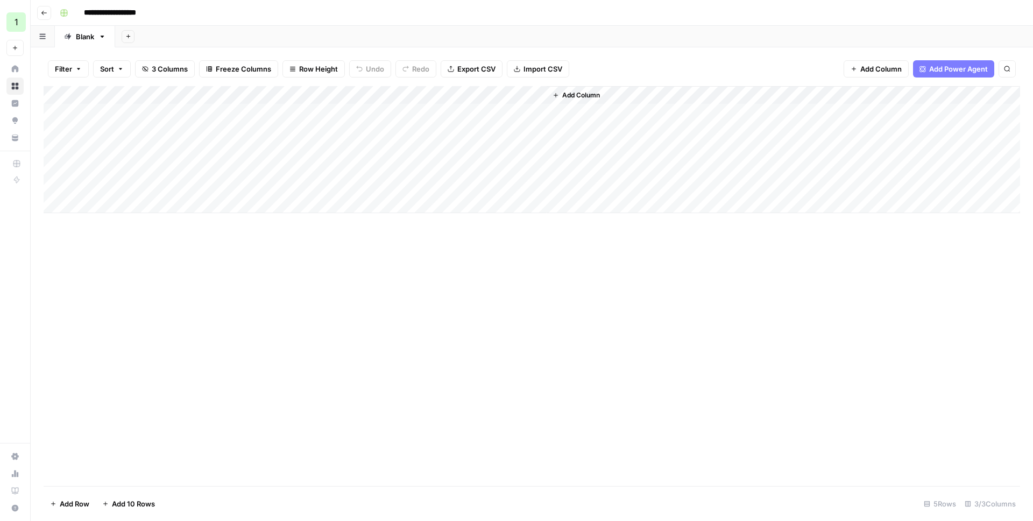
click at [563, 97] on span "Add Column" at bounding box center [581, 95] width 38 height 10
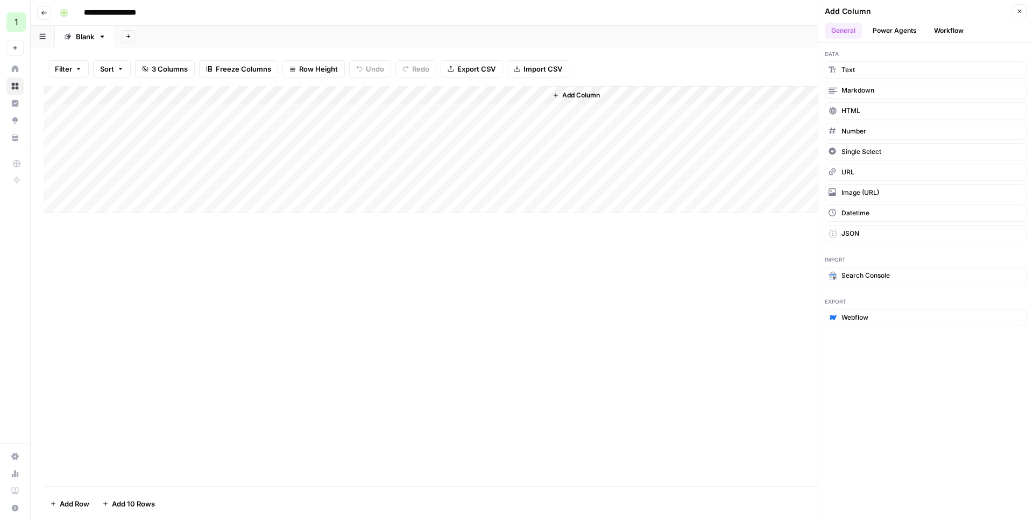
click at [959, 23] on button "Workflow" at bounding box center [948, 31] width 42 height 16
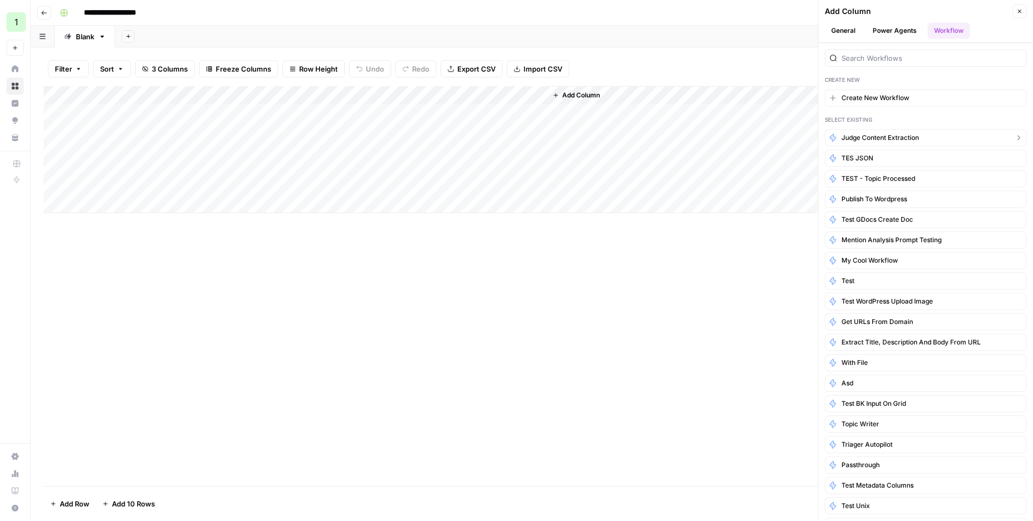
click at [908, 136] on span "Judge Content Extraction" at bounding box center [879, 138] width 77 height 10
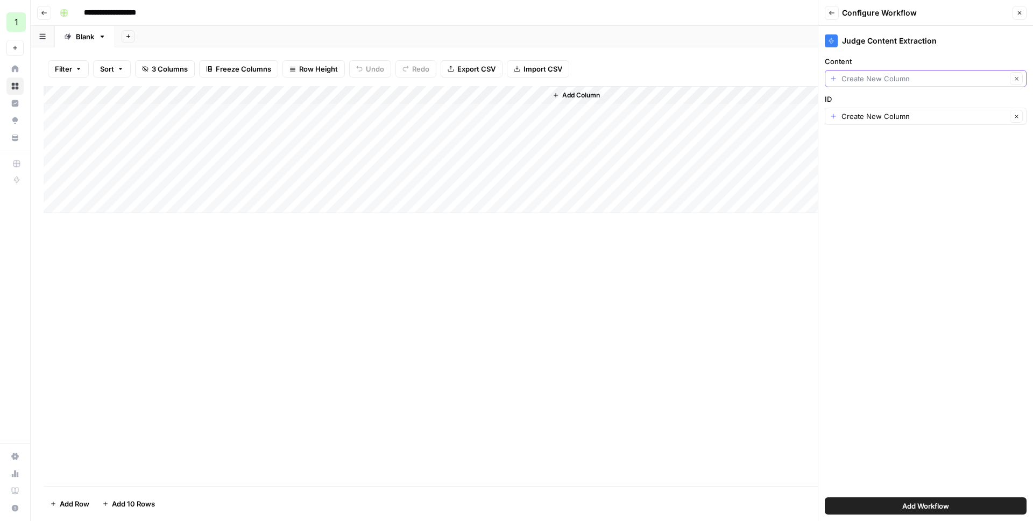
click at [889, 77] on input "Content" at bounding box center [923, 78] width 165 height 11
click at [853, 165] on span "Title" at bounding box center [923, 167] width 179 height 11
type input "Title"
click at [414, 90] on div "Add Column" at bounding box center [532, 149] width 976 height 127
click at [421, 115] on div "Title" at bounding box center [455, 120] width 119 height 17
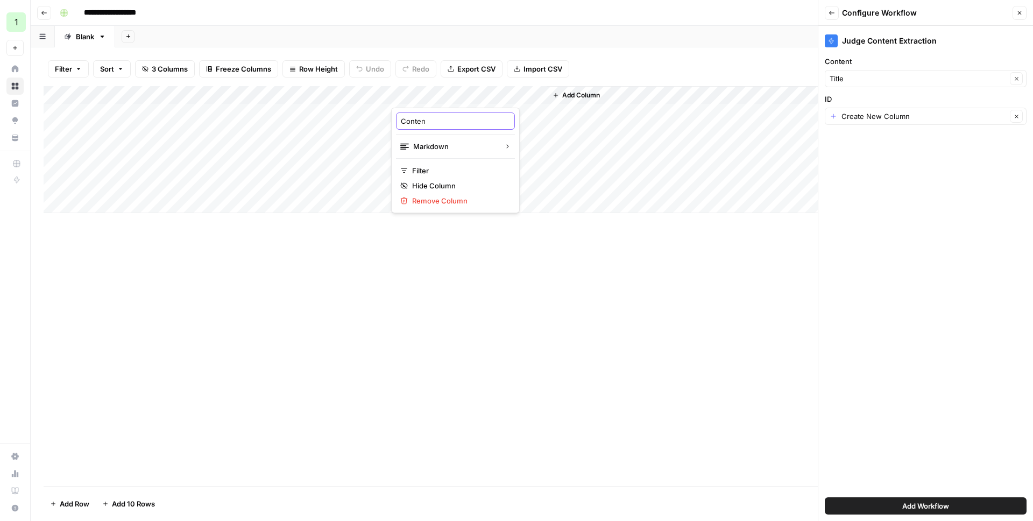
type input "Content"
click at [147, 101] on div "Add Column" at bounding box center [532, 149] width 976 height 127
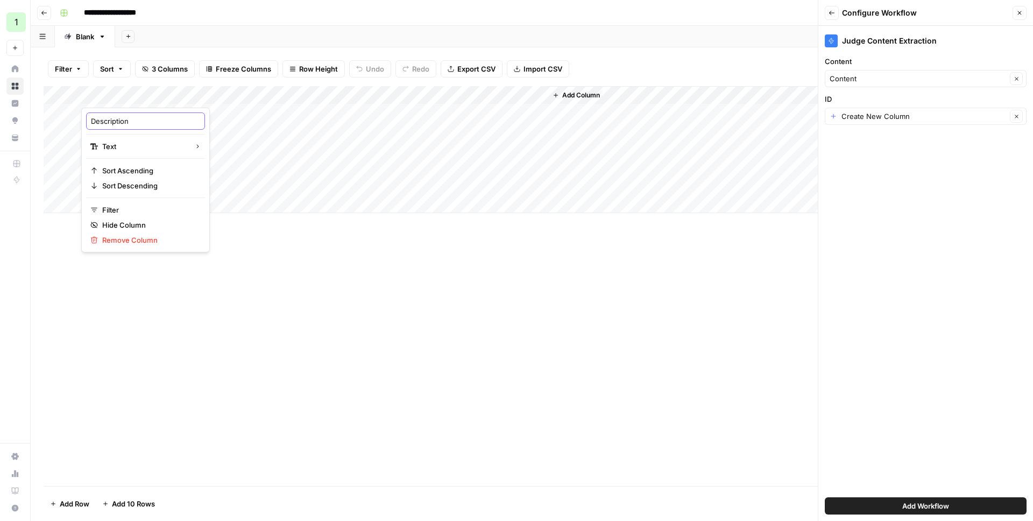
click at [146, 123] on input "Description" at bounding box center [145, 121] width 109 height 11
type input "ID"
click at [882, 173] on div "Judge Content Extraction Content Content Clear ID Create New Column Clear Add W…" at bounding box center [925, 273] width 215 height 495
click at [872, 130] on div "Judge Content Extraction Content Content Clear ID Create New Column Clear Add W…" at bounding box center [925, 273] width 215 height 495
click at [869, 117] on input "ID" at bounding box center [923, 116] width 165 height 11
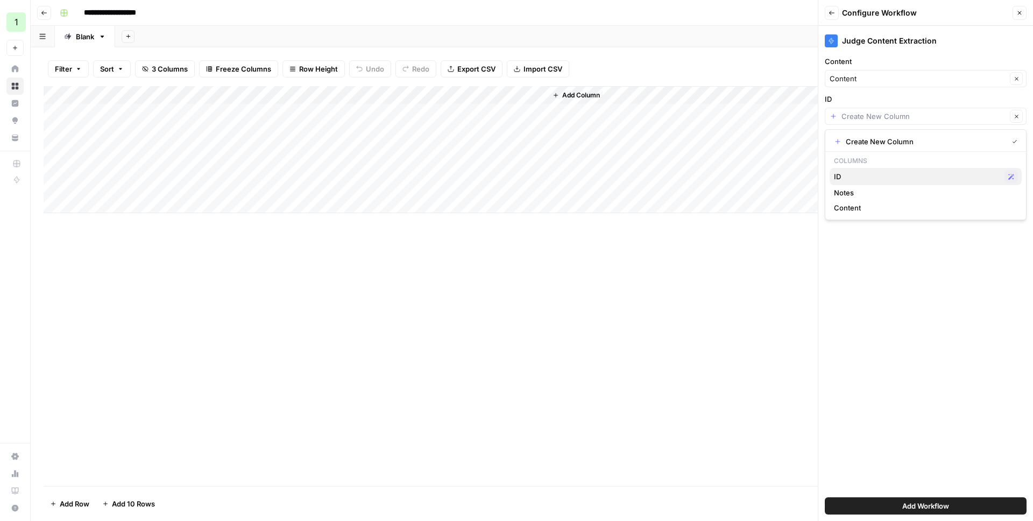
click at [845, 171] on span "ID" at bounding box center [917, 176] width 166 height 11
type input "ID"
click at [876, 500] on button "Add Workflow" at bounding box center [926, 505] width 202 height 17
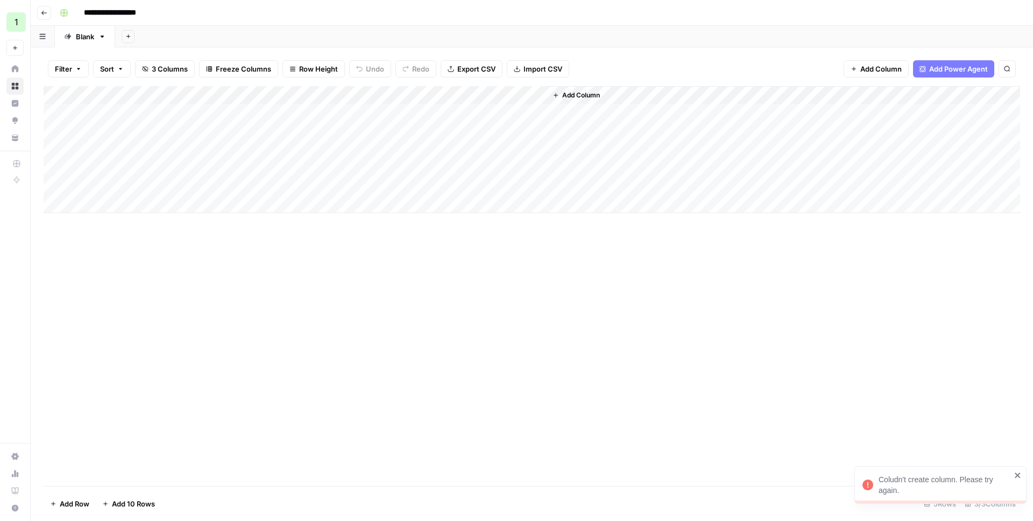
click at [688, 304] on div "Add Column" at bounding box center [532, 286] width 976 height 400
click at [577, 94] on span "Add Column" at bounding box center [581, 95] width 38 height 10
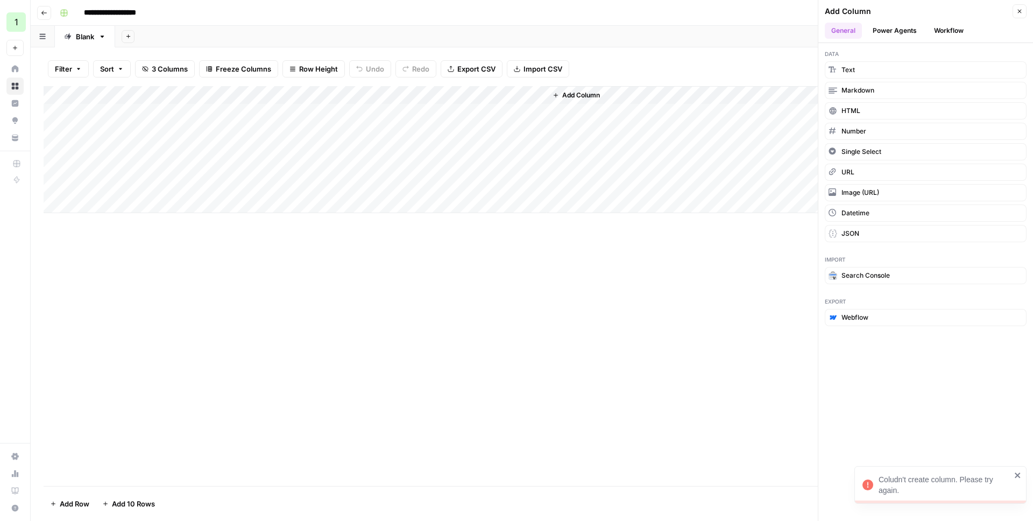
click at [932, 31] on button "Workflow" at bounding box center [948, 31] width 42 height 16
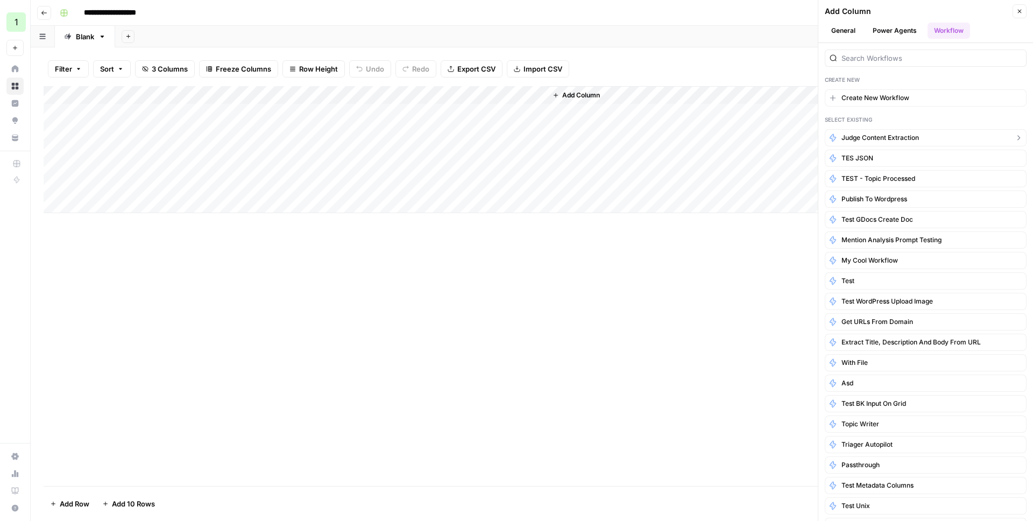
click at [865, 140] on span "Judge Content Extraction" at bounding box center [879, 138] width 77 height 10
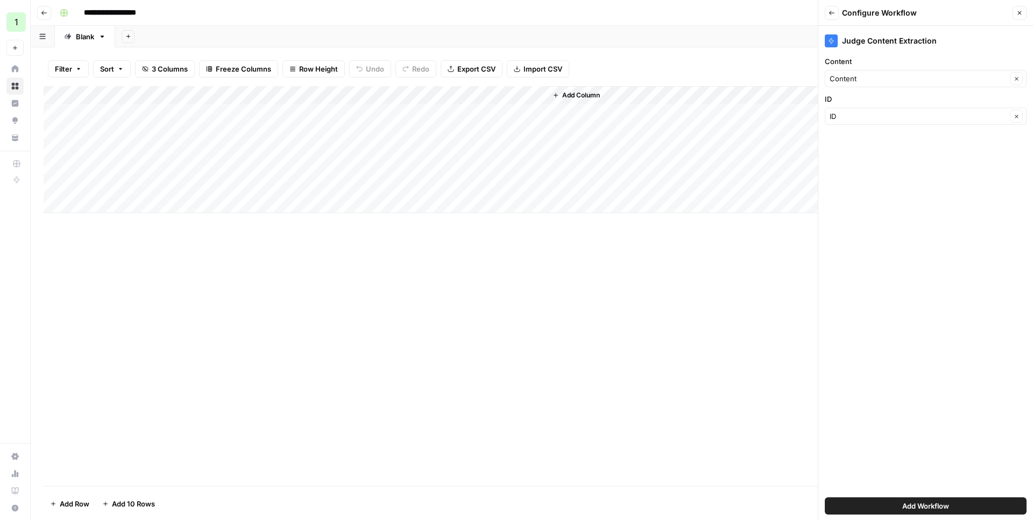
click at [878, 500] on button "Add Workflow" at bounding box center [926, 505] width 202 height 17
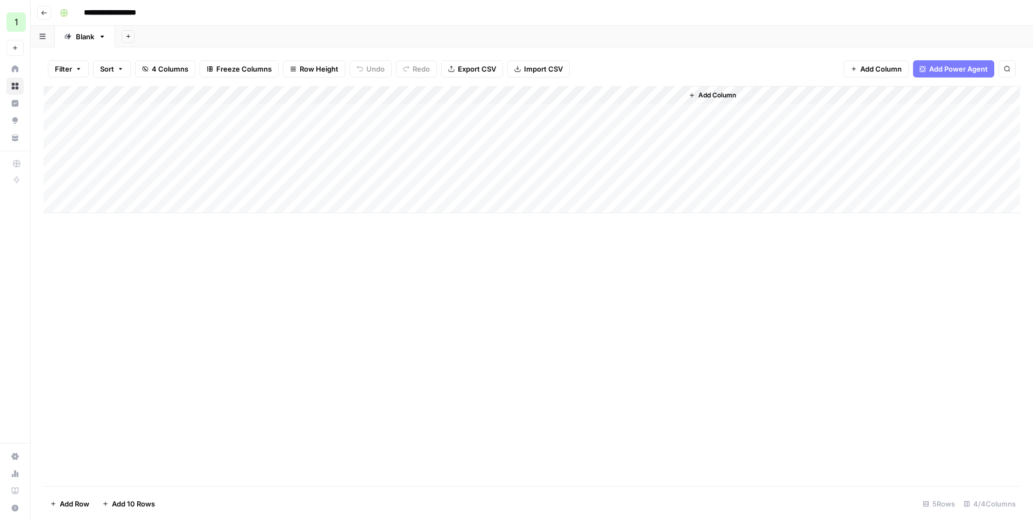
click at [606, 110] on div "Add Column" at bounding box center [532, 149] width 976 height 127
click at [611, 130] on div "Add Column" at bounding box center [532, 149] width 976 height 127
click at [607, 151] on div "Add Column" at bounding box center [532, 149] width 976 height 127
click at [604, 168] on div "Add Column" at bounding box center [532, 149] width 976 height 127
drag, startPoint x: 682, startPoint y: 95, endPoint x: 572, endPoint y: 102, distance: 109.5
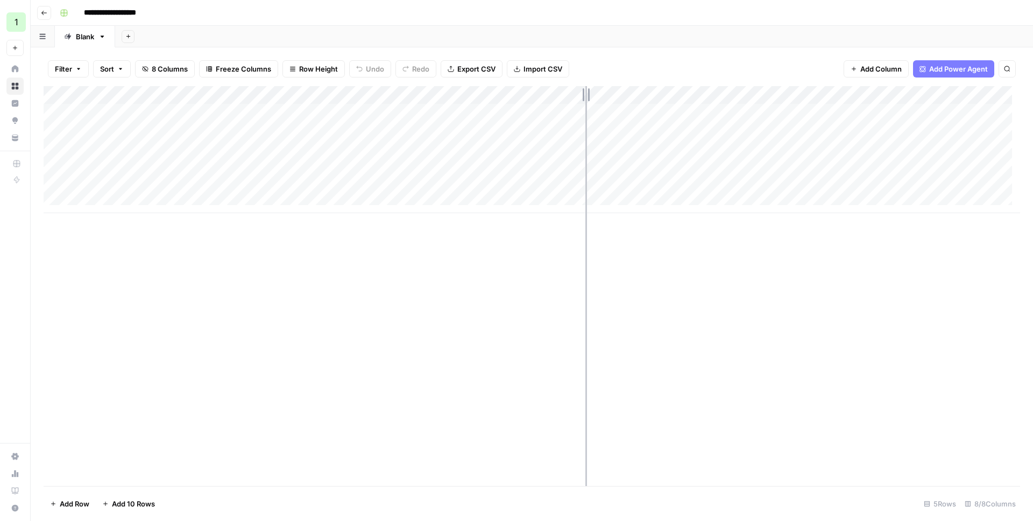
click at [572, 102] on div "Add Column" at bounding box center [532, 149] width 976 height 127
click at [535, 111] on div "Add Column" at bounding box center [532, 149] width 976 height 127
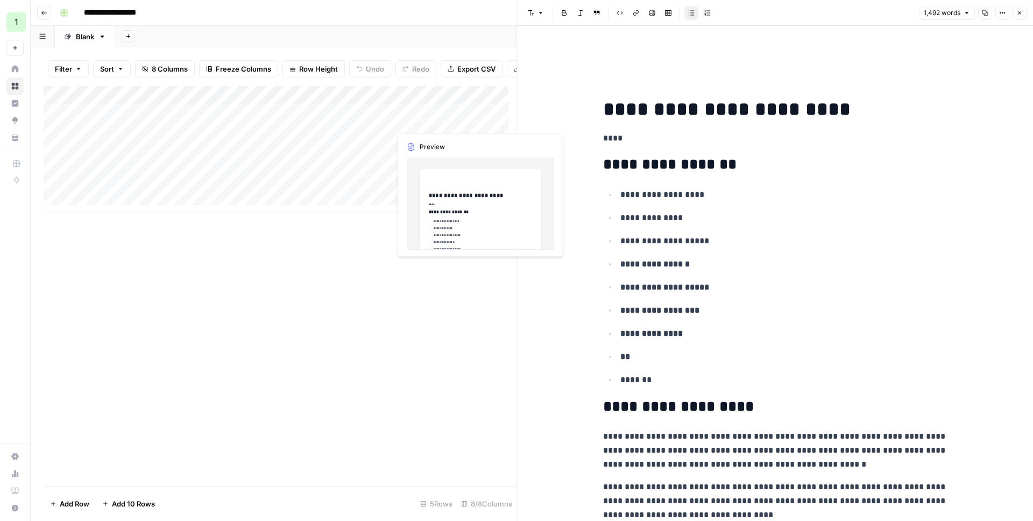
click at [450, 135] on div "Add Column" at bounding box center [280, 149] width 473 height 127
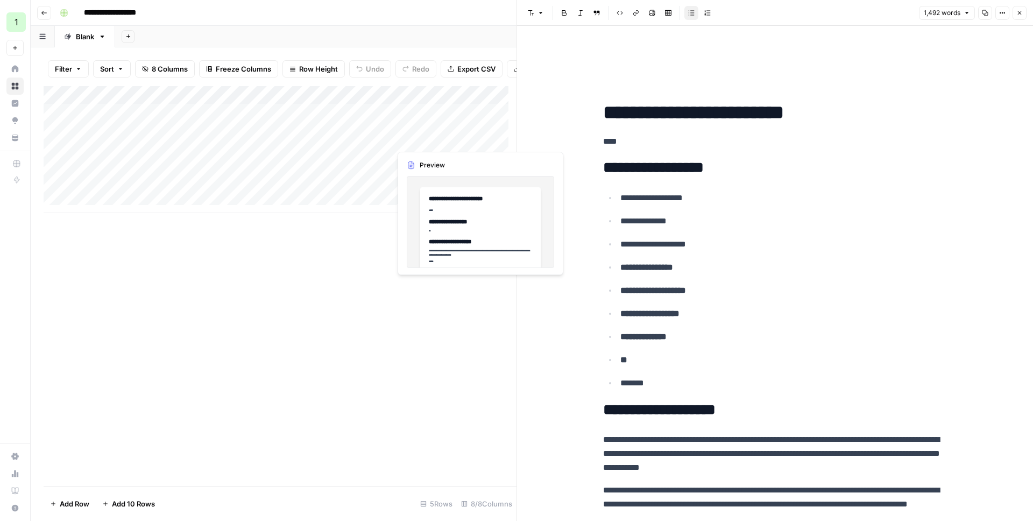
click at [450, 135] on div "Add Column" at bounding box center [280, 149] width 473 height 127
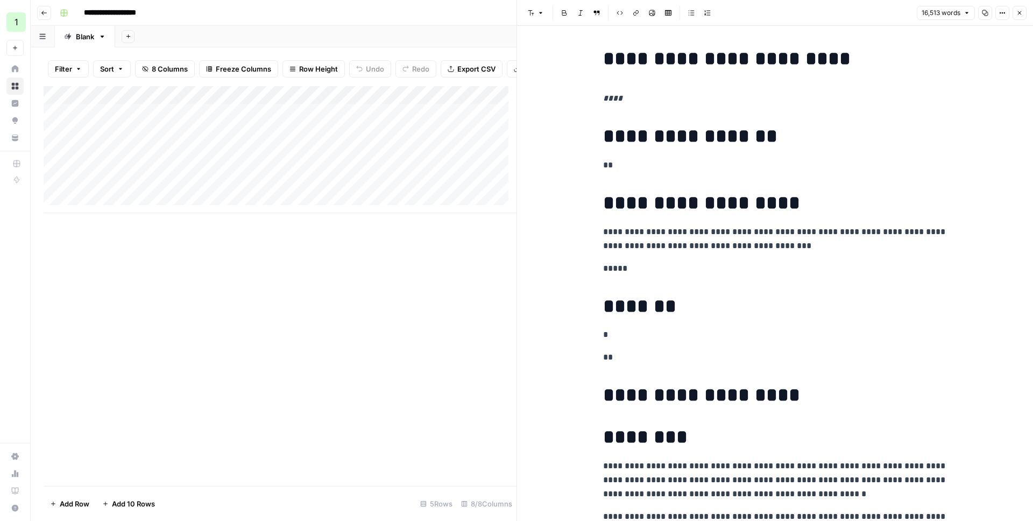
click at [452, 120] on div "Add Column" at bounding box center [280, 149] width 473 height 127
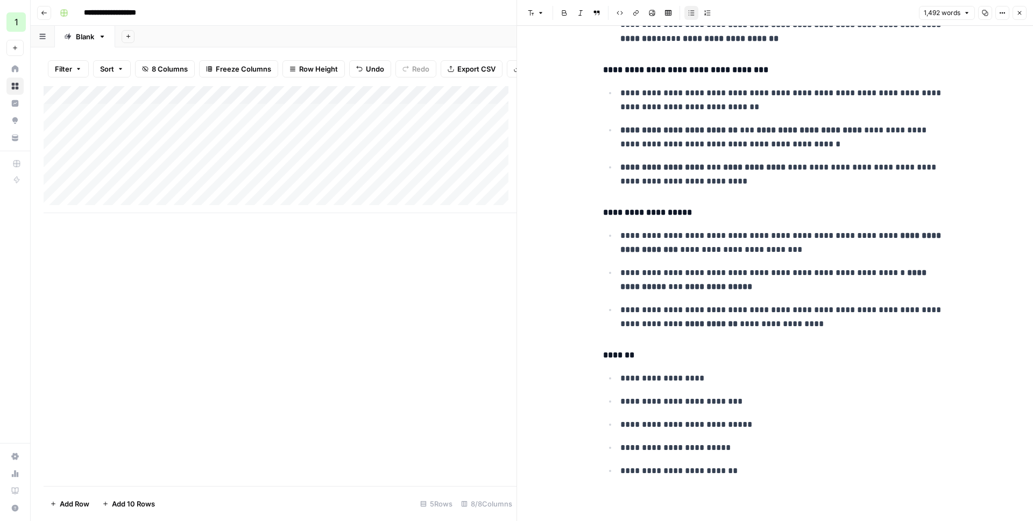
scroll to position [3595, 0]
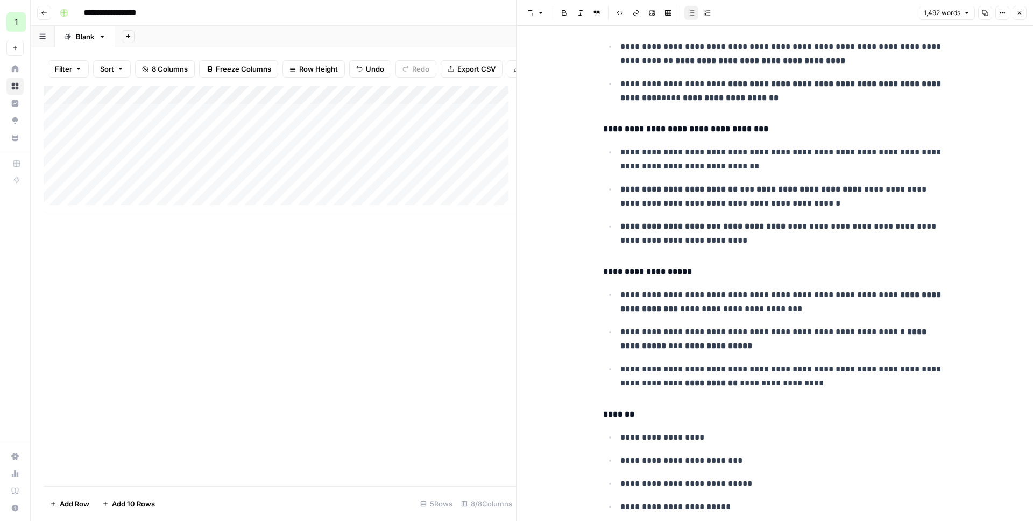
click at [1023, 10] on button "Close" at bounding box center [1019, 13] width 14 height 14
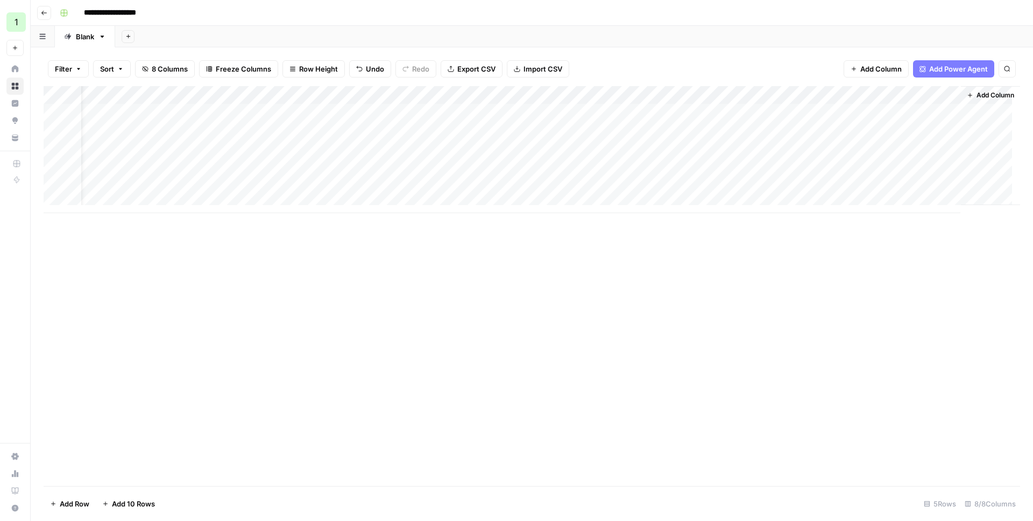
scroll to position [0, 36]
click at [679, 119] on div "Add Column" at bounding box center [532, 149] width 976 height 127
click at [320, 110] on div "Add Column" at bounding box center [532, 149] width 976 height 127
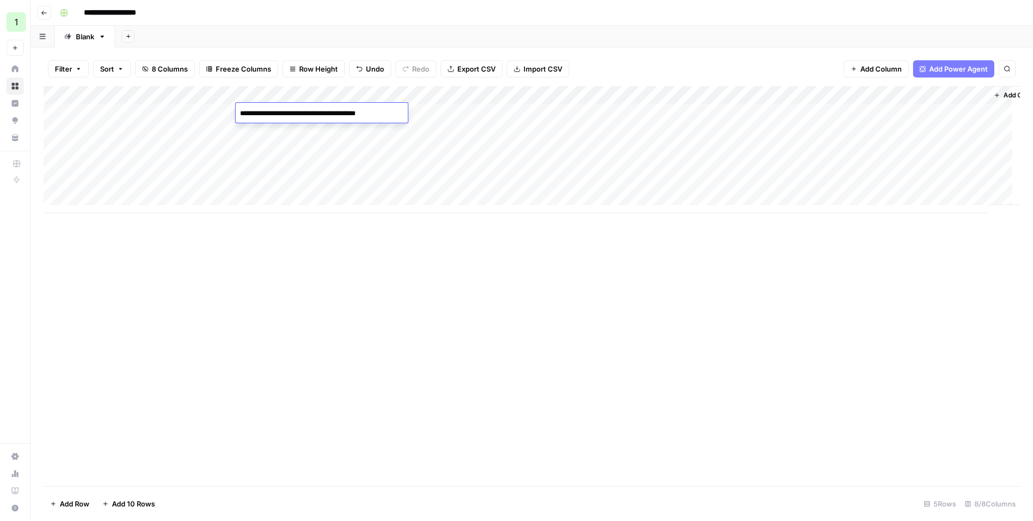
type textarea "**********"
drag, startPoint x: 236, startPoint y: 96, endPoint x: 211, endPoint y: 93, distance: 25.5
click at [211, 93] on div "Add Column" at bounding box center [532, 149] width 976 height 127
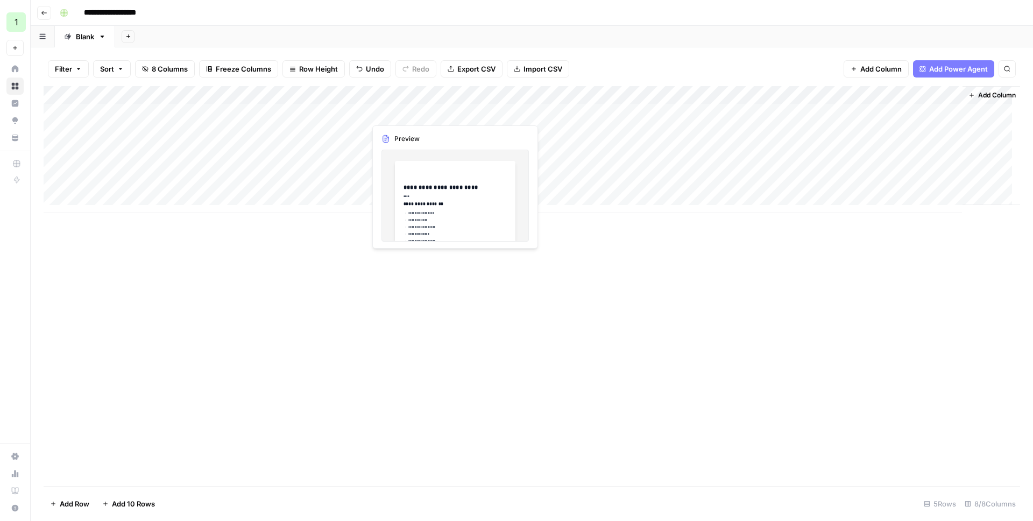
click at [320, 114] on div "Add Column" at bounding box center [532, 149] width 976 height 127
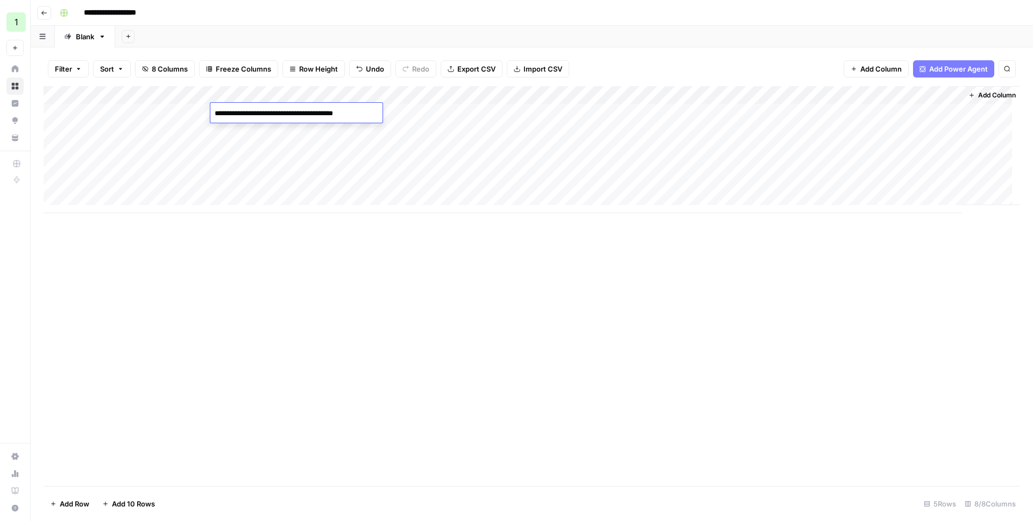
click at [271, 113] on textarea "**********" at bounding box center [296, 113] width 172 height 15
type textarea "**********"
click at [386, 109] on div "Add Column" at bounding box center [532, 149] width 976 height 127
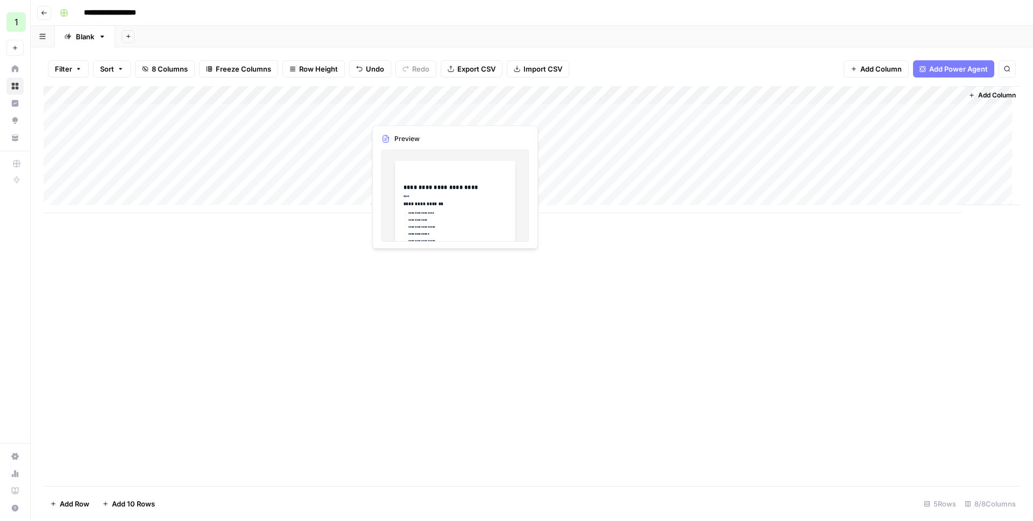
click at [386, 109] on div "Add Column" at bounding box center [532, 149] width 976 height 127
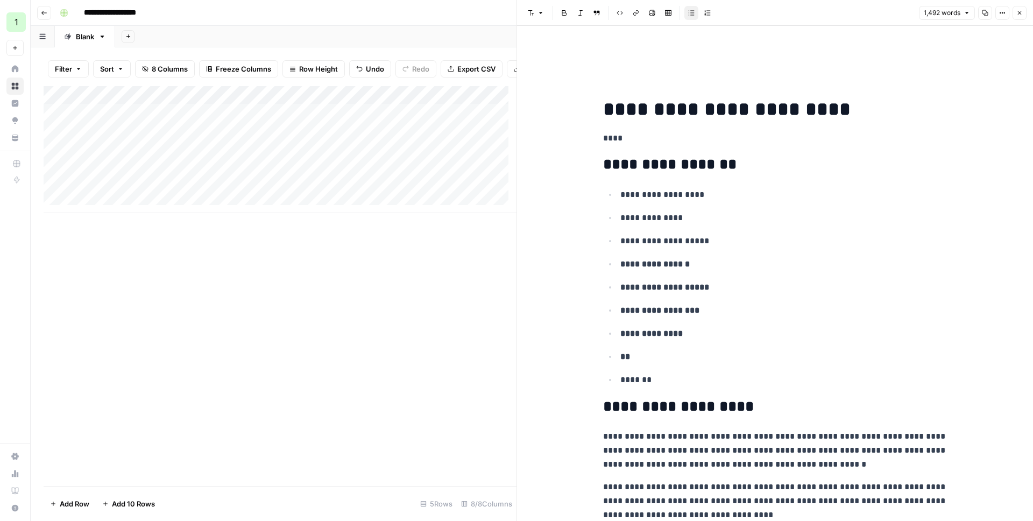
click at [777, 100] on strong "**********" at bounding box center [726, 109] width 247 height 19
click at [1006, 13] on button "Options" at bounding box center [1002, 13] width 14 height 14
click at [957, 115] on span "Code" at bounding box center [970, 114] width 52 height 11
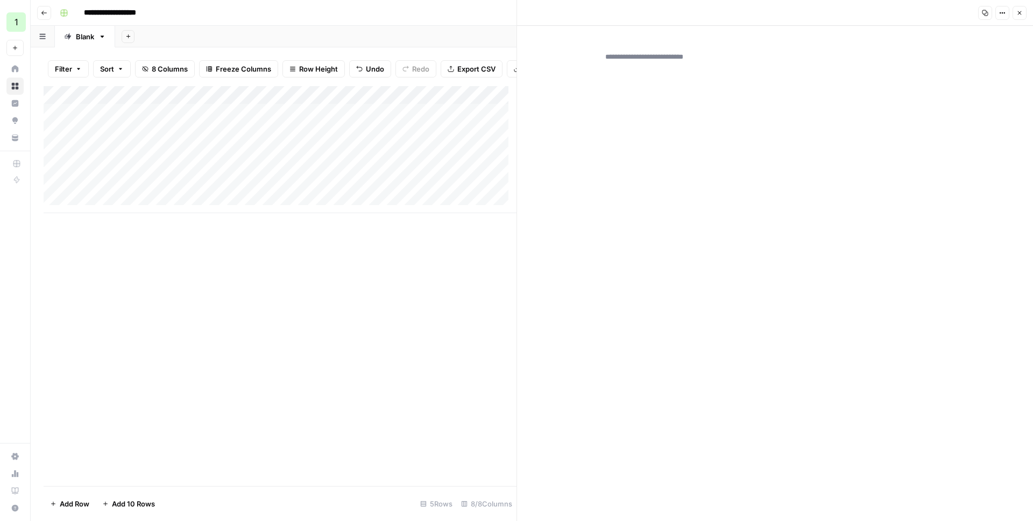
paste textarea "**********"
type textarea "**********"
click at [1017, 15] on icon "button" at bounding box center [1019, 13] width 6 height 6
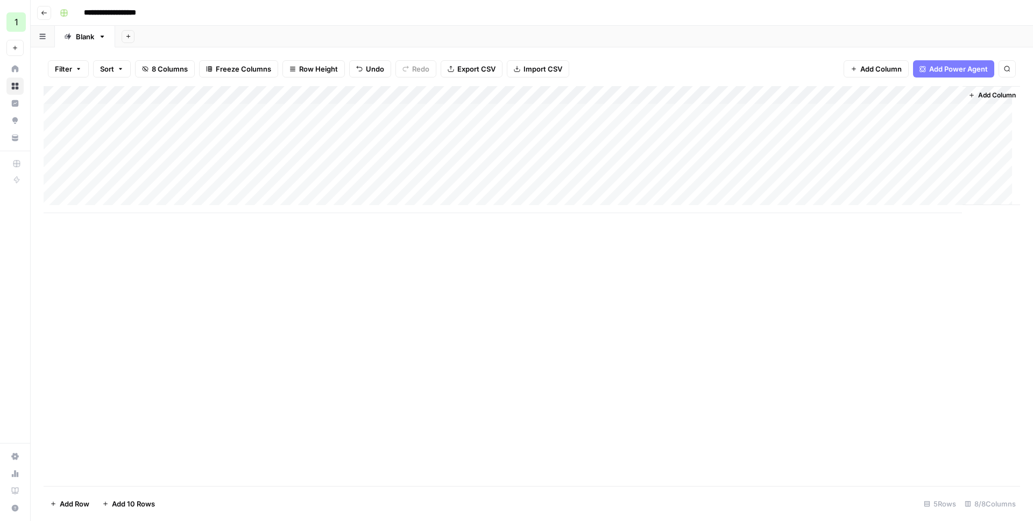
click at [566, 111] on div "Add Column" at bounding box center [532, 149] width 976 height 127
click at [430, 116] on div "Add Column" at bounding box center [532, 149] width 976 height 127
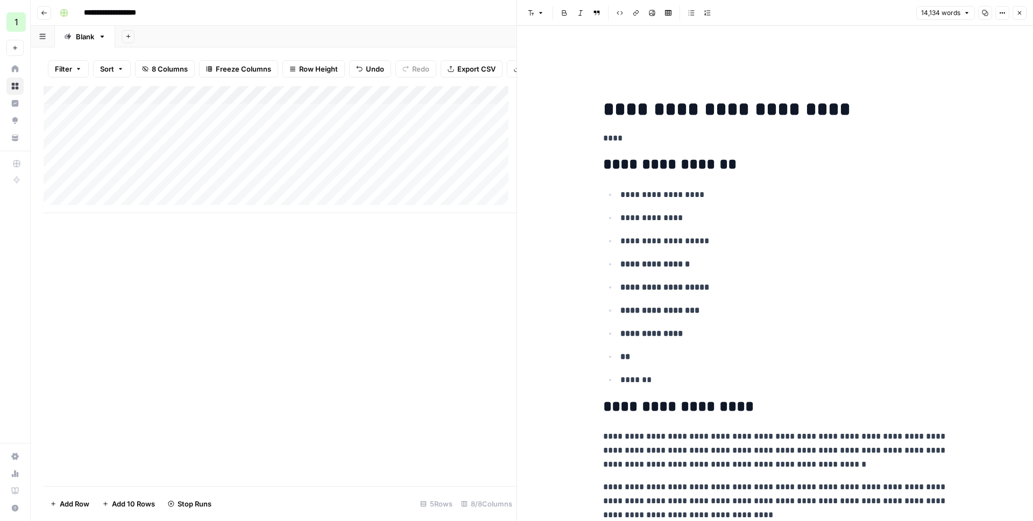
click at [1018, 13] on icon "button" at bounding box center [1019, 13] width 6 height 6
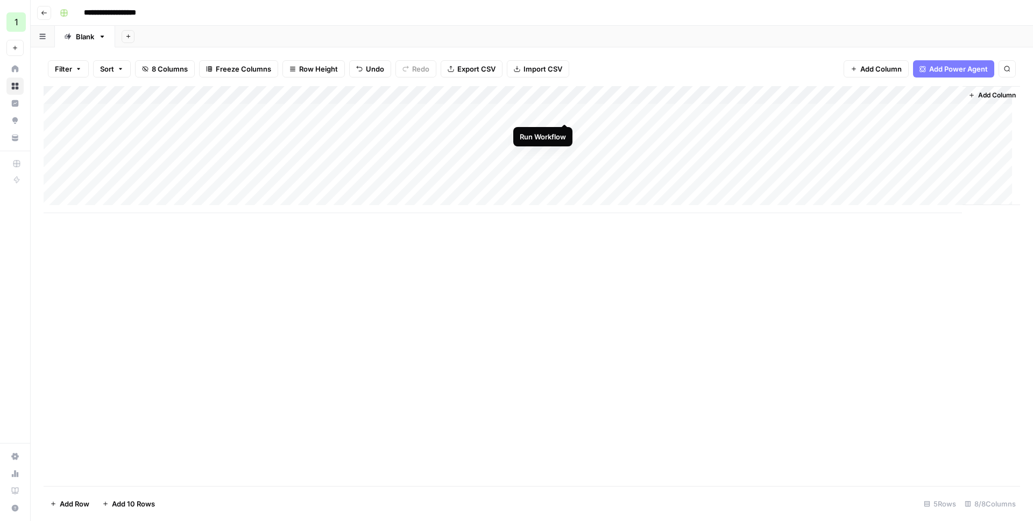
click at [566, 111] on div "Add Column" at bounding box center [532, 149] width 976 height 127
click at [508, 111] on div "Add Column" at bounding box center [532, 149] width 976 height 127
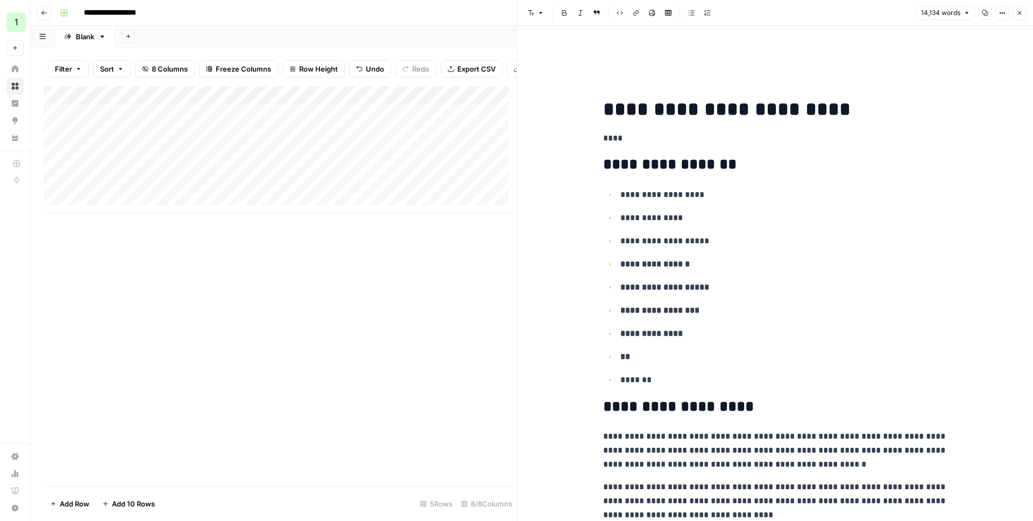
click at [1000, 16] on icon "button" at bounding box center [1002, 13] width 6 height 6
click at [963, 113] on span "Code" at bounding box center [970, 114] width 52 height 11
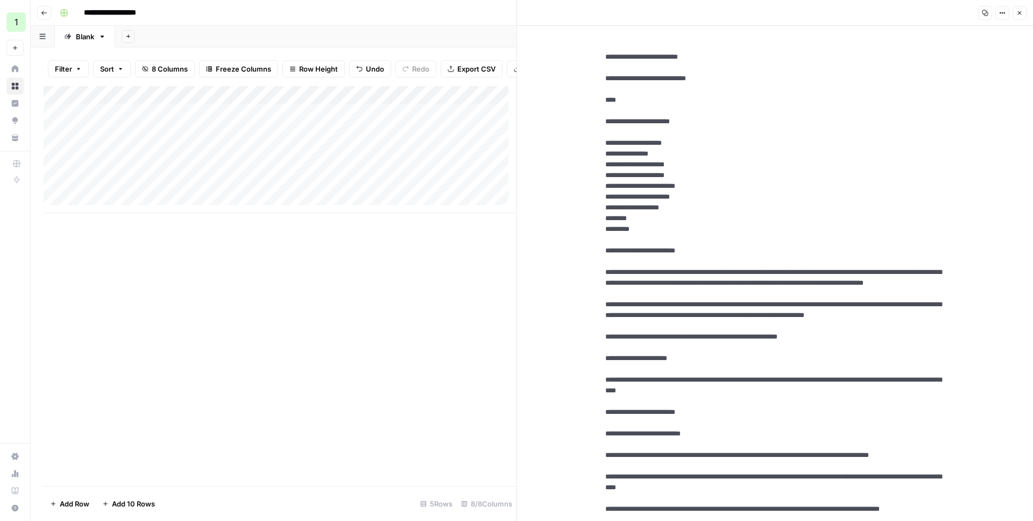
click at [1022, 8] on button "Close" at bounding box center [1019, 13] width 14 height 14
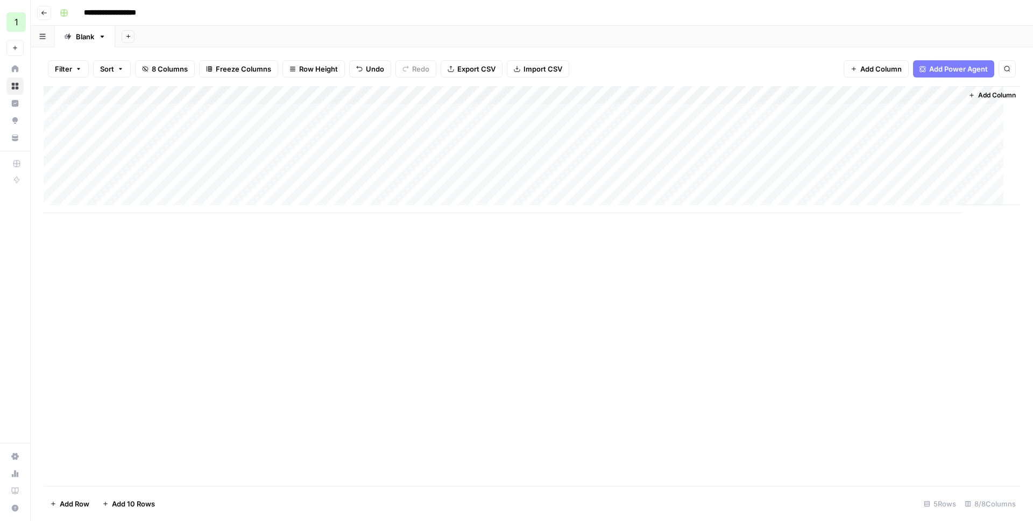
click at [475, 117] on div "Add Column" at bounding box center [532, 149] width 976 height 127
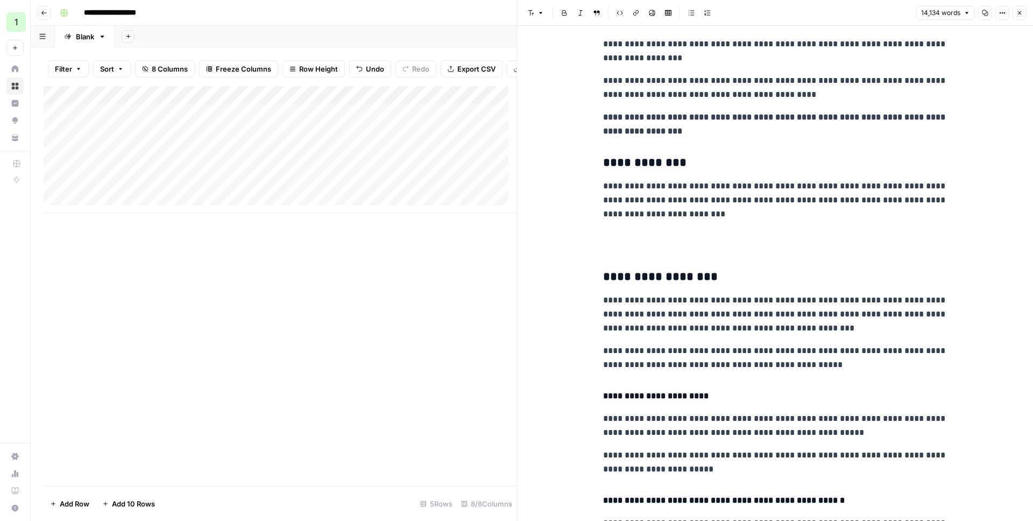
scroll to position [929, 0]
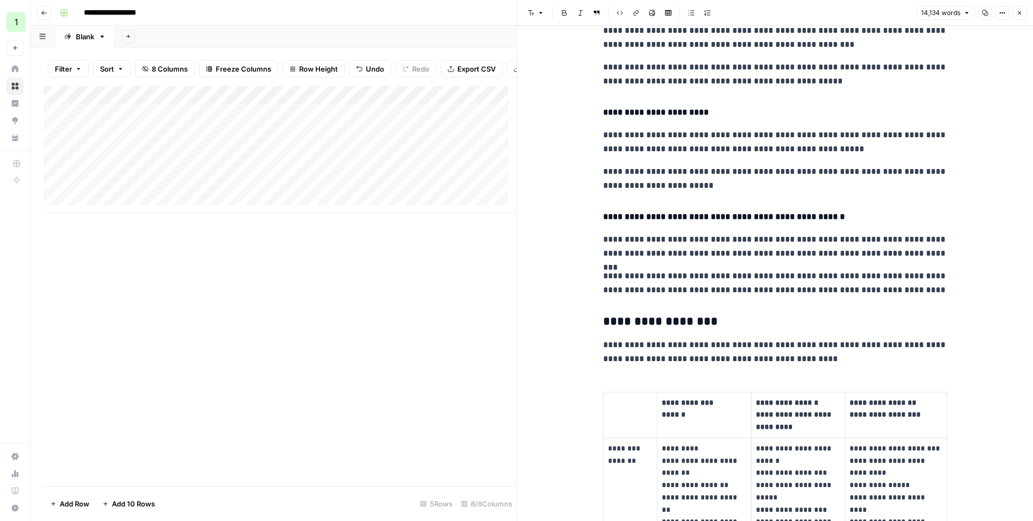
click at [792, 114] on h4 "**********" at bounding box center [775, 112] width 344 height 14
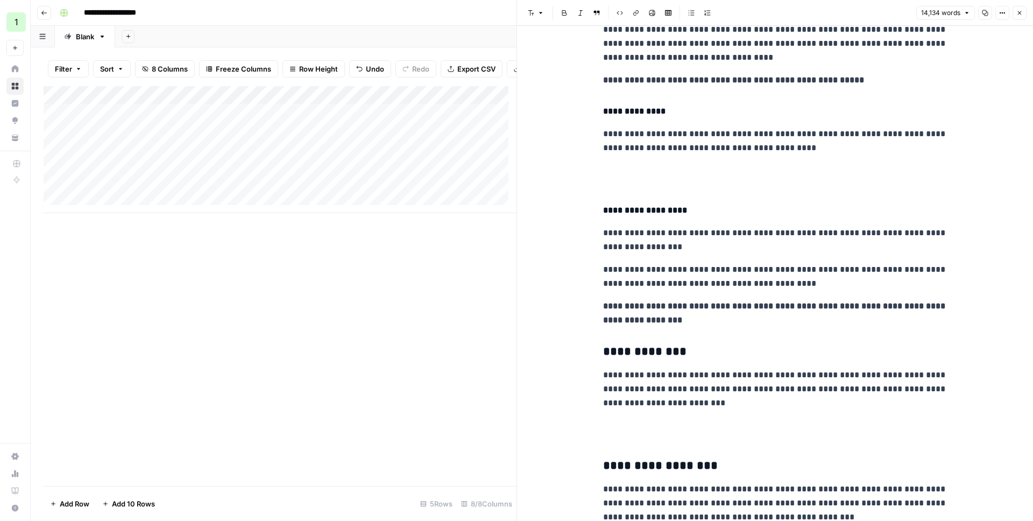
scroll to position [0, 0]
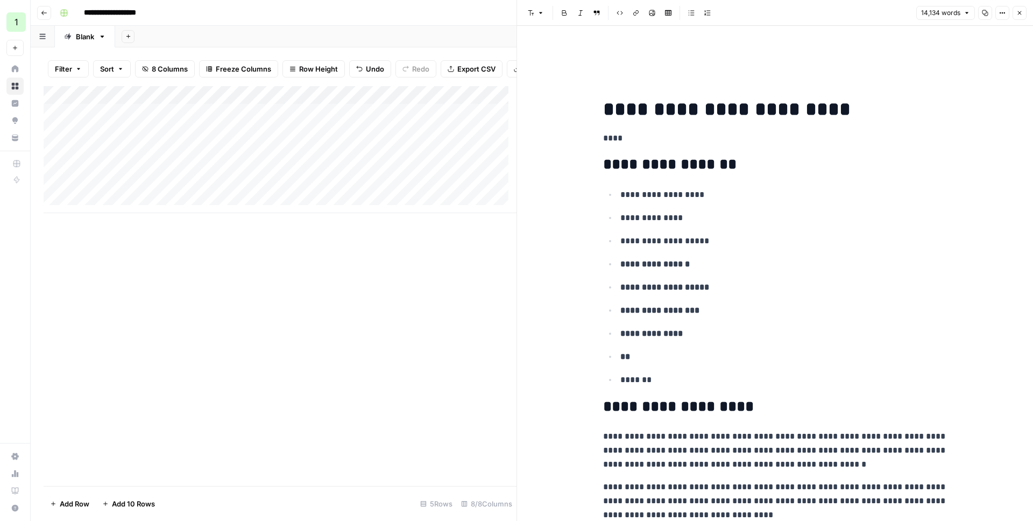
click at [1027, 11] on header "Font style Bold Italic Block quote Code block Link Image Insert Table Bulleted …" at bounding box center [775, 13] width 516 height 26
drag, startPoint x: 1023, startPoint y: 13, endPoint x: 999, endPoint y: 8, distance: 24.9
click at [1023, 13] on button "Close" at bounding box center [1019, 13] width 14 height 14
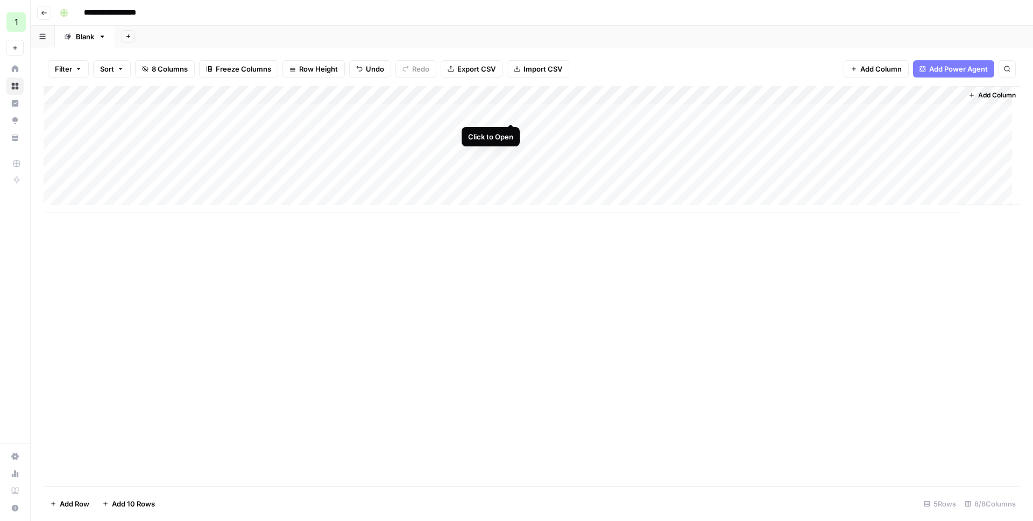
click at [509, 112] on div "Add Column" at bounding box center [532, 149] width 976 height 127
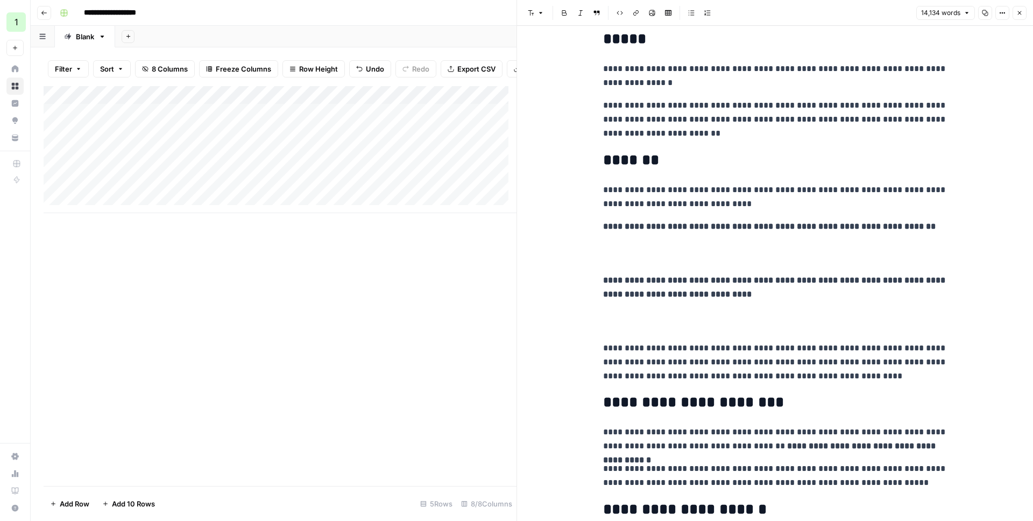
scroll to position [42082, 0]
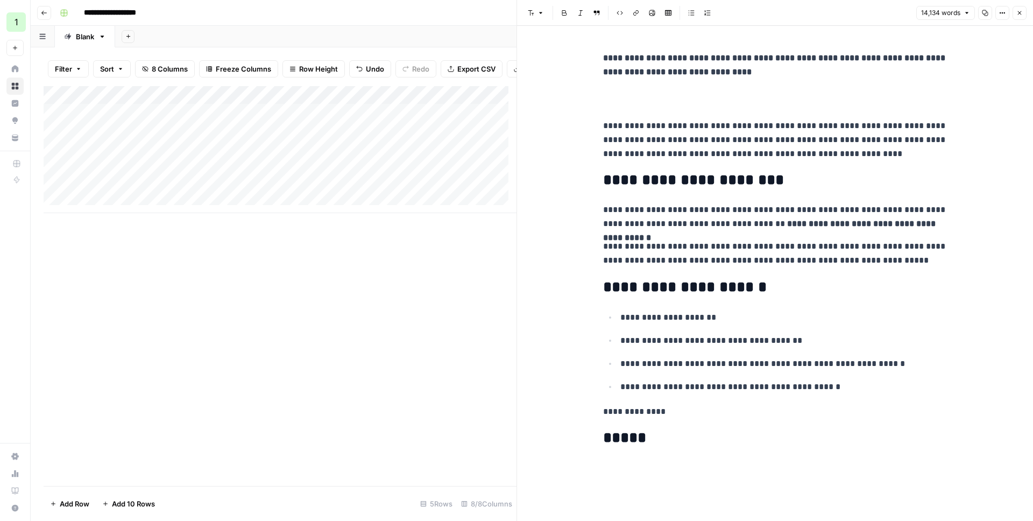
click at [1021, 15] on icon "button" at bounding box center [1019, 13] width 6 height 6
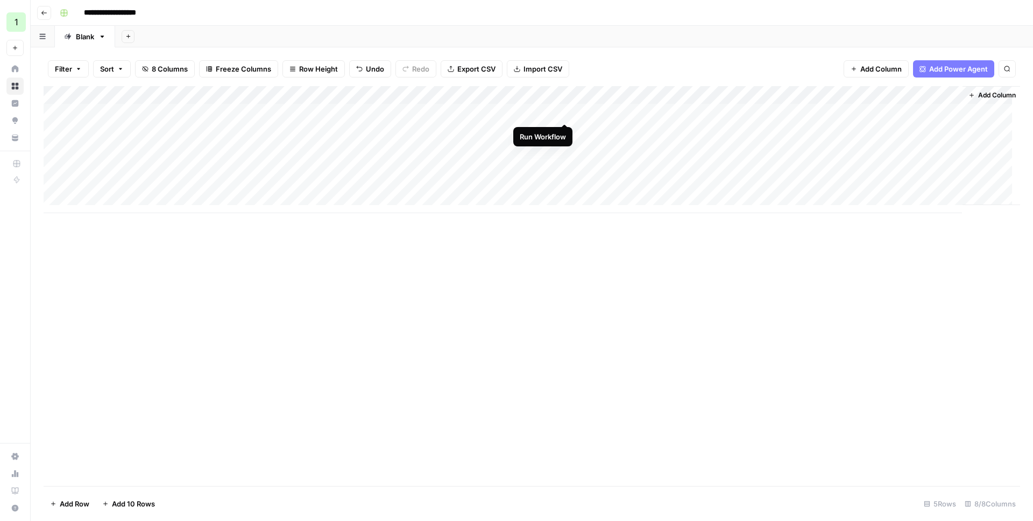
click at [565, 111] on div "Add Column" at bounding box center [532, 149] width 976 height 127
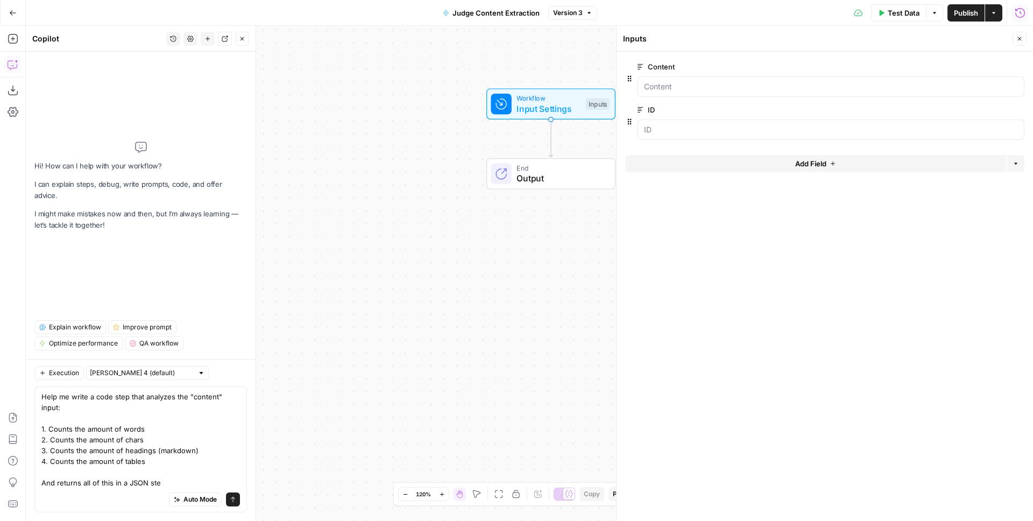
type textarea "Help me write a code step that analyzes the "content" input: 1. Counts the amou…"
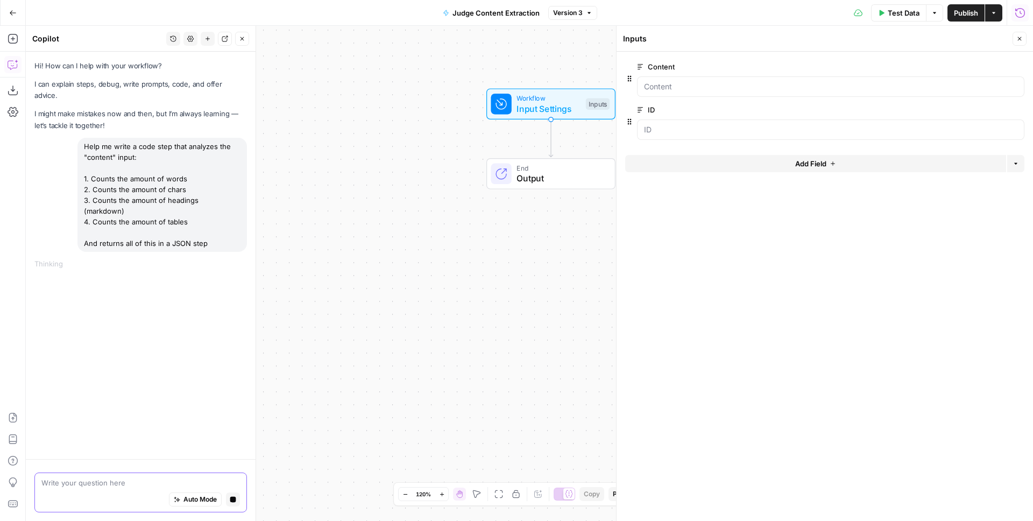
click at [232, 498] on icon "button" at bounding box center [233, 499] width 6 height 6
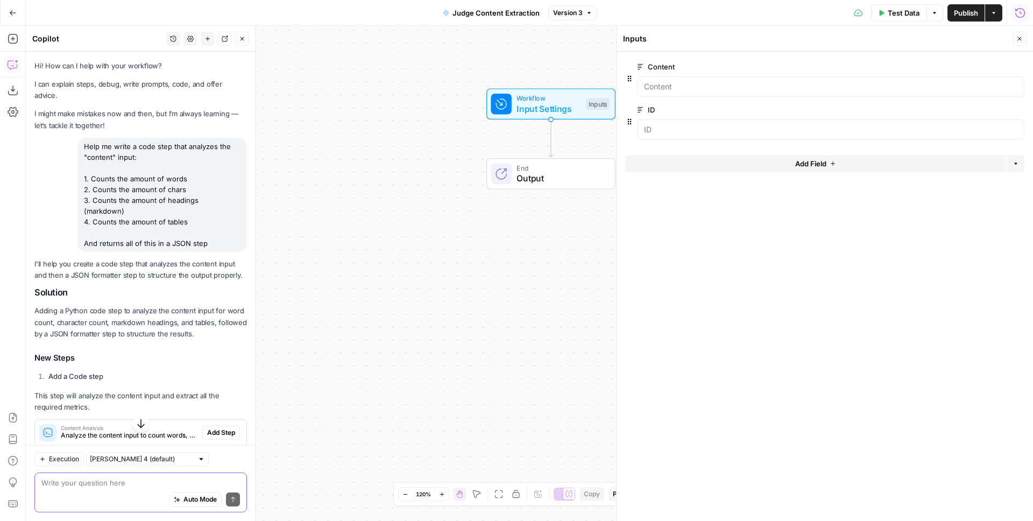
drag, startPoint x: 208, startPoint y: 243, endPoint x: 75, endPoint y: 134, distance: 172.1
click at [75, 134] on div "Hi! How can I help with your workflow? I can explain steps, debug, write prompt…" at bounding box center [141, 262] width 230 height 420
copy div "Help me write a code step that analyzes the "content" input: 1. Counts the amou…"
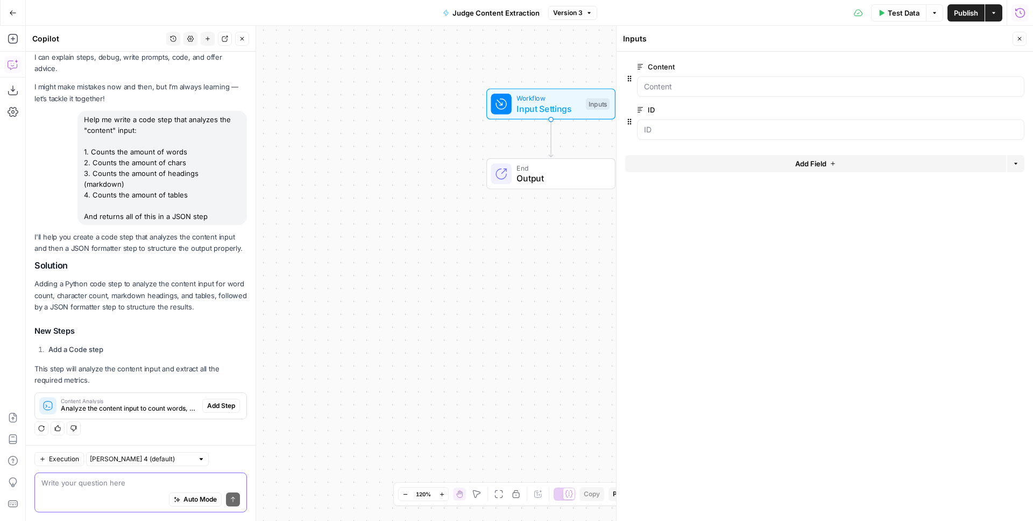
click at [104, 492] on div "Auto Mode Send" at bounding box center [140, 500] width 198 height 24
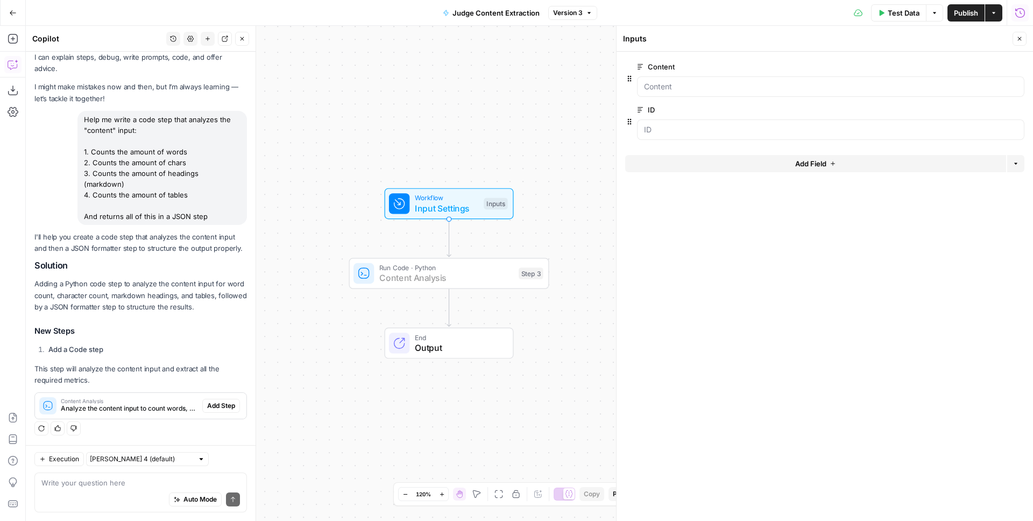
click at [209, 405] on span "Add Step" at bounding box center [221, 406] width 28 height 10
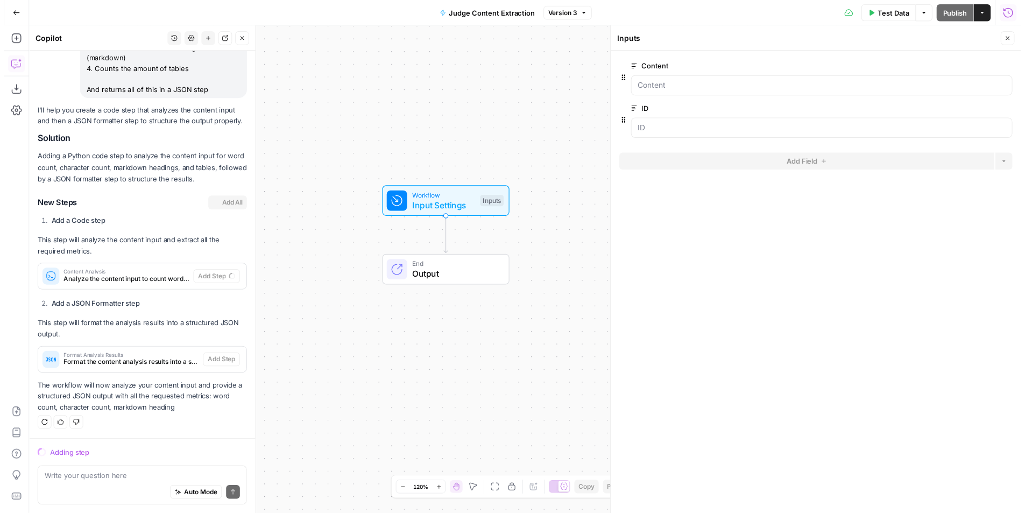
scroll to position [175, 0]
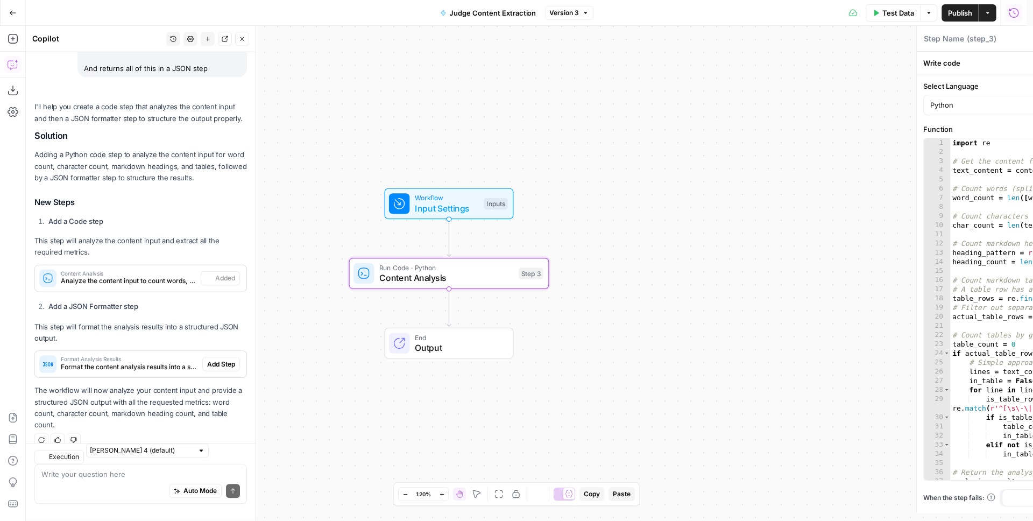
type textarea "Content Analysis"
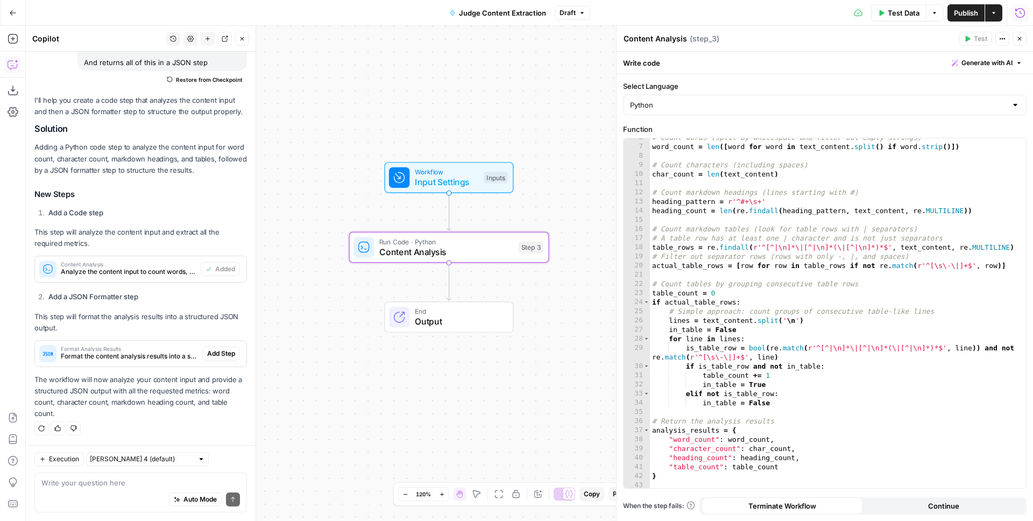
scroll to position [62, 0]
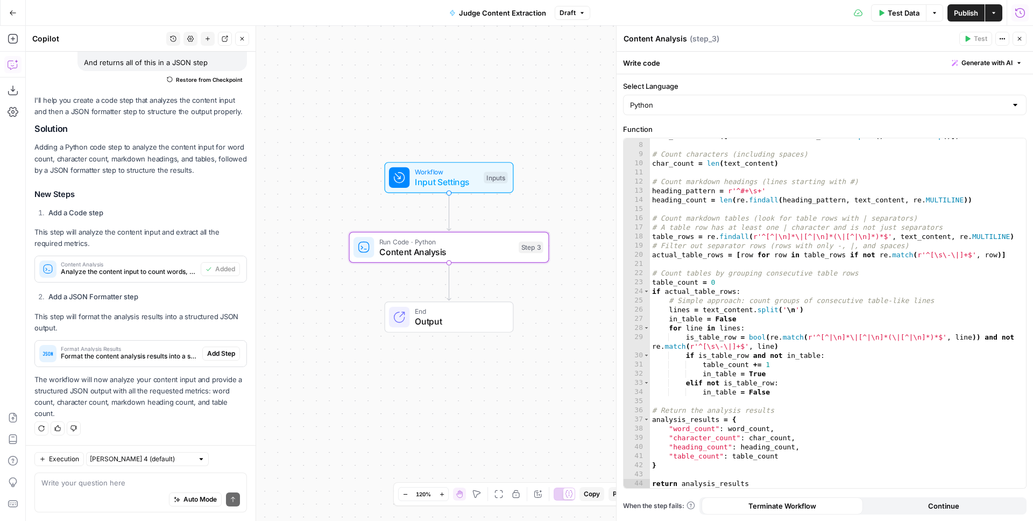
click at [98, 491] on div "Auto Mode Send" at bounding box center [140, 500] width 198 height 24
type textarea "Actually tables will be in HTML format"
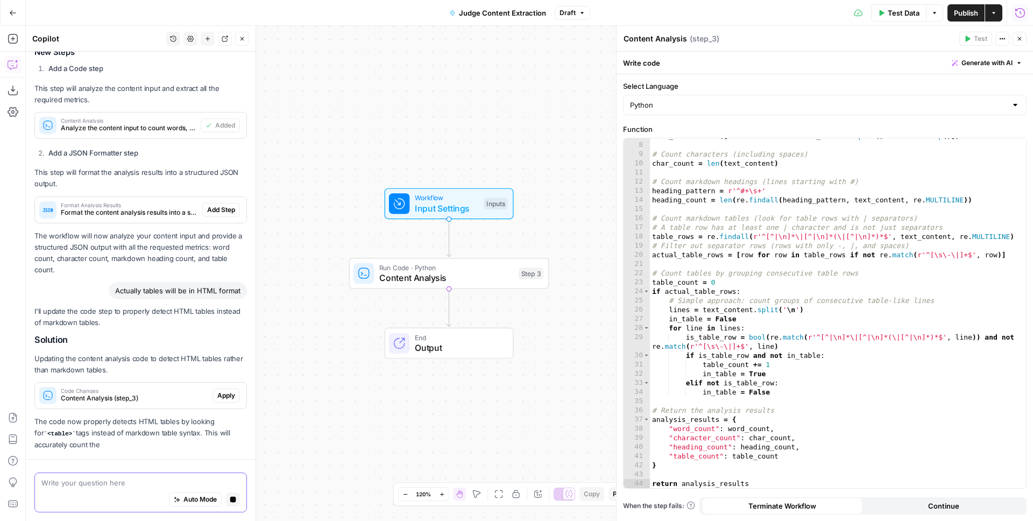
scroll to position [315, 0]
click at [223, 396] on span "Apply" at bounding box center [226, 396] width 18 height 10
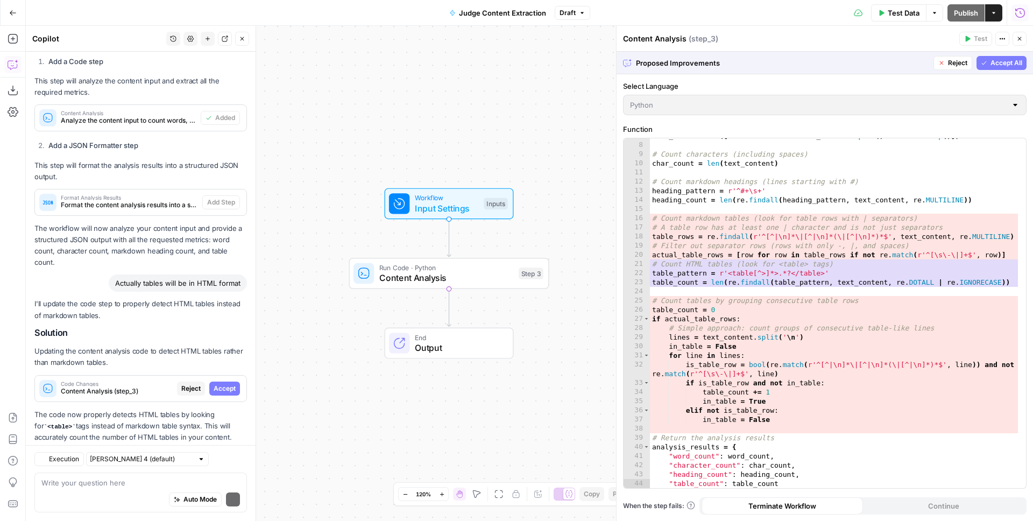
scroll to position [350, 0]
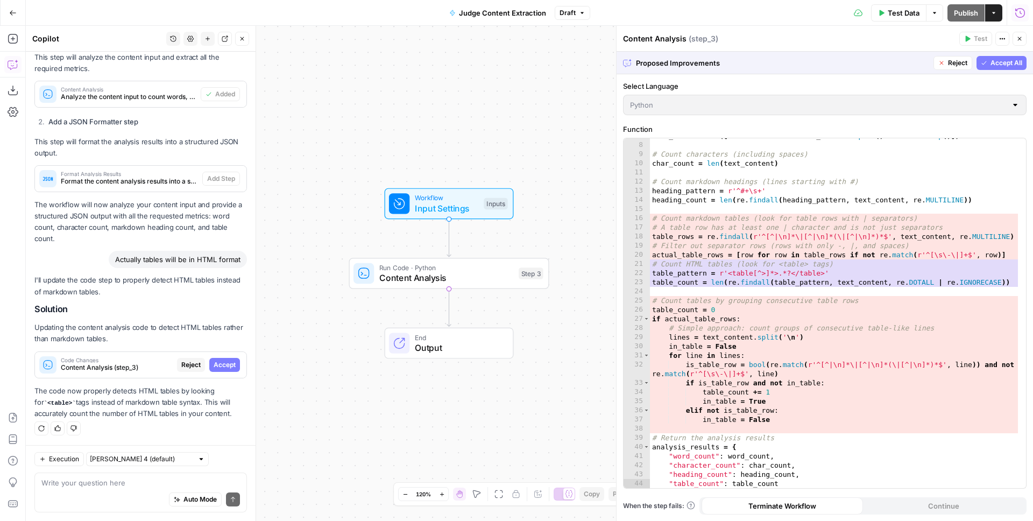
click at [1014, 61] on span "Accept All" at bounding box center [1006, 63] width 32 height 10
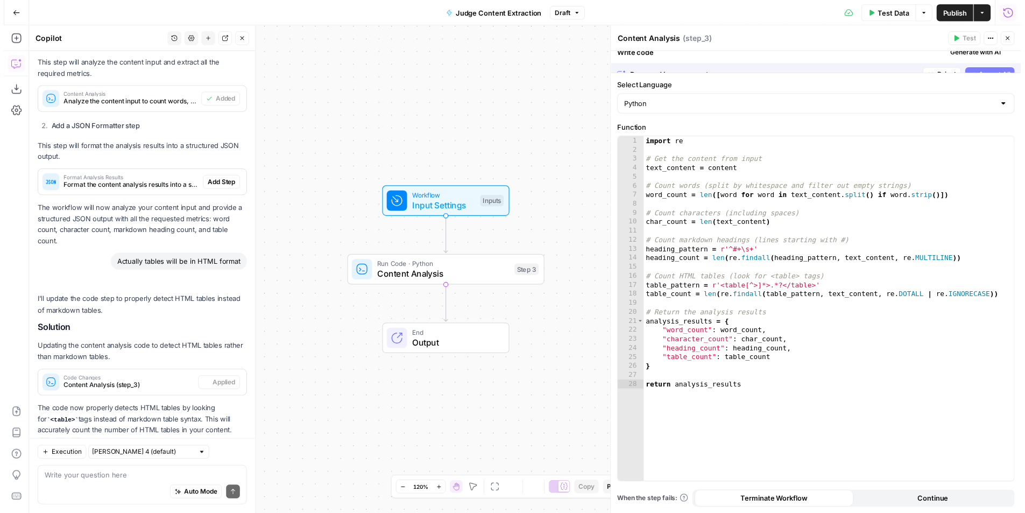
scroll to position [384, 0]
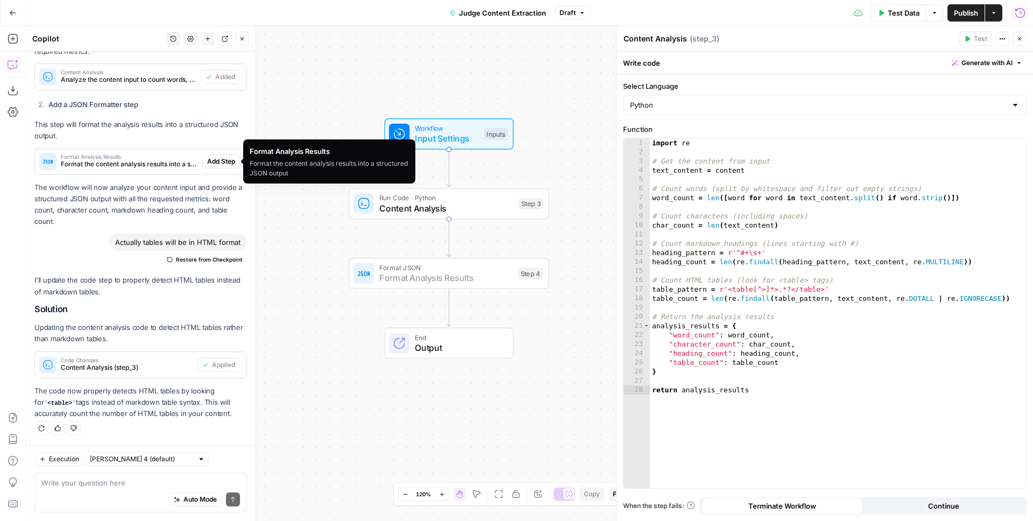
click at [213, 160] on span "Add Step" at bounding box center [221, 162] width 28 height 10
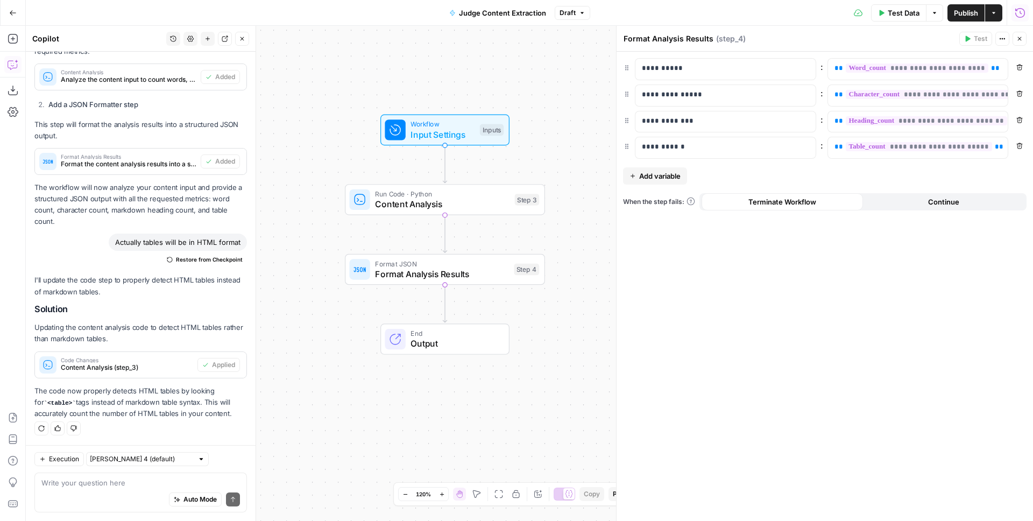
click at [905, 13] on span "Test Data" at bounding box center [904, 13] width 32 height 11
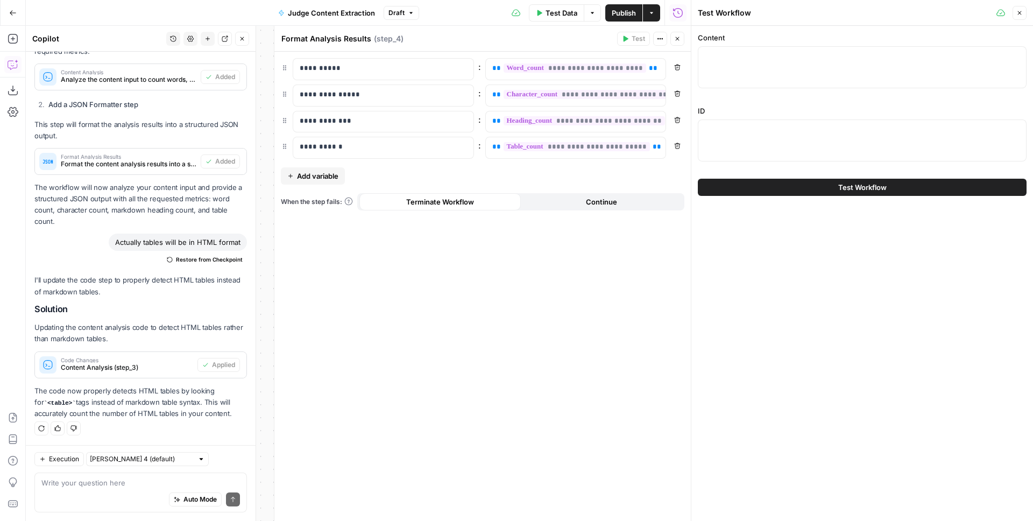
click at [1018, 12] on icon "button" at bounding box center [1019, 13] width 6 height 6
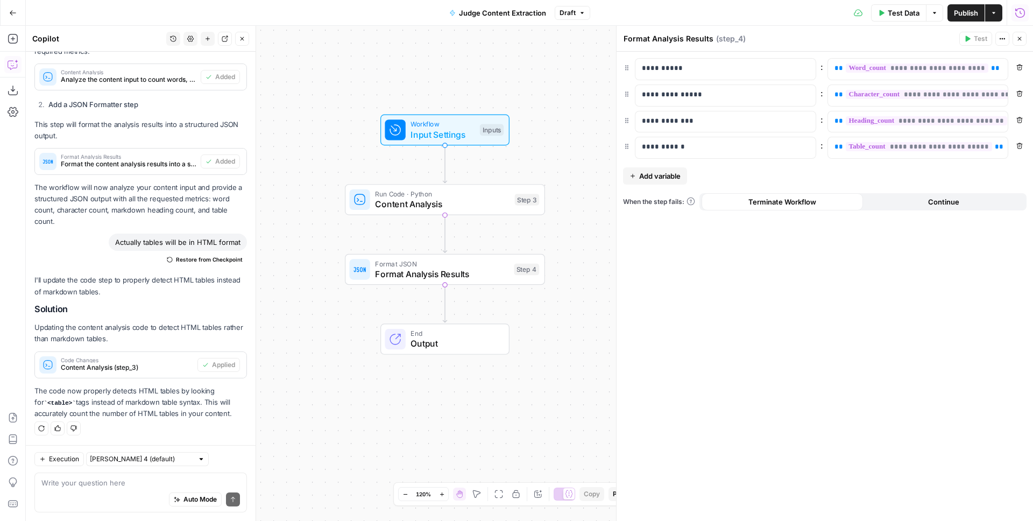
click at [966, 11] on span "Publish" at bounding box center [966, 13] width 24 height 11
click at [839, 281] on div "**********" at bounding box center [824, 286] width 416 height 469
click at [1016, 37] on icon "button" at bounding box center [1019, 39] width 6 height 6
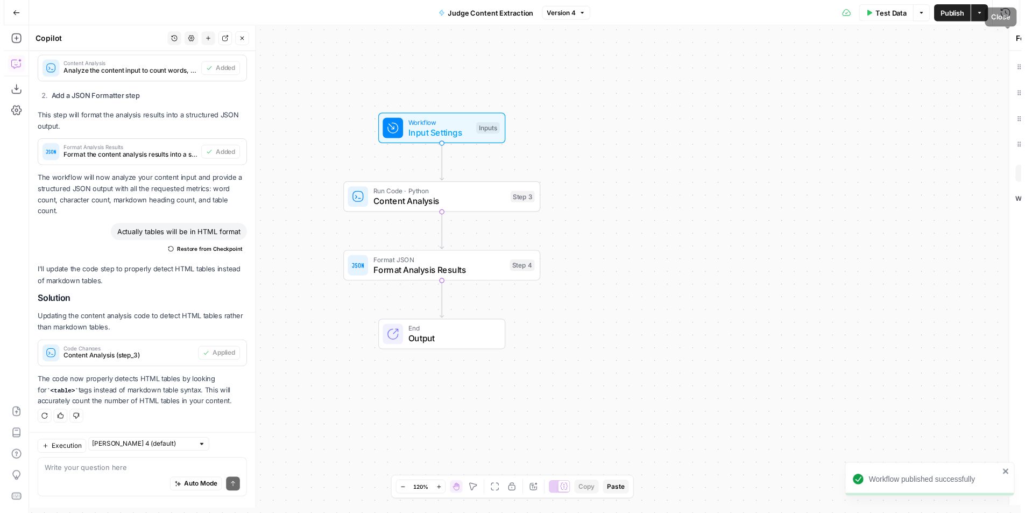
scroll to position [384, 0]
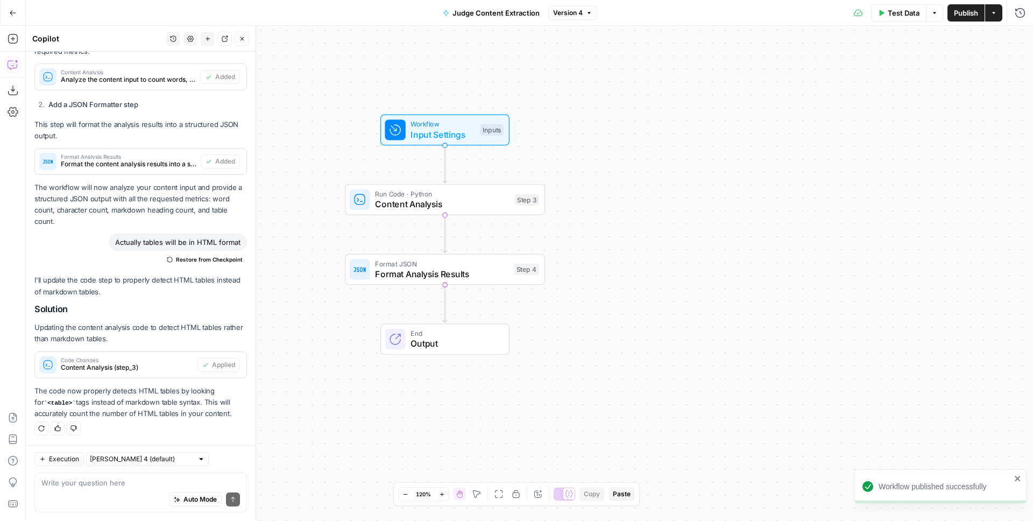
click at [432, 203] on span "Content Analysis" at bounding box center [442, 203] width 134 height 13
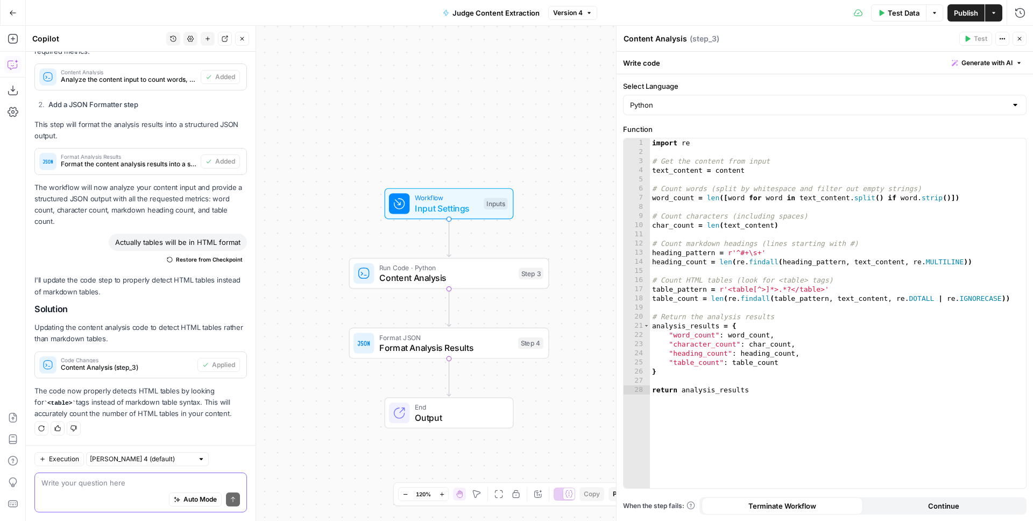
click at [107, 480] on textarea at bounding box center [140, 482] width 198 height 11
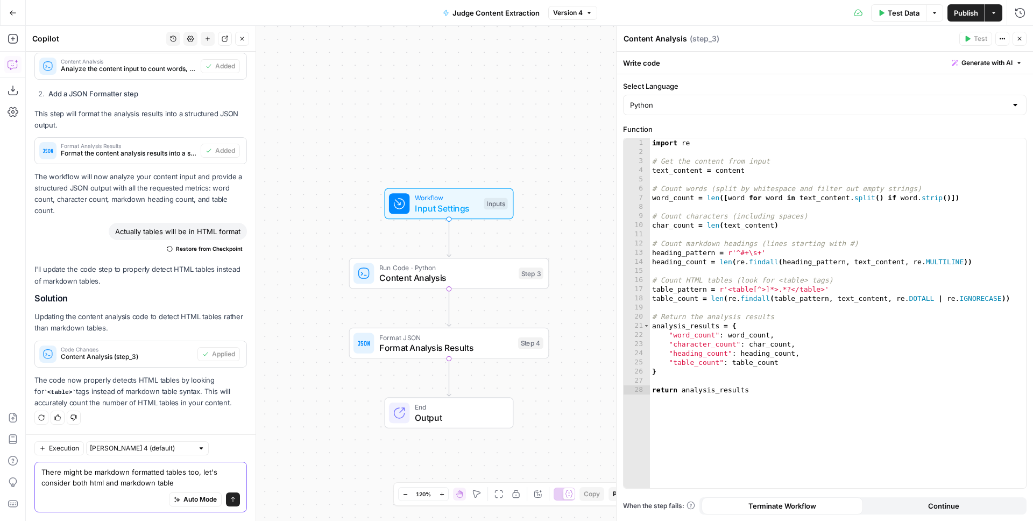
type textarea "There might be markdown formatted tables too, let's consider both html and mark…"
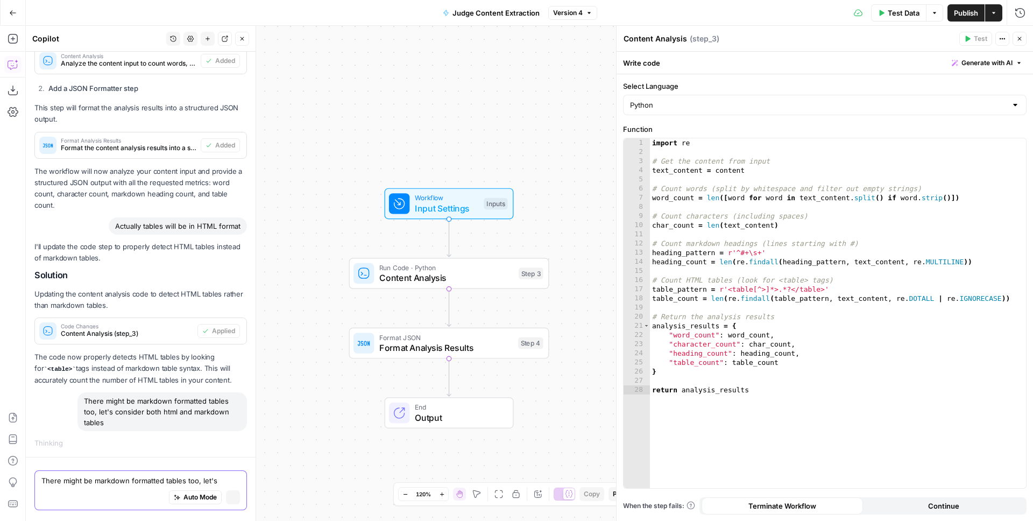
scroll to position [377, 0]
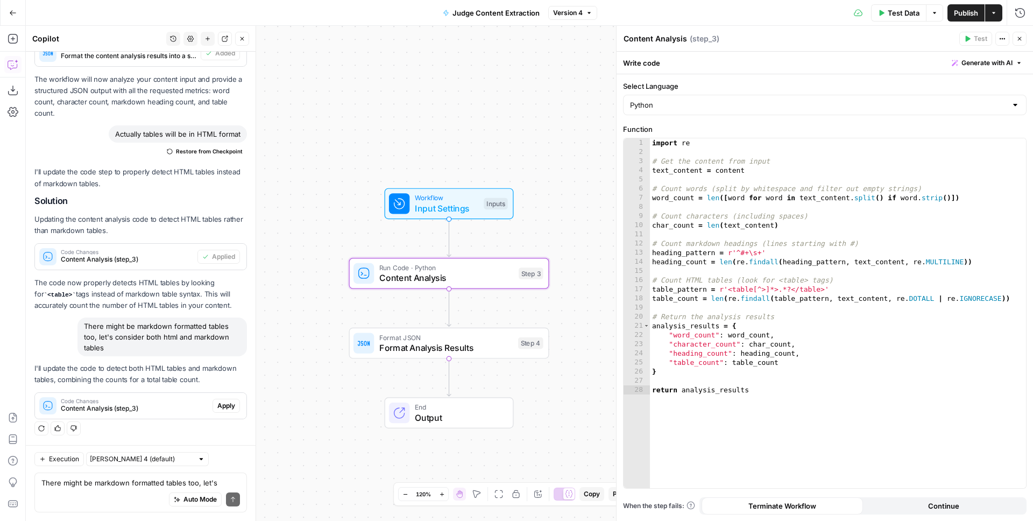
click at [220, 402] on span "Apply" at bounding box center [226, 406] width 18 height 10
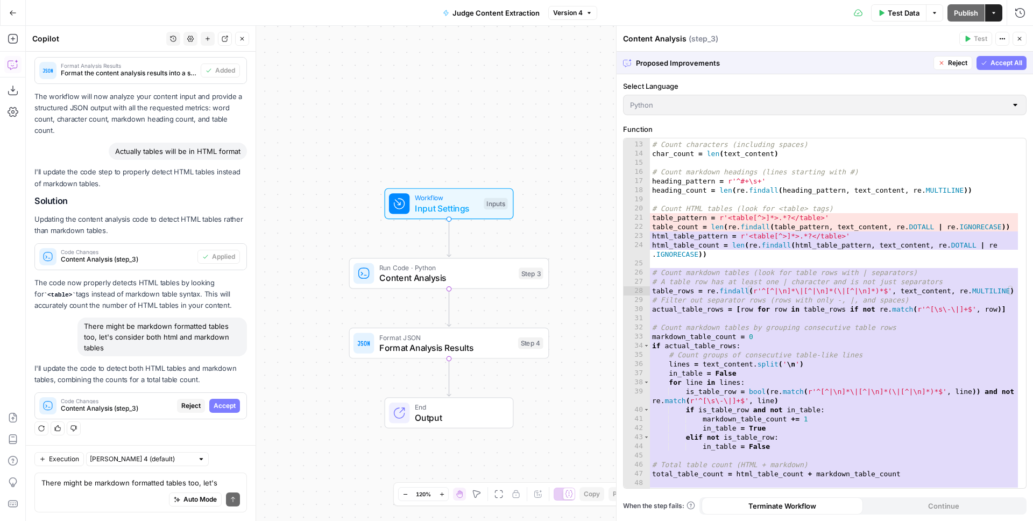
scroll to position [189, 0]
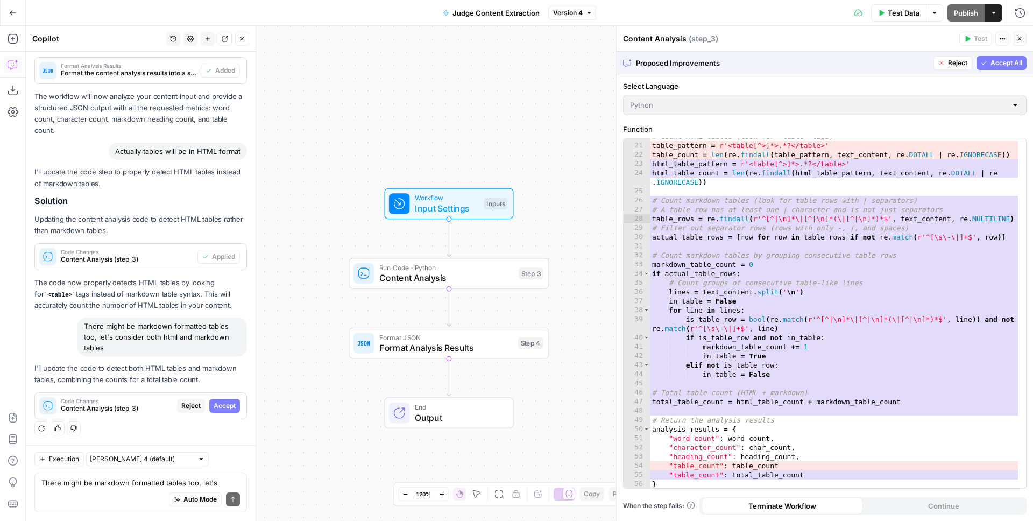
click at [997, 63] on span "Accept All" at bounding box center [1006, 63] width 32 height 10
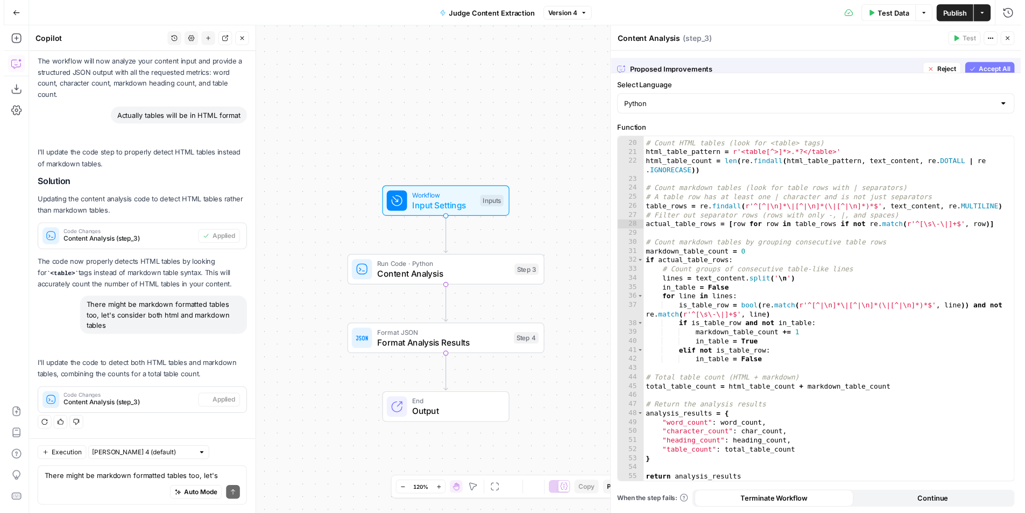
scroll to position [181, 0]
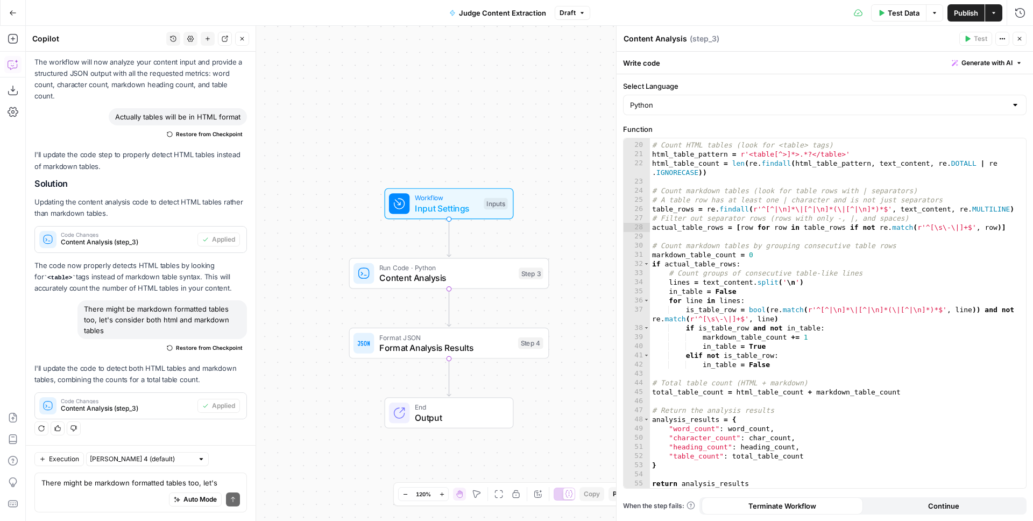
click at [963, 13] on span "Publish" at bounding box center [966, 13] width 24 height 11
click at [893, 16] on span "Test Data" at bounding box center [904, 13] width 32 height 11
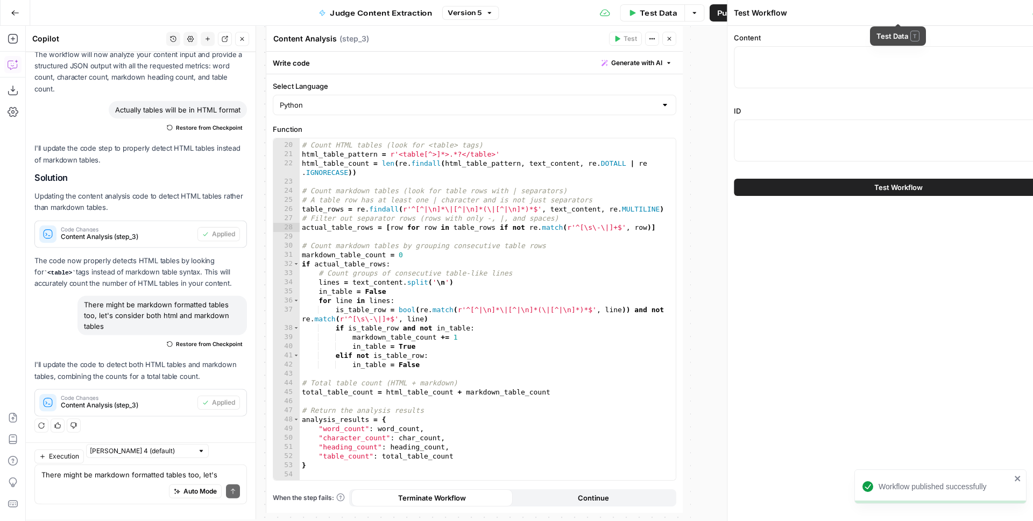
scroll to position [509, 0]
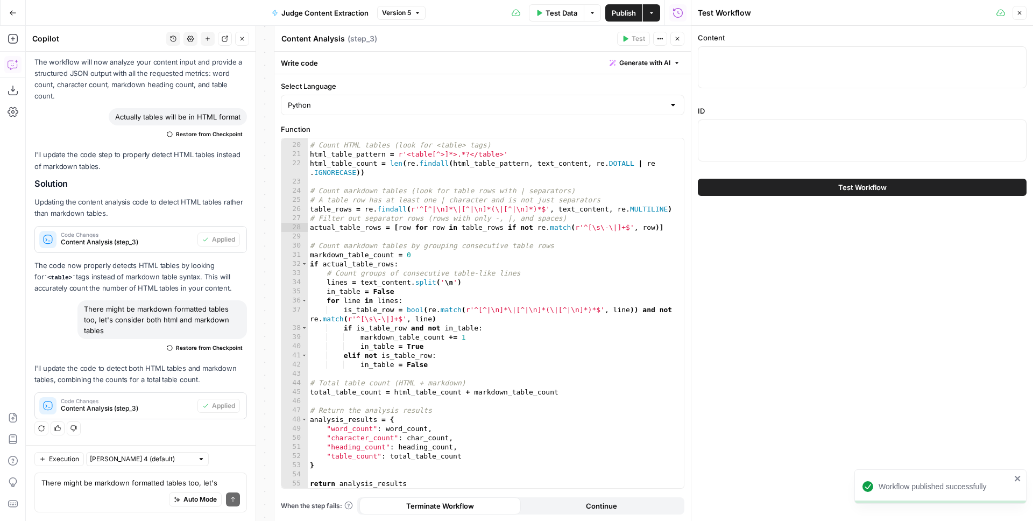
click at [727, 73] on div at bounding box center [862, 67] width 329 height 42
paste textarea "![](_page_0_Picture_0.jpeg) # **The Klaviyo Book of Pain** 2025 ## **Table of C…"
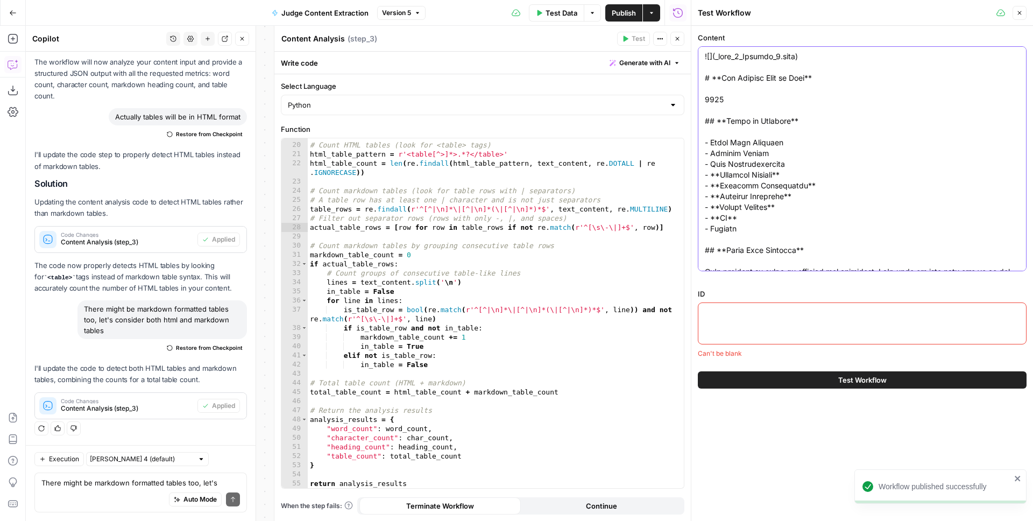
scroll to position [28955, 0]
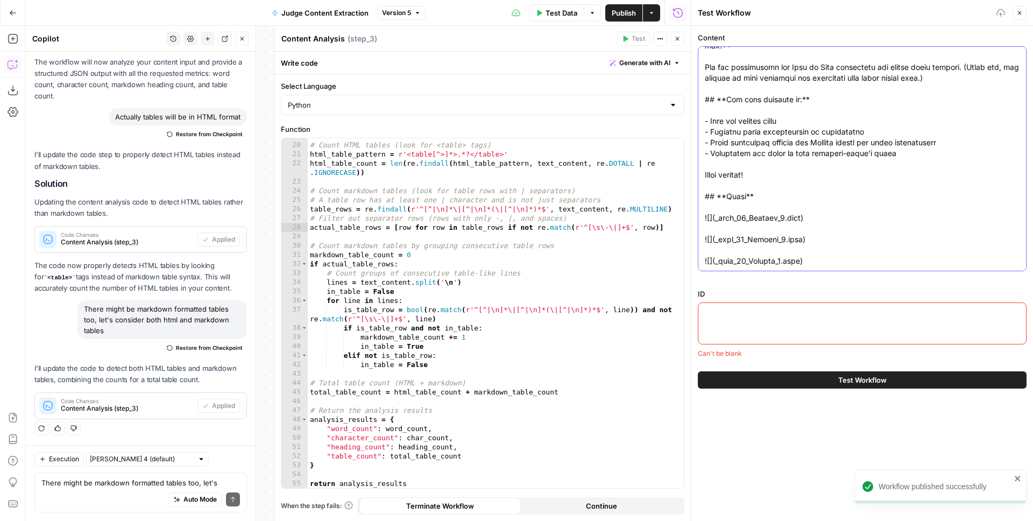
type textarea "![](_page_0_Picture_0.jpeg) # **The Klaviyo Book of Pain** 2025 ## **Table of C…"
click at [748, 314] on textarea "ID" at bounding box center [862, 312] width 315 height 11
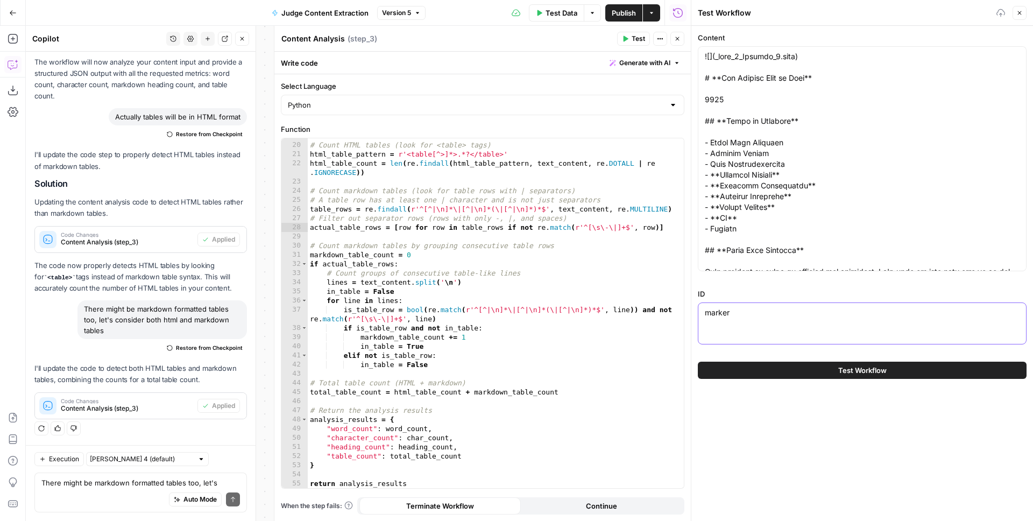
type textarea "marker"
click at [838, 416] on div "Content ID marker marker Test Workflow" at bounding box center [862, 273] width 342 height 495
click at [842, 369] on span "Test Workflow" at bounding box center [862, 370] width 48 height 11
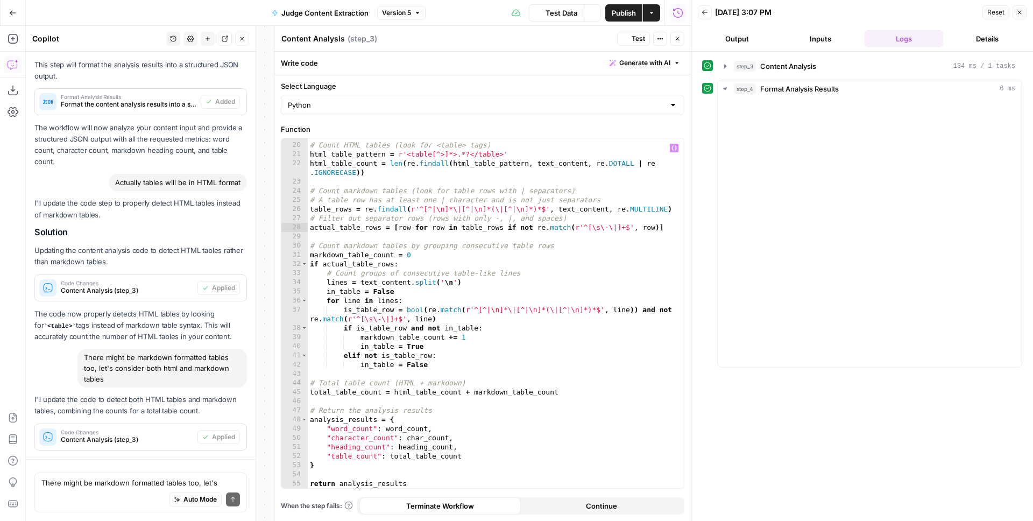
scroll to position [509, 0]
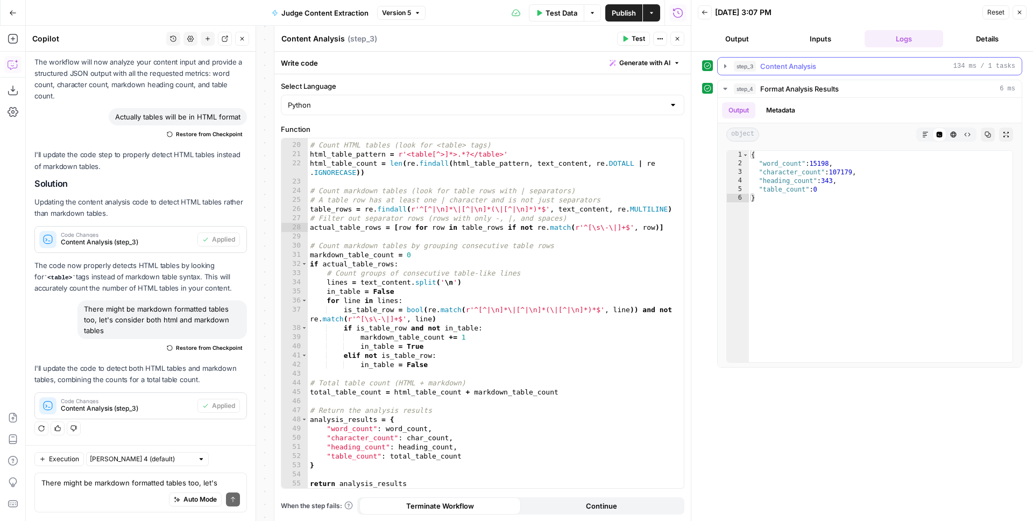
click at [764, 66] on span "Content Analysis" at bounding box center [788, 66] width 56 height 11
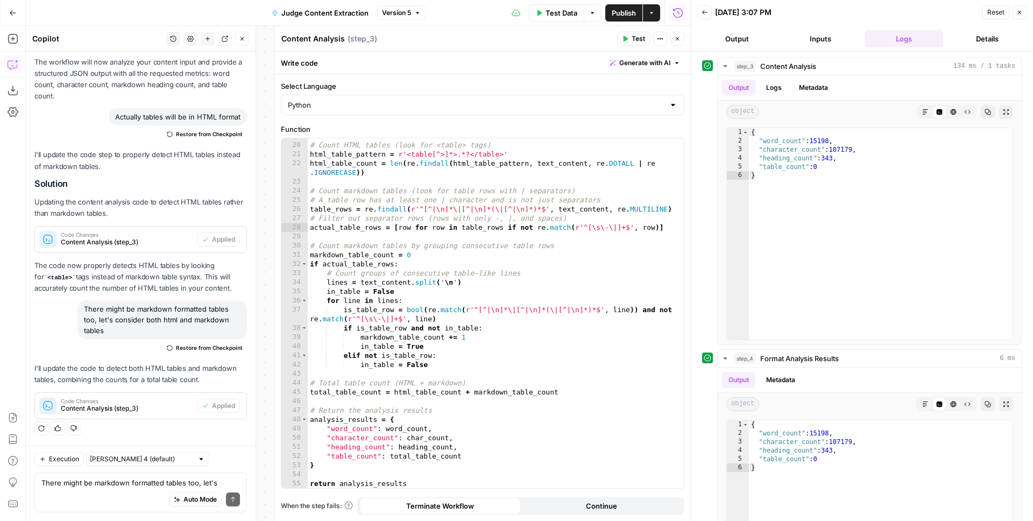
click at [818, 41] on button "Inputs" at bounding box center [820, 38] width 79 height 17
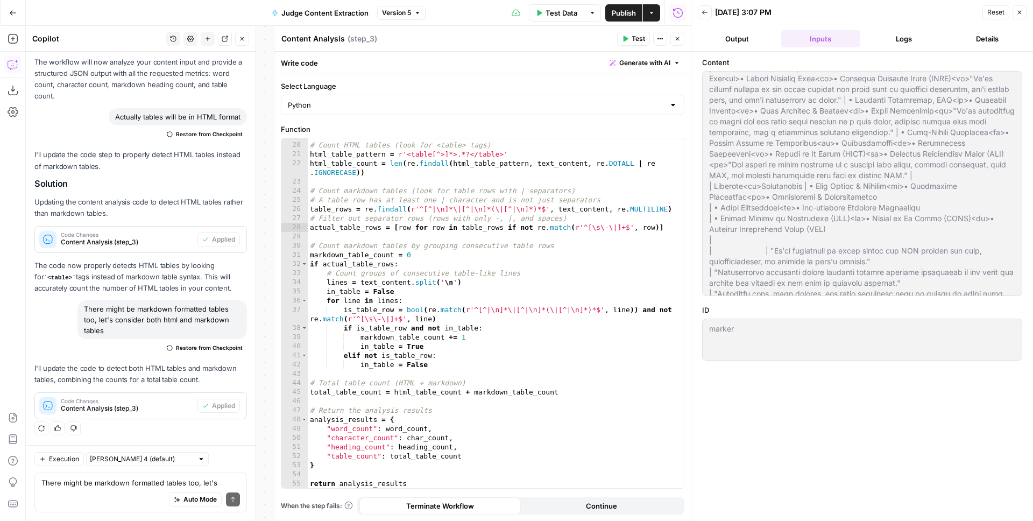
scroll to position [1273, 0]
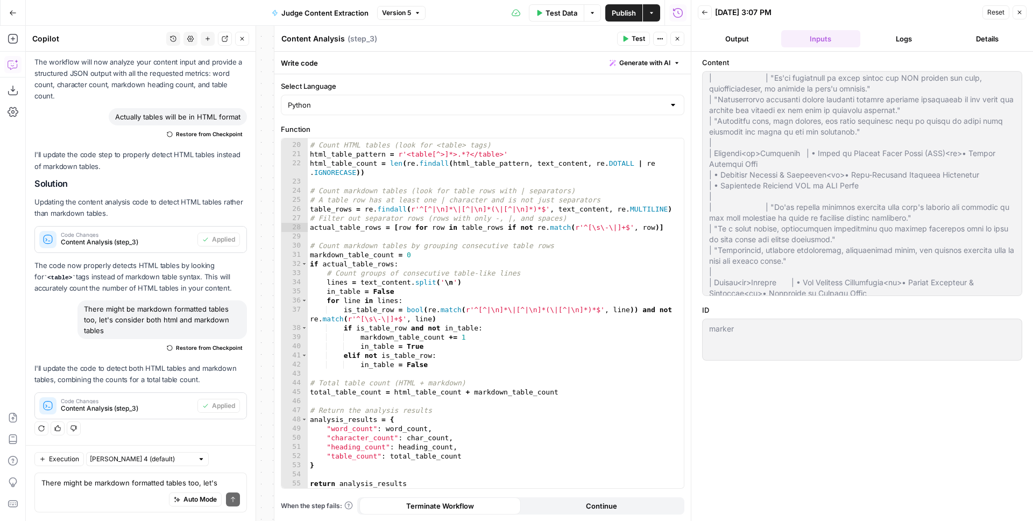
click at [124, 491] on div "Auto Mode Send" at bounding box center [140, 500] width 198 height 24
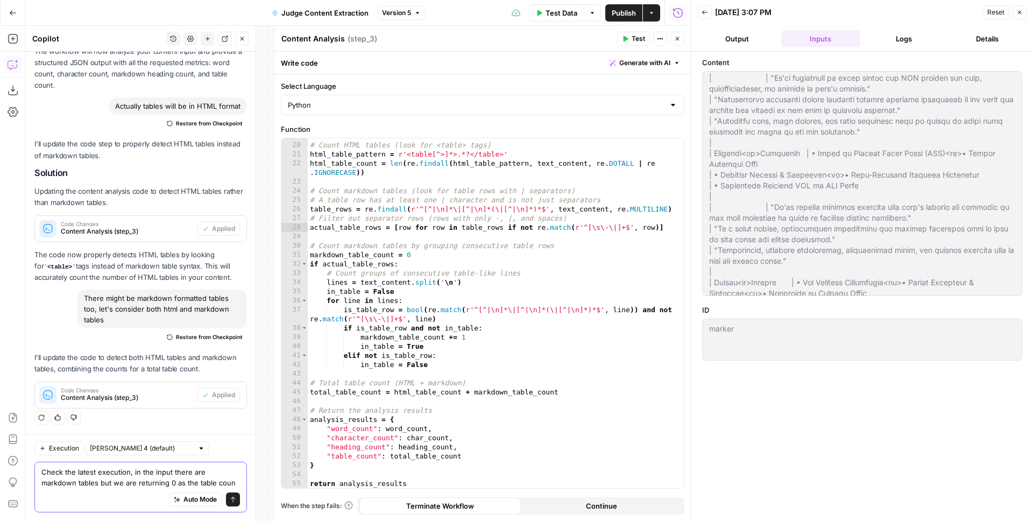
type textarea "Check the latest execution, in the input there are markdown tables but we are r…"
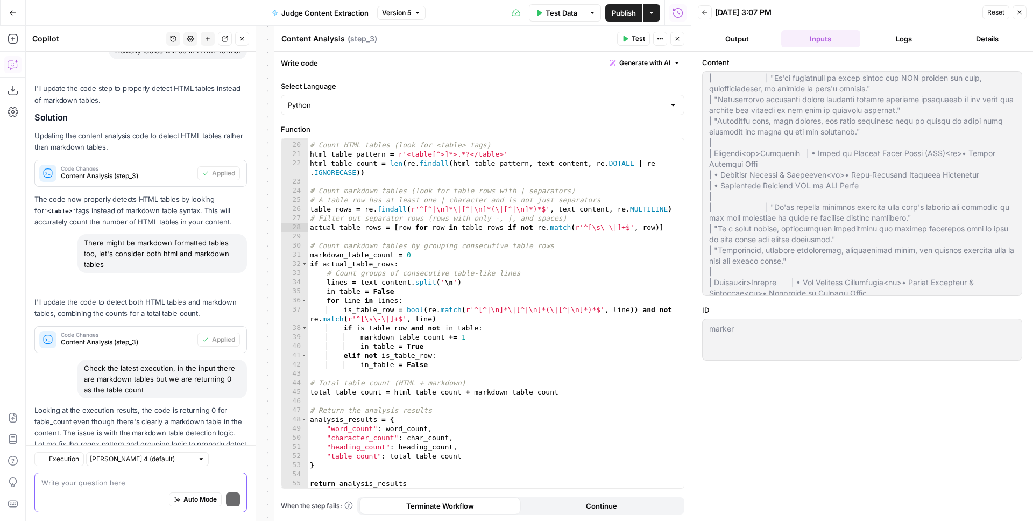
scroll to position [651, 0]
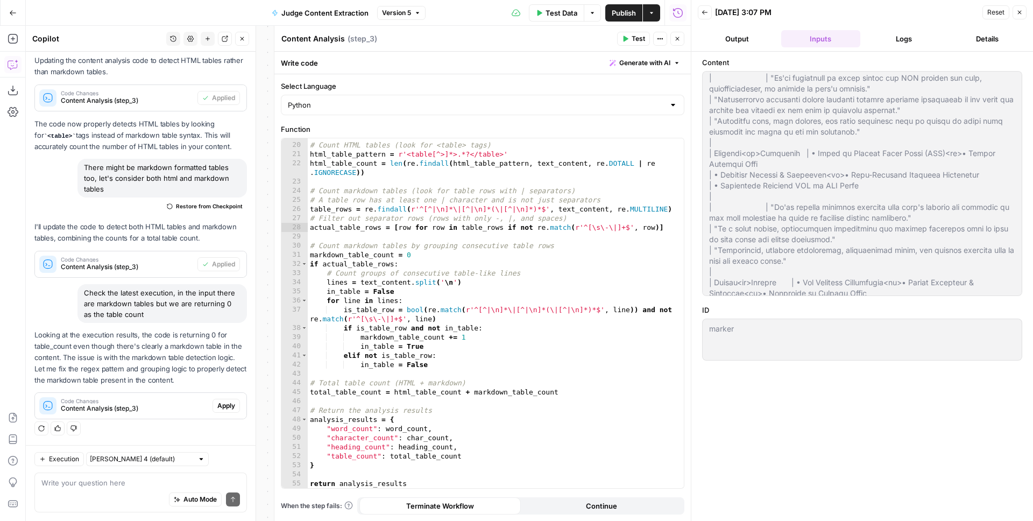
click at [217, 404] on span "Apply" at bounding box center [226, 406] width 18 height 10
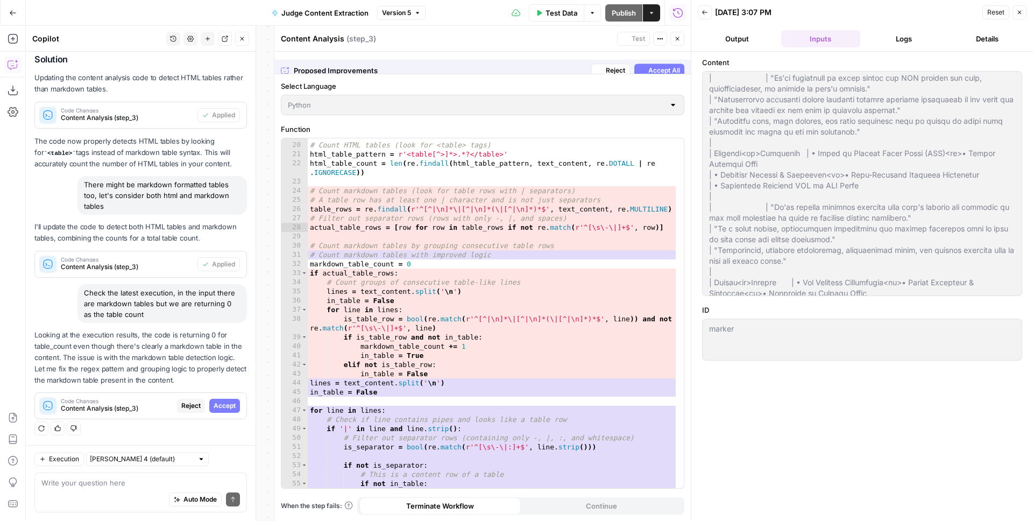
scroll to position [599, 0]
click at [653, 61] on span "Accept All" at bounding box center [664, 63] width 32 height 10
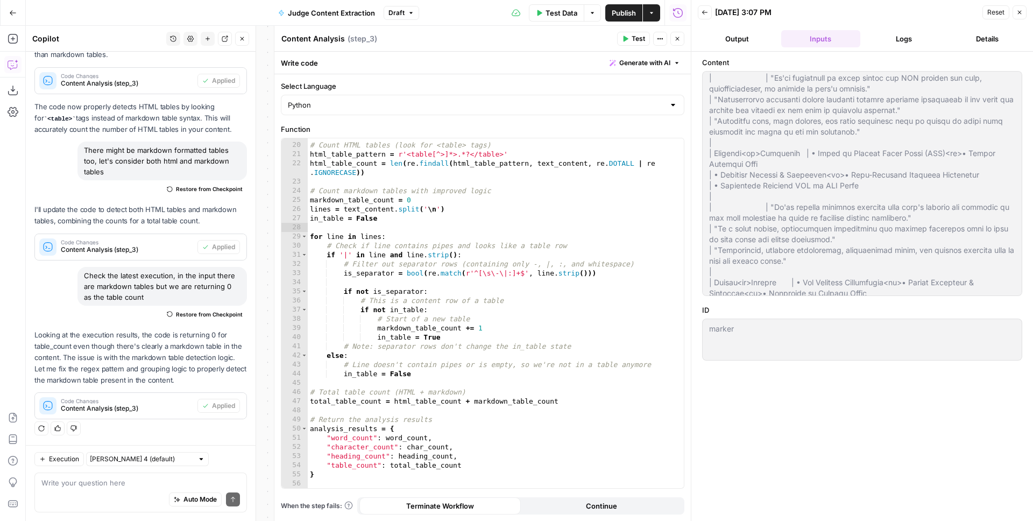
click at [622, 40] on icon "button" at bounding box center [625, 39] width 6 height 6
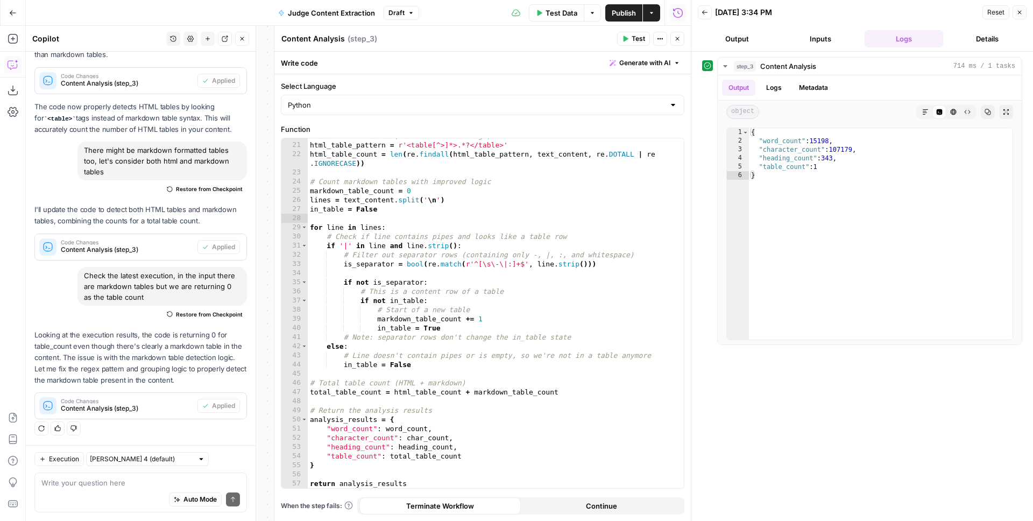
click at [611, 2] on div "Test Data Options Publish Actions Run History" at bounding box center [555, 12] width 272 height 25
click at [618, 9] on span "Publish" at bounding box center [624, 13] width 24 height 11
